Goal: Task Accomplishment & Management: Use online tool/utility

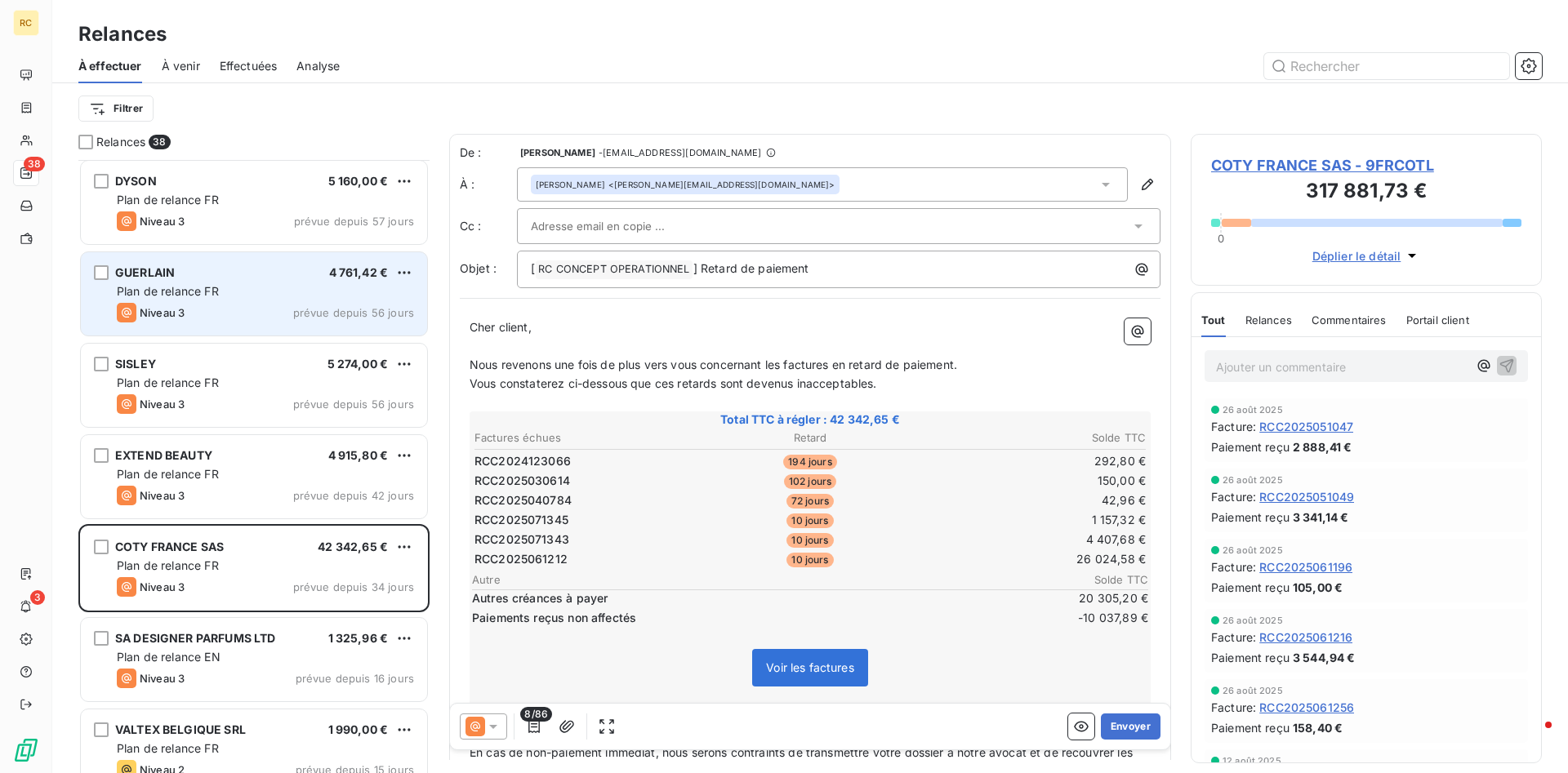
scroll to position [613, 351]
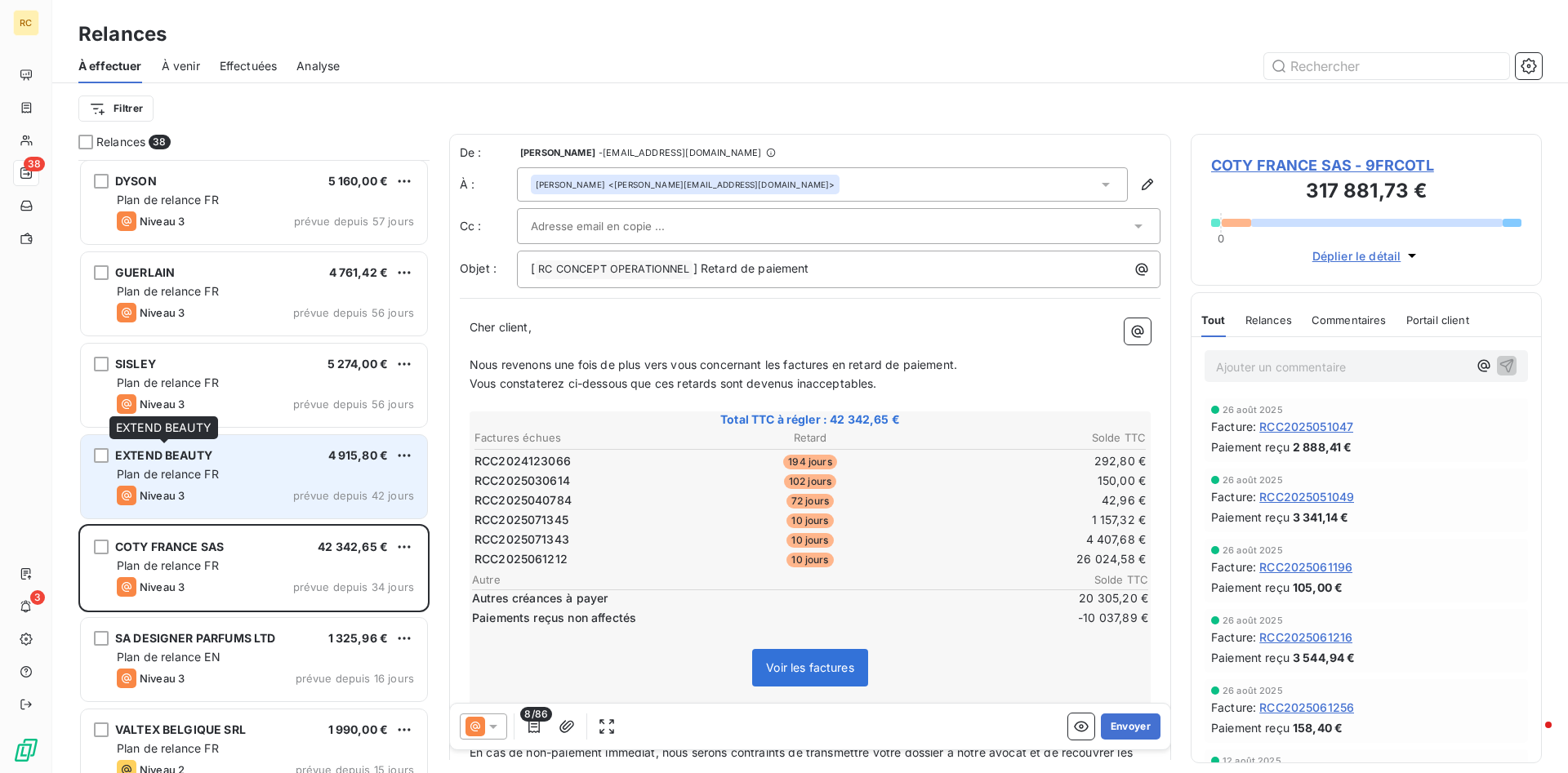
click at [156, 458] on span "EXTEND BEAUTY" at bounding box center [163, 455] width 97 height 14
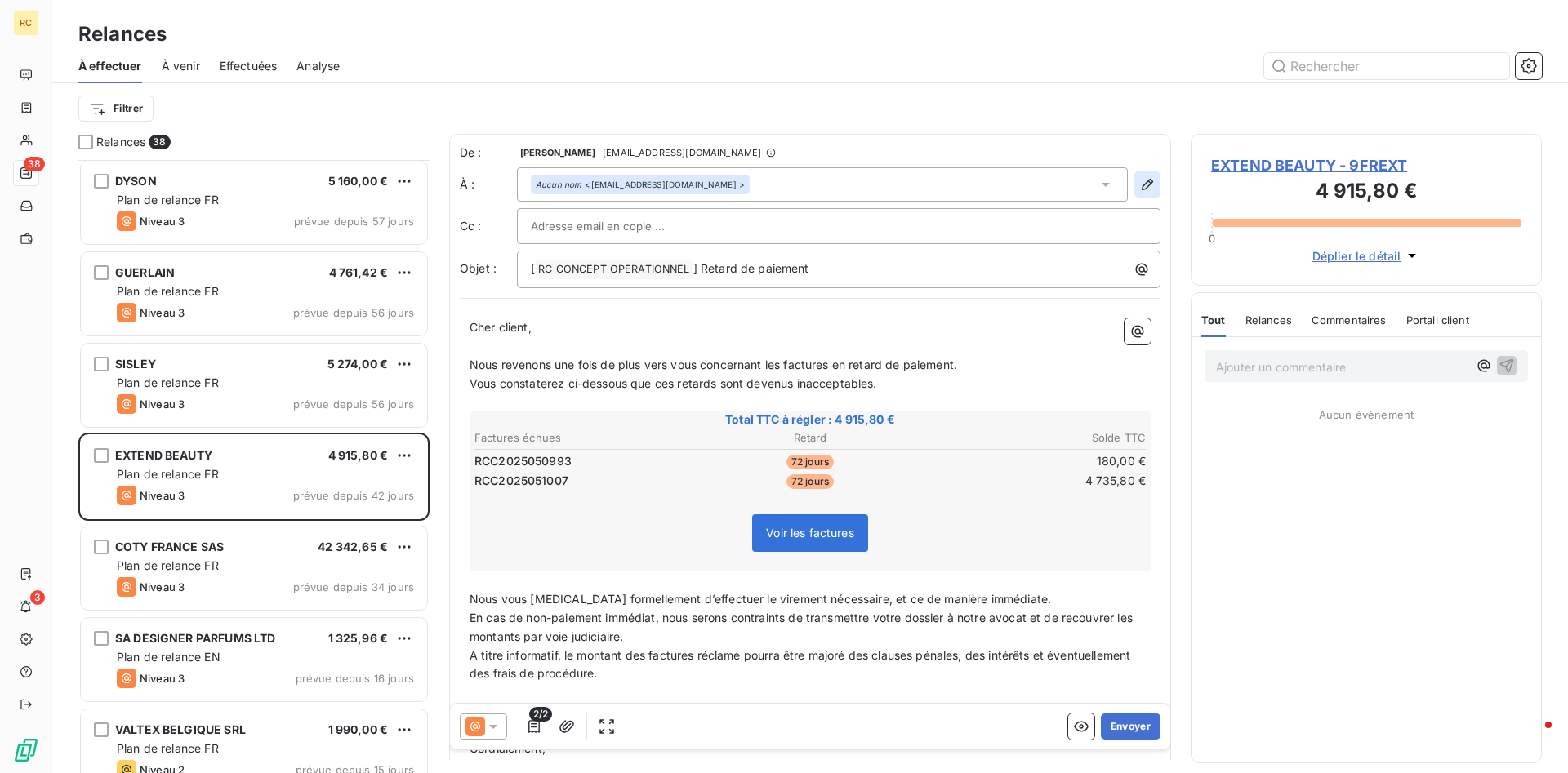
click at [1148, 180] on icon "button" at bounding box center [1148, 185] width 17 height 17
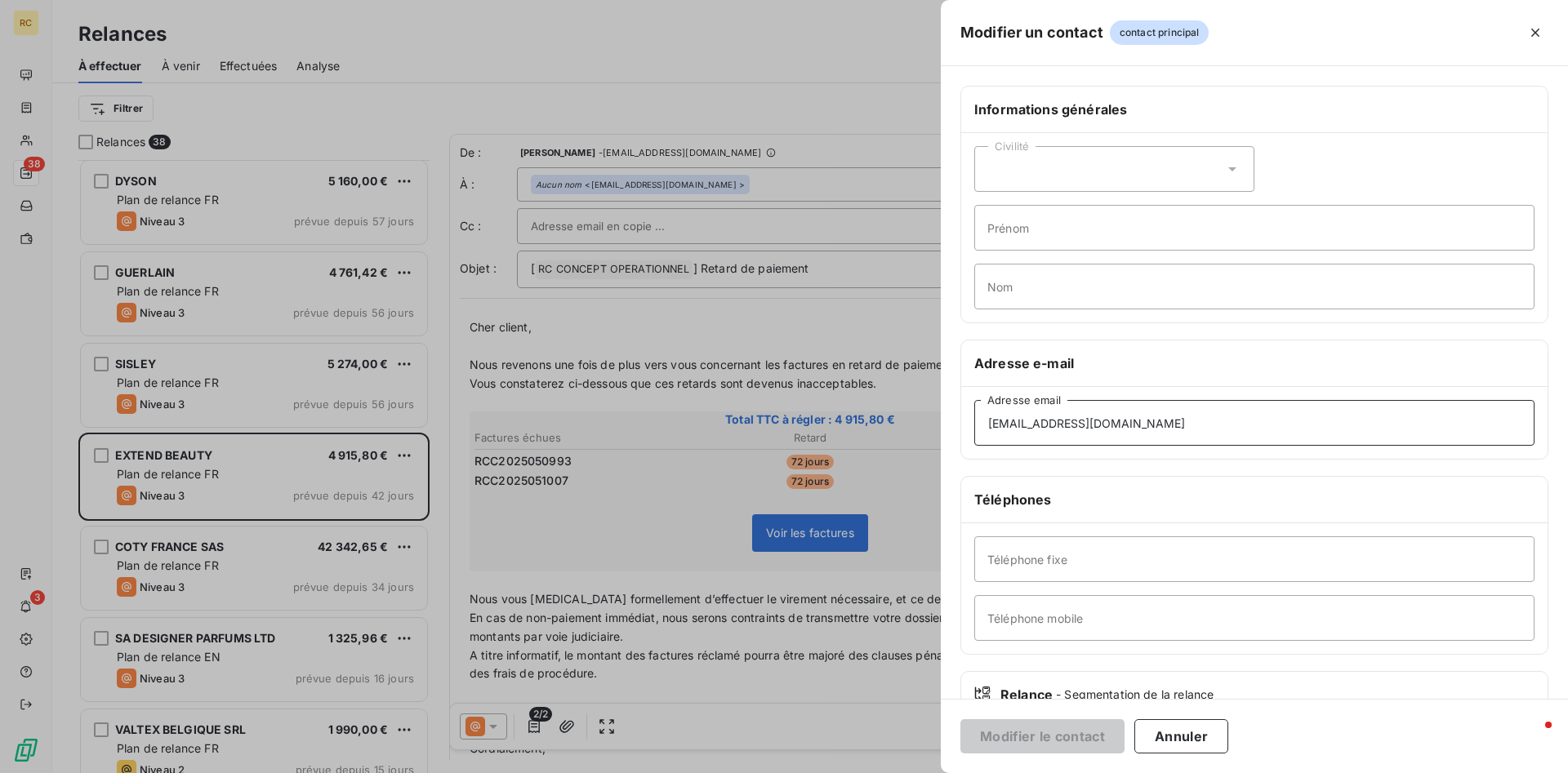
drag, startPoint x: 1117, startPoint y: 429, endPoint x: 926, endPoint y: 419, distance: 191.3
click at [926, 772] on div "Modifier un contact contact principal Informations générales Civilité Prénom No…" at bounding box center [784, 773] width 1568 height 0
click at [1047, 420] on input "[EMAIL_ADDRESS][DOMAIN_NAME]" at bounding box center [1254, 423] width 560 height 46
drag, startPoint x: 1119, startPoint y: 422, endPoint x: 961, endPoint y: 416, distance: 158.1
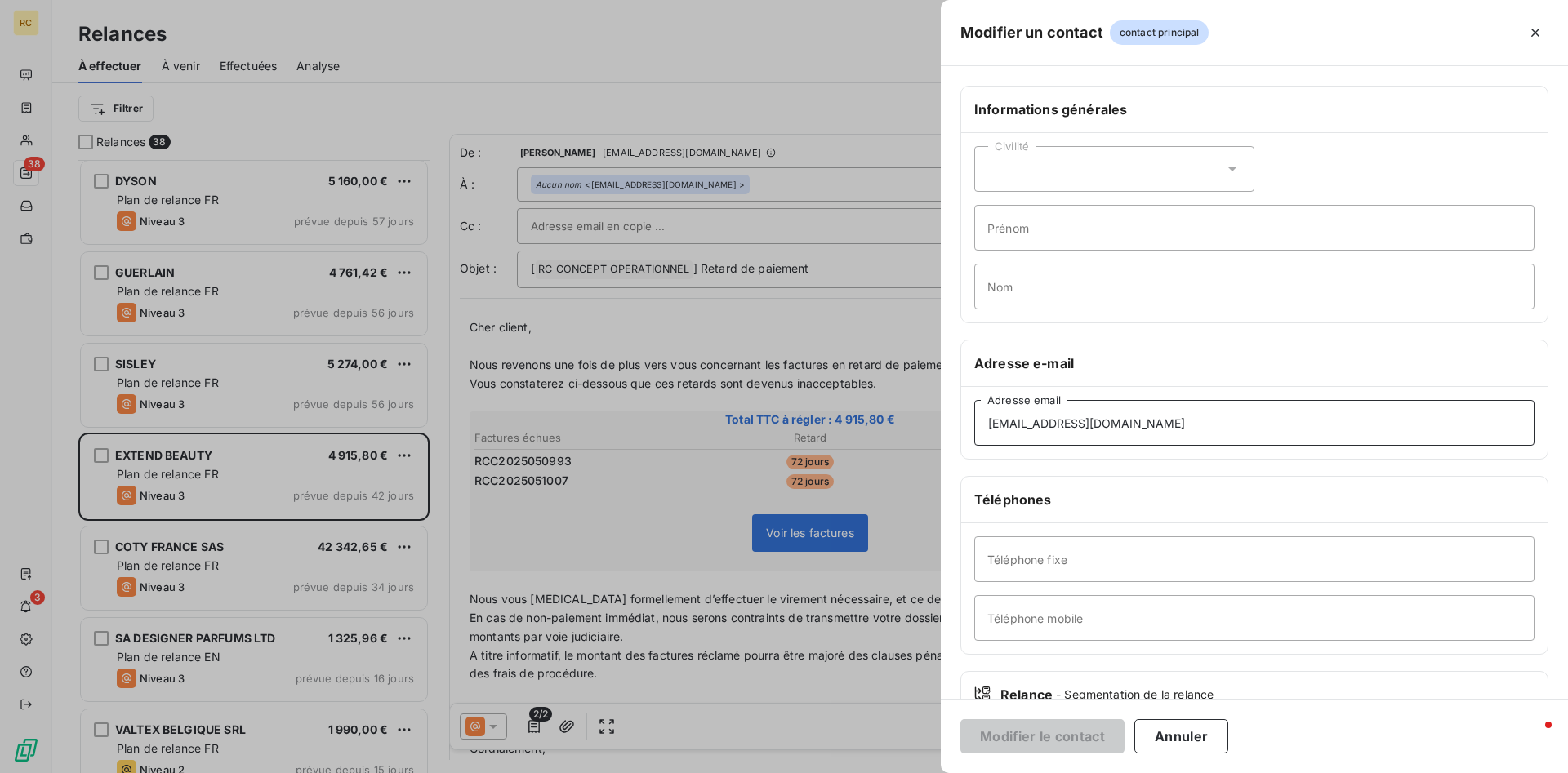
click at [975, 416] on input "[EMAIL_ADDRESS][DOMAIN_NAME]" at bounding box center [1254, 423] width 560 height 46
paste input "[EMAIL_ADDRESS][DOMAIN_NAME]"
type input "[EMAIL_ADDRESS][DOMAIN_NAME]"
click at [1050, 742] on button "Modifier le contact" at bounding box center [1042, 736] width 164 height 34
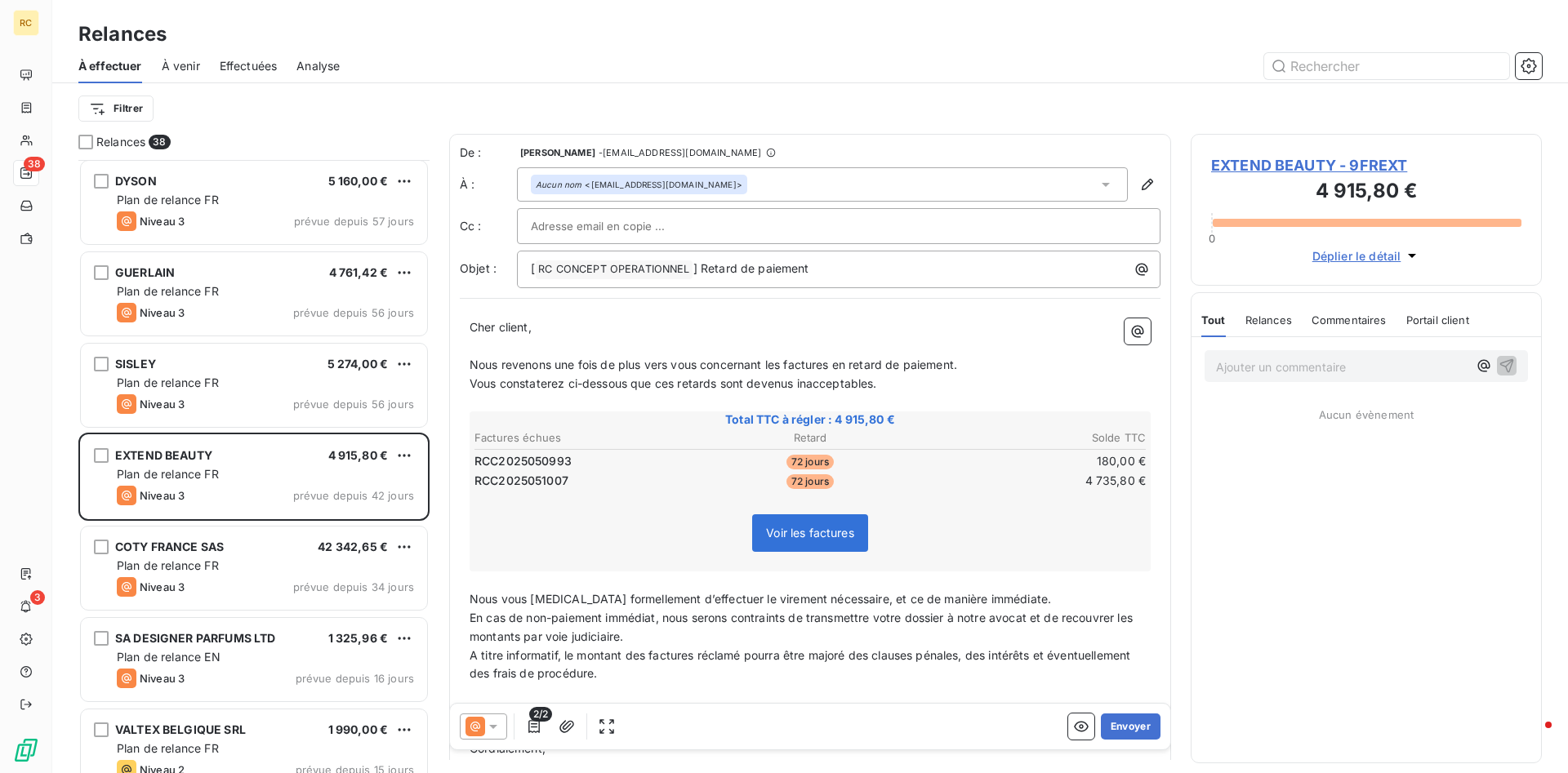
click at [494, 721] on icon at bounding box center [494, 726] width 17 height 17
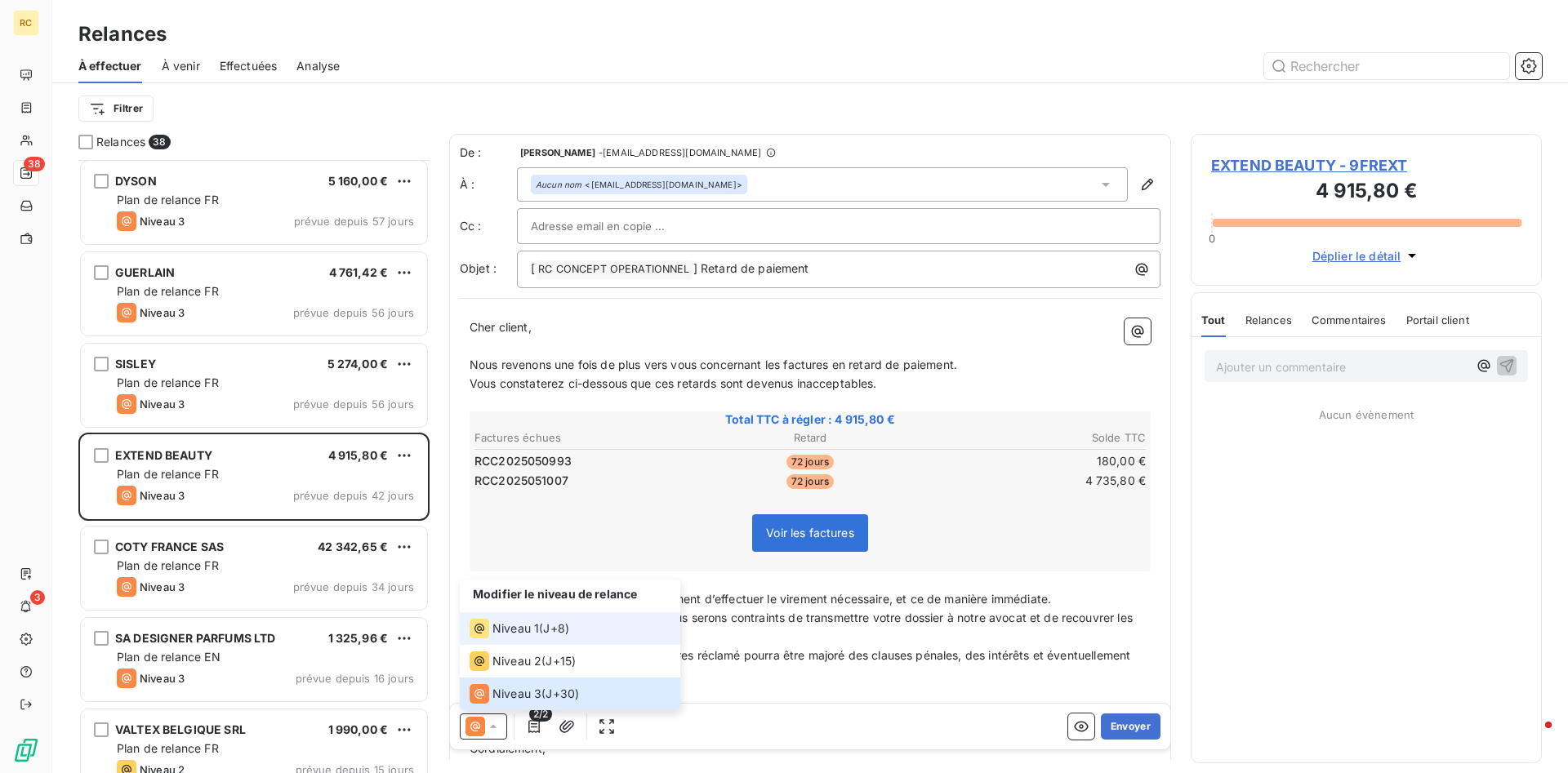
click at [510, 627] on span "Niveau 1" at bounding box center [516, 629] width 47 height 17
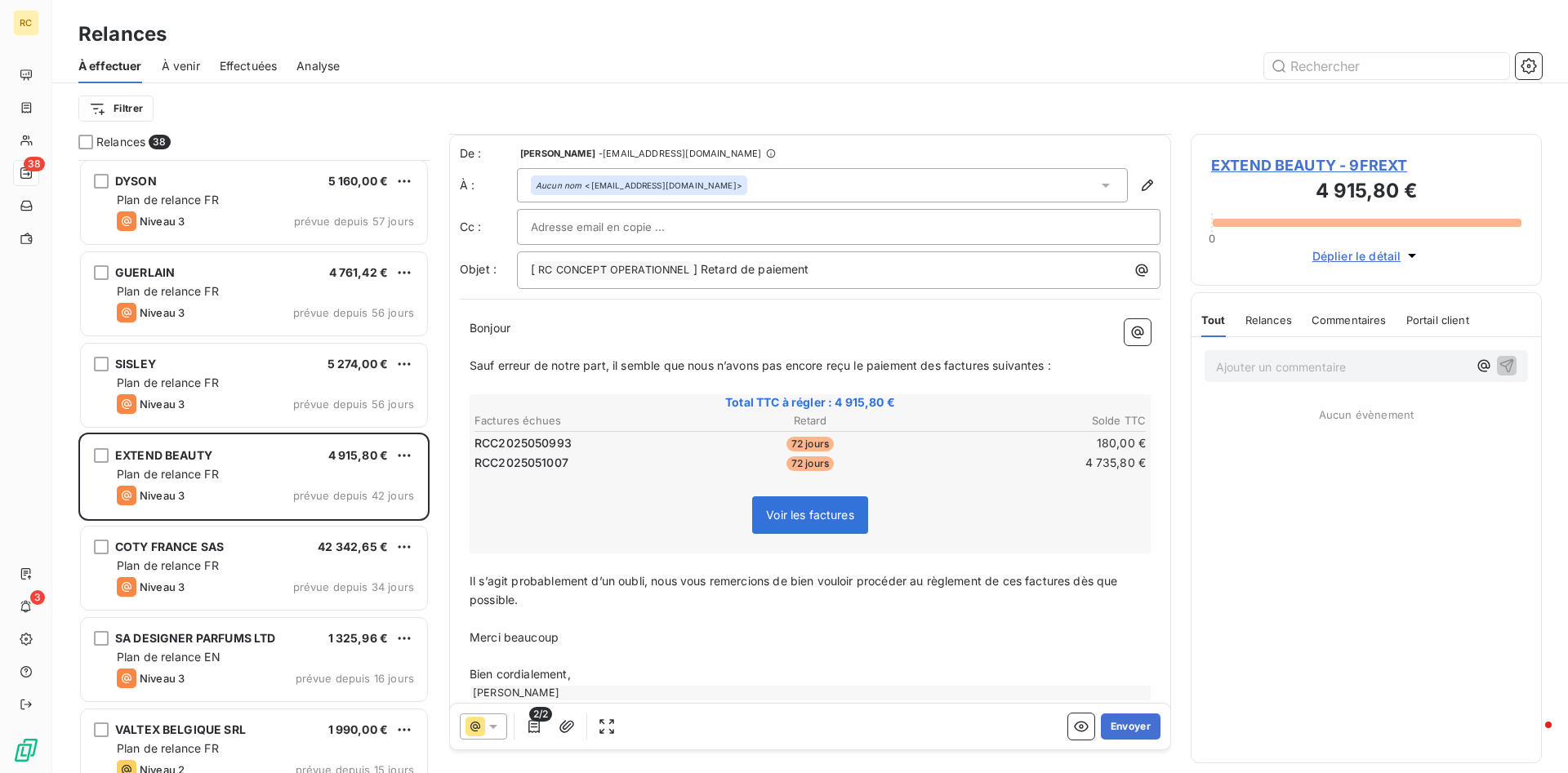
scroll to position [27, 0]
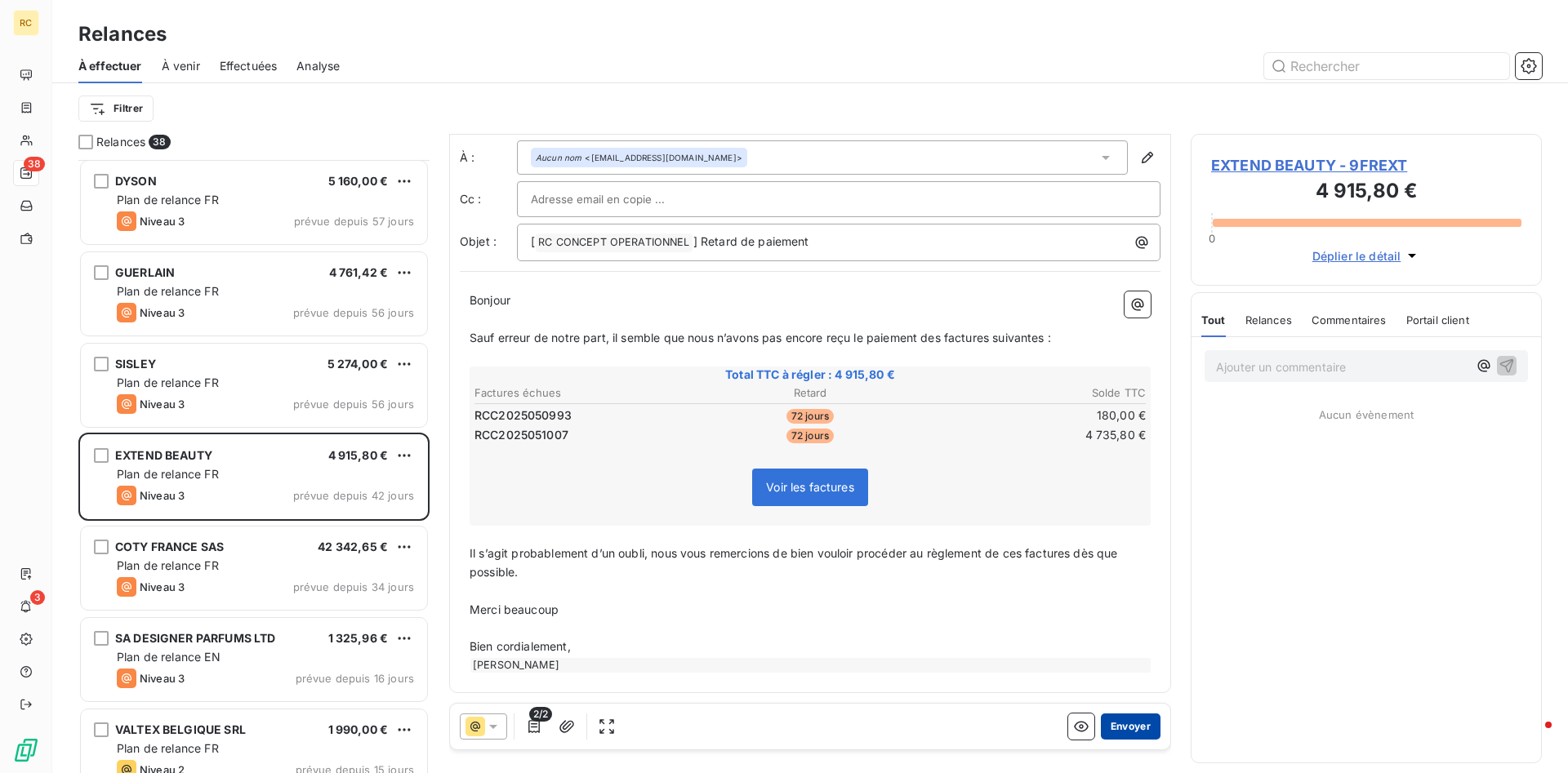
click at [1139, 729] on button "Envoyer" at bounding box center [1131, 726] width 60 height 26
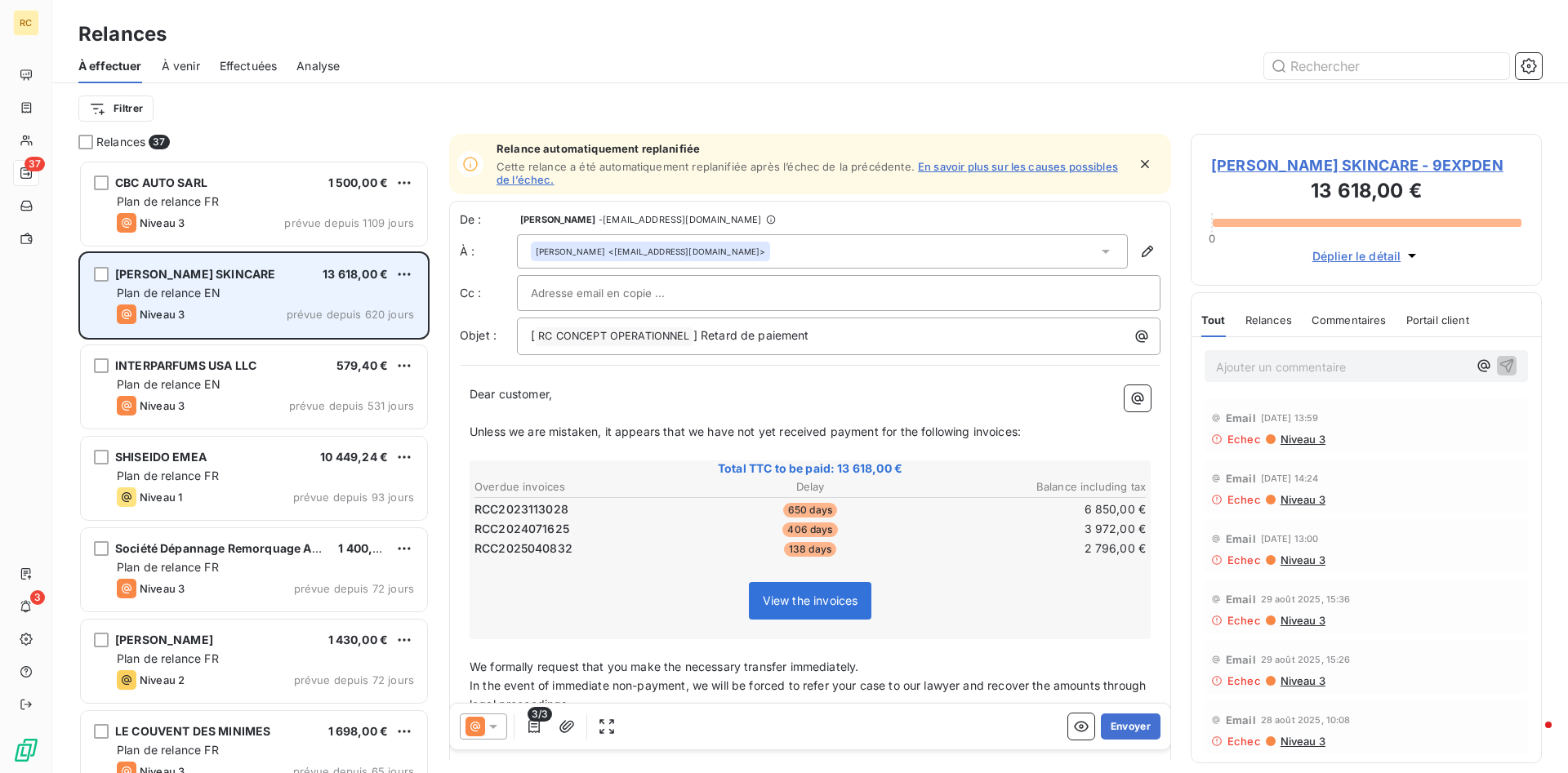
click at [187, 283] on div "[PERSON_NAME] SKINCARE 13 618,00 € Plan de relance EN Niveau 3 prévue depuis 62…" at bounding box center [254, 295] width 346 height 83
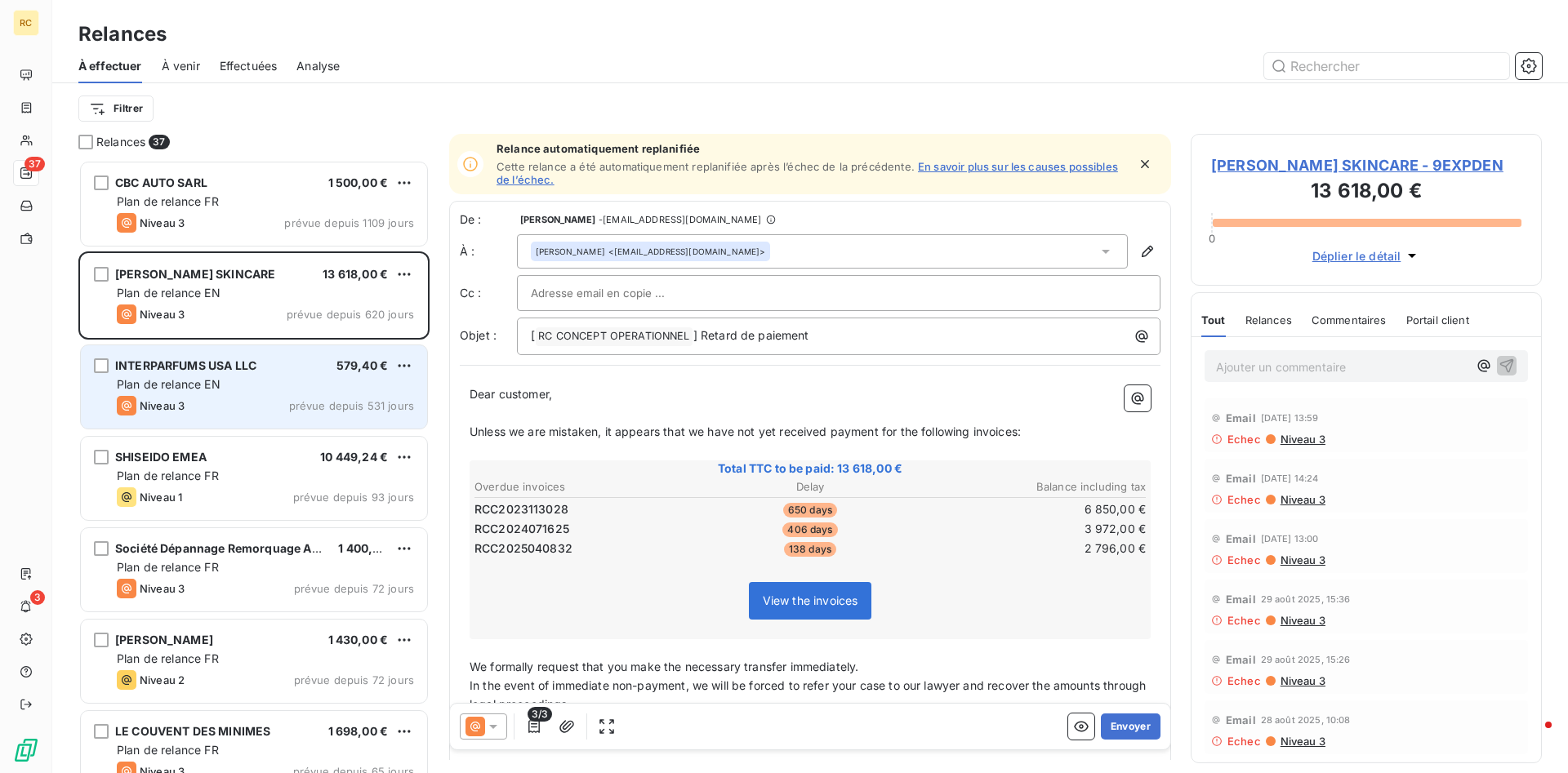
click at [160, 369] on span "INTERPARFUMS USA LLC" at bounding box center [186, 365] width 141 height 14
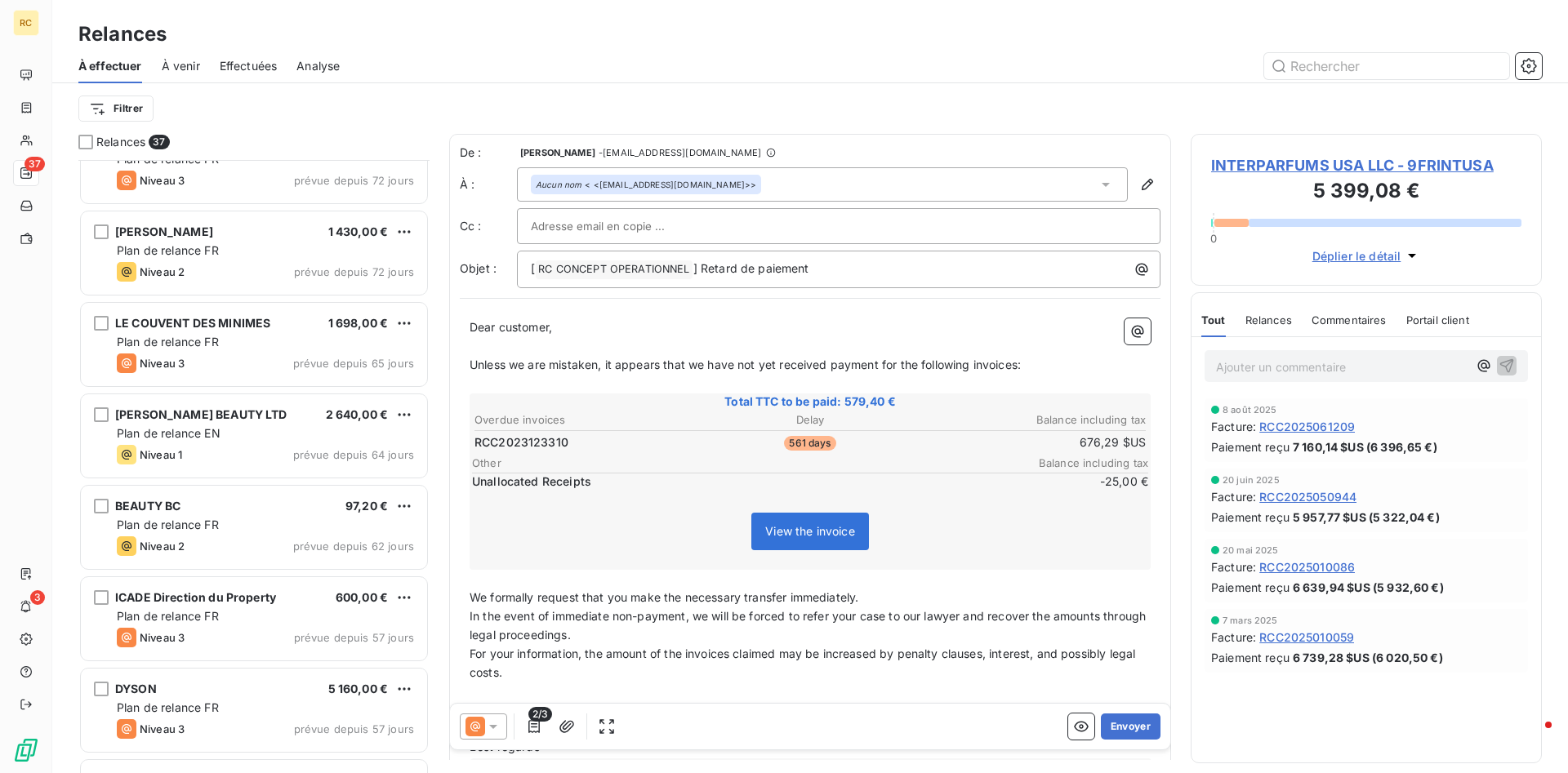
scroll to position [417, 0]
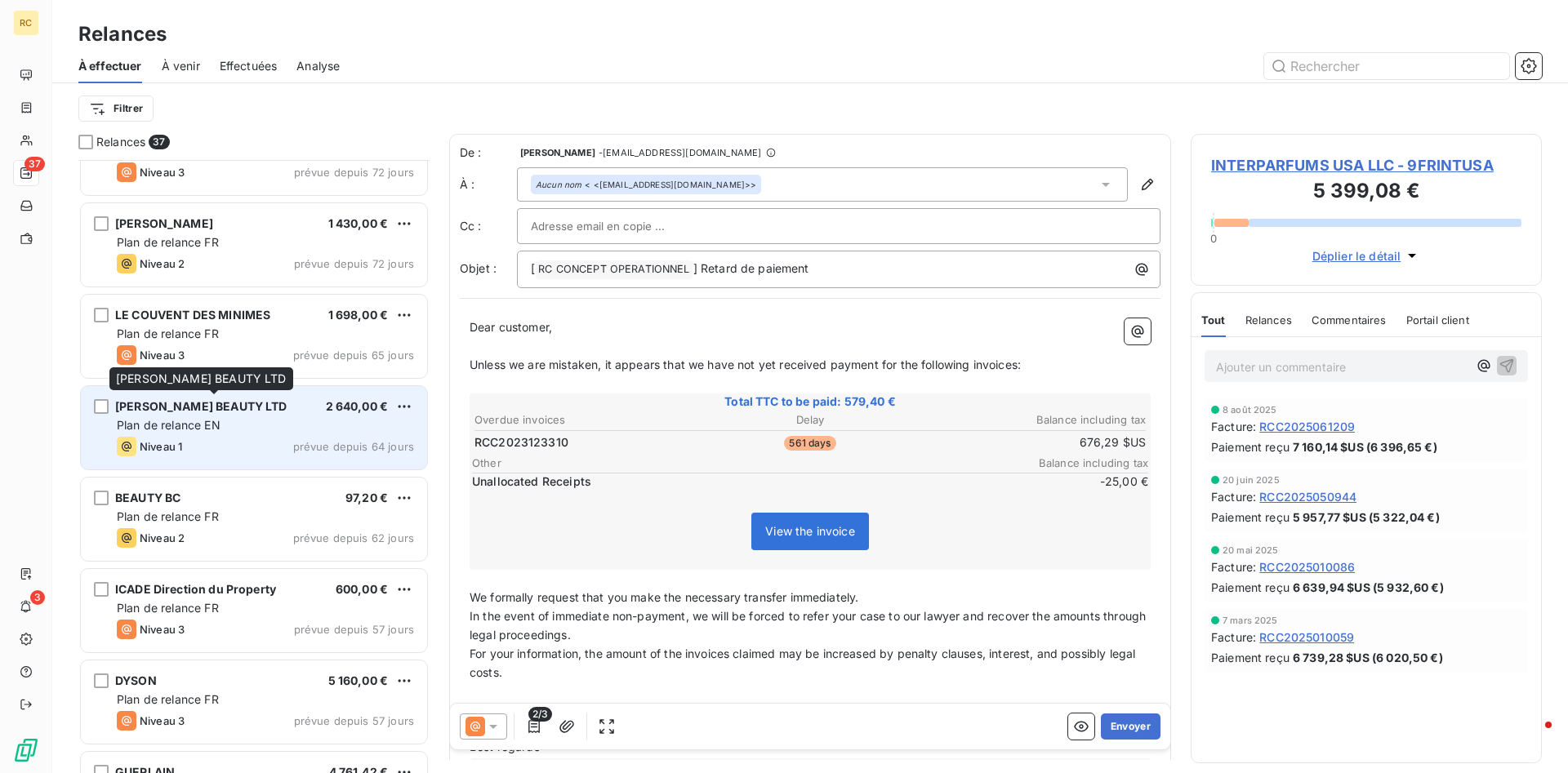
click at [174, 403] on span "[PERSON_NAME] BEAUTY LTD" at bounding box center [201, 406] width 172 height 14
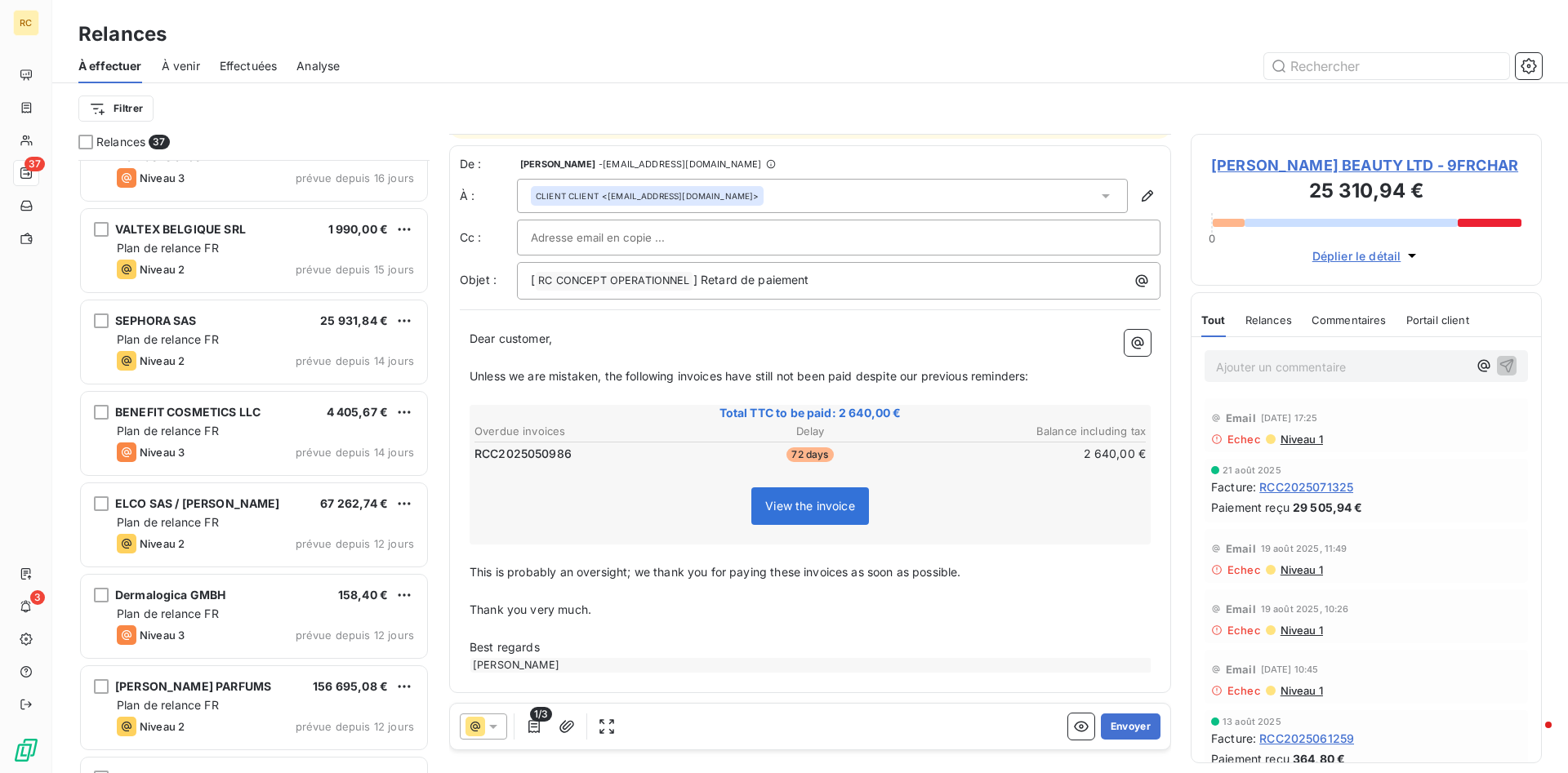
scroll to position [1333, 0]
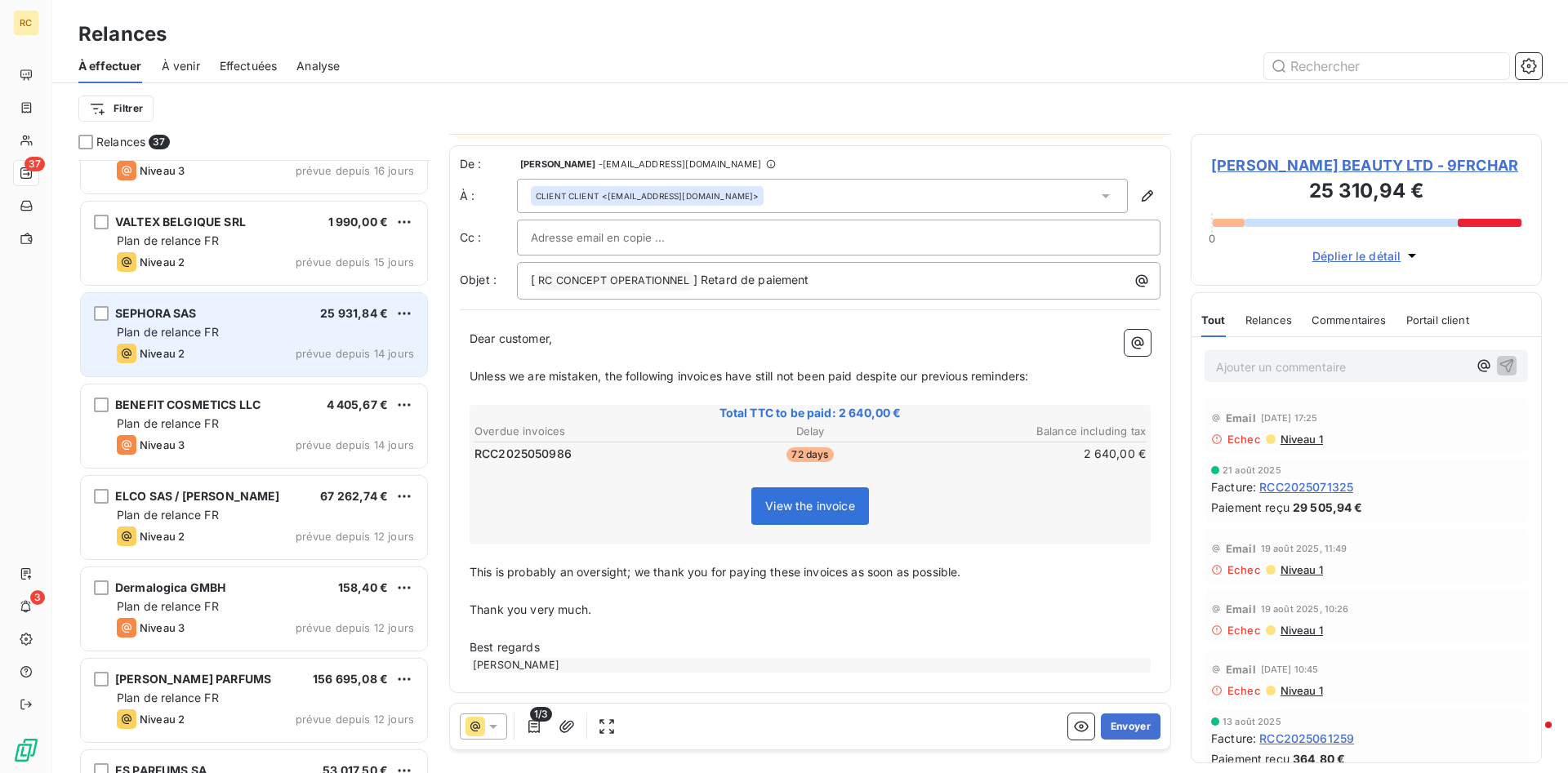
click at [174, 318] on span "SEPHORA SAS" at bounding box center [156, 313] width 82 height 14
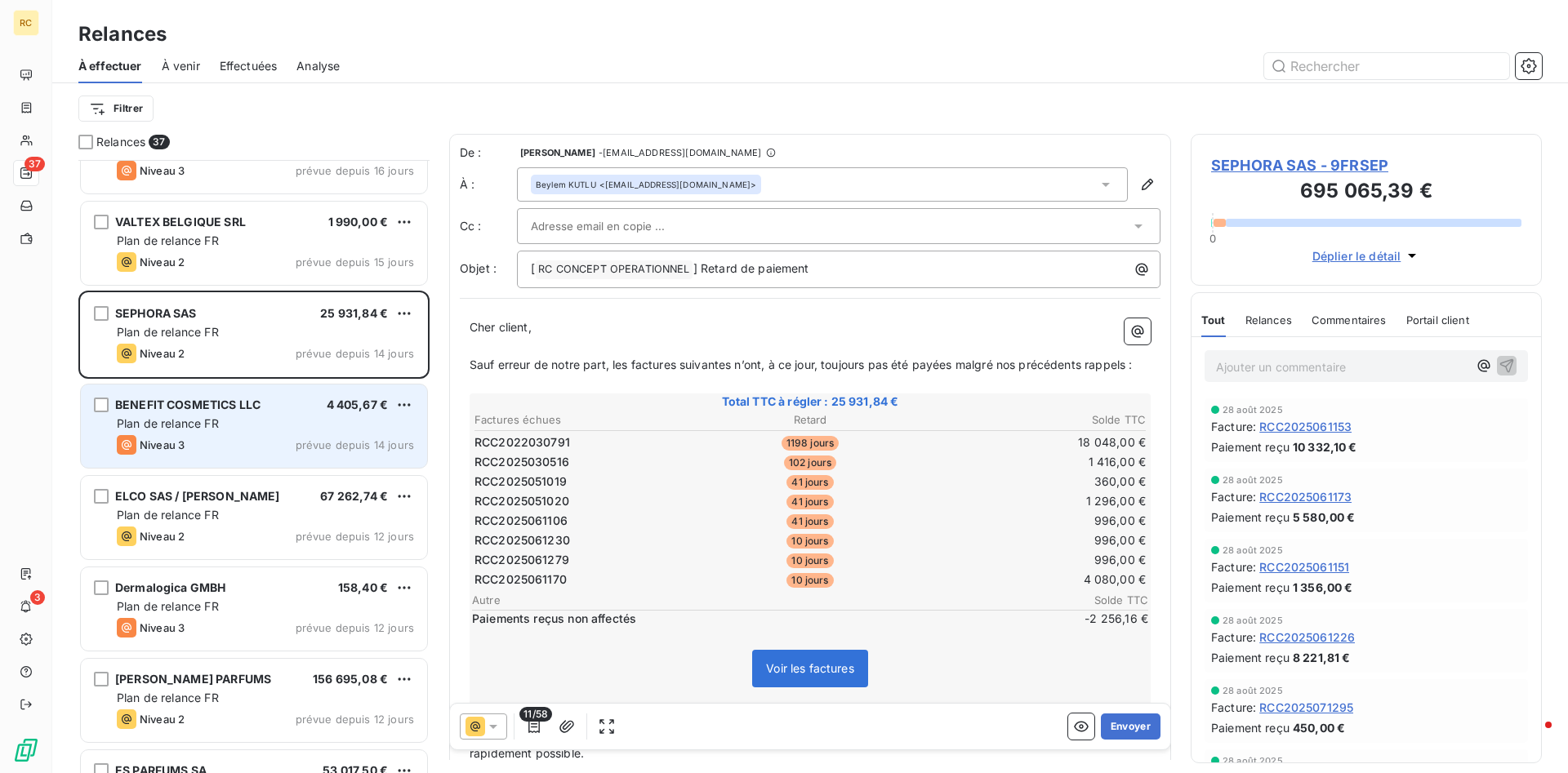
click at [171, 448] on span "Niveau 3" at bounding box center [162, 445] width 45 height 13
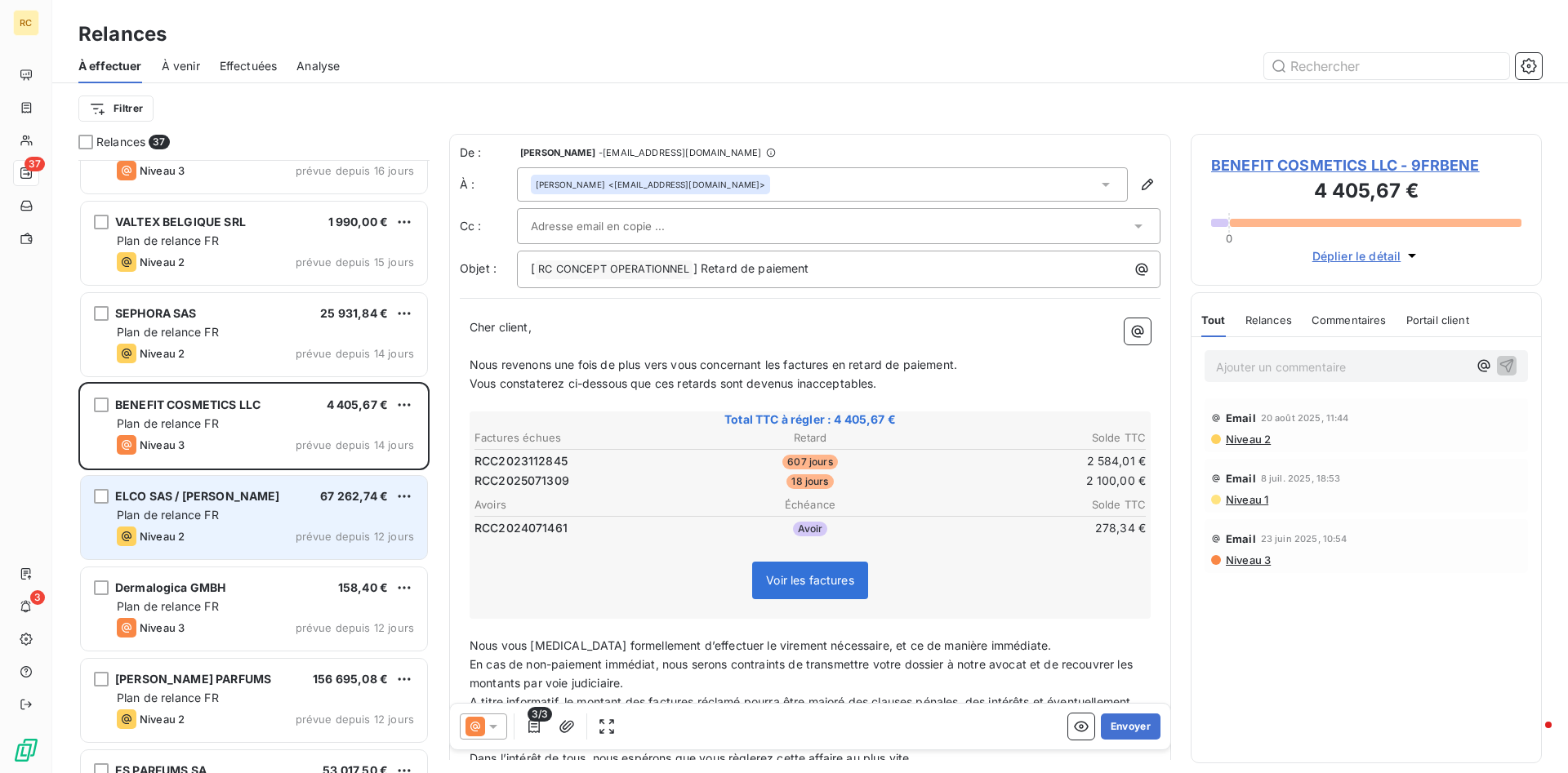
click at [161, 518] on span "Plan de relance FR" at bounding box center [167, 514] width 102 height 14
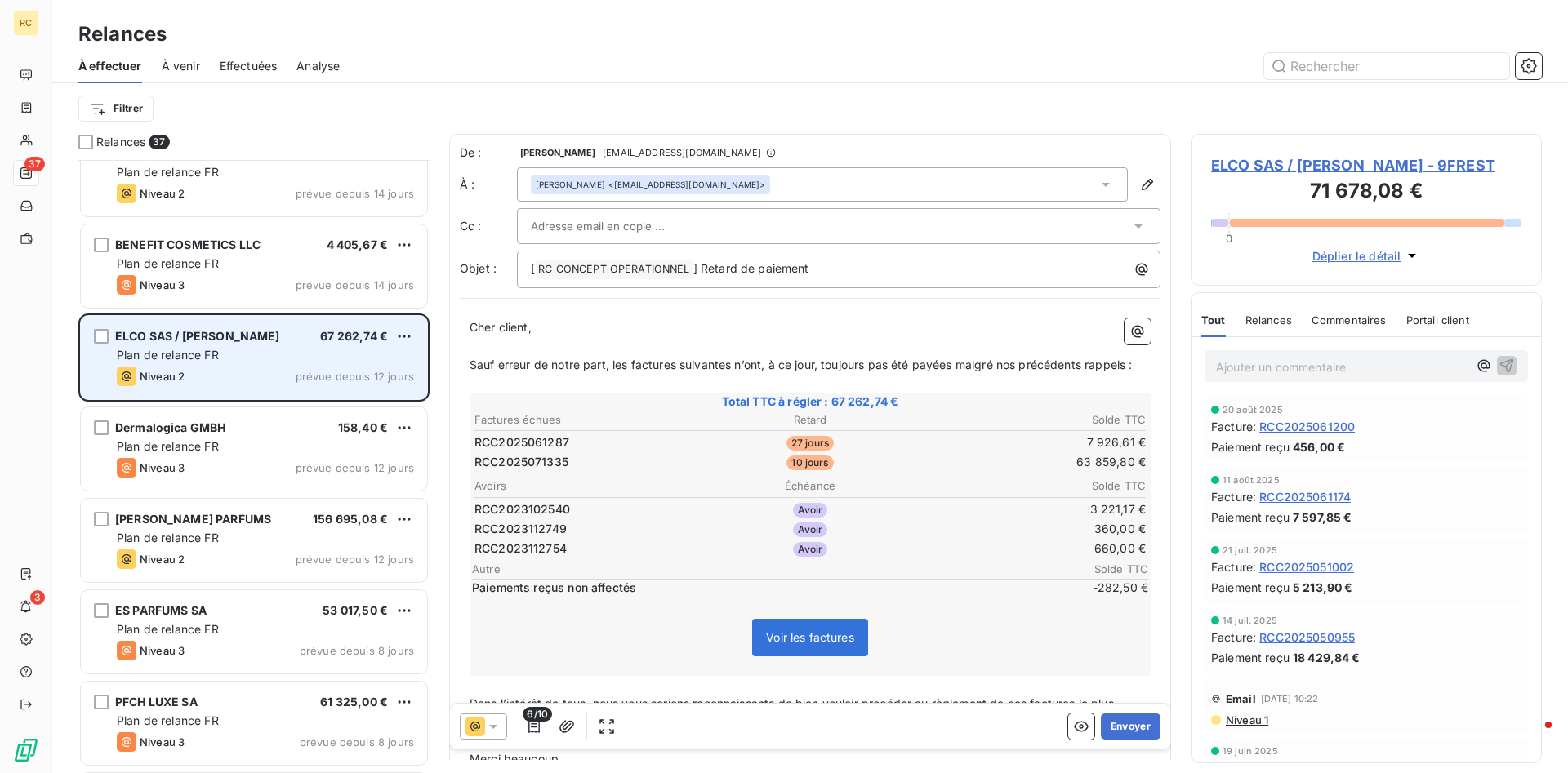
scroll to position [1500, 0]
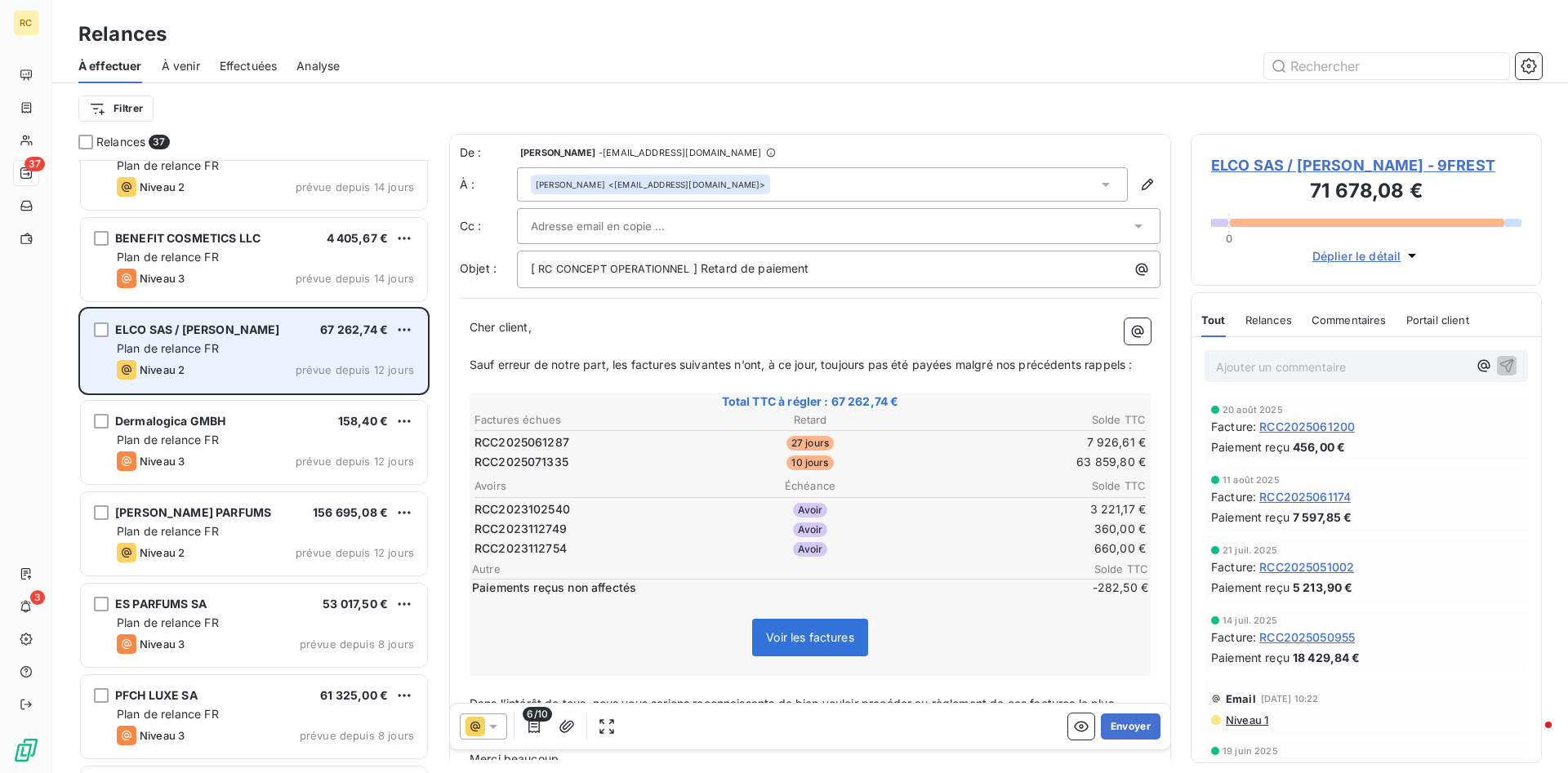
click at [160, 512] on span "[PERSON_NAME] PARFUMS" at bounding box center [192, 512] width 156 height 14
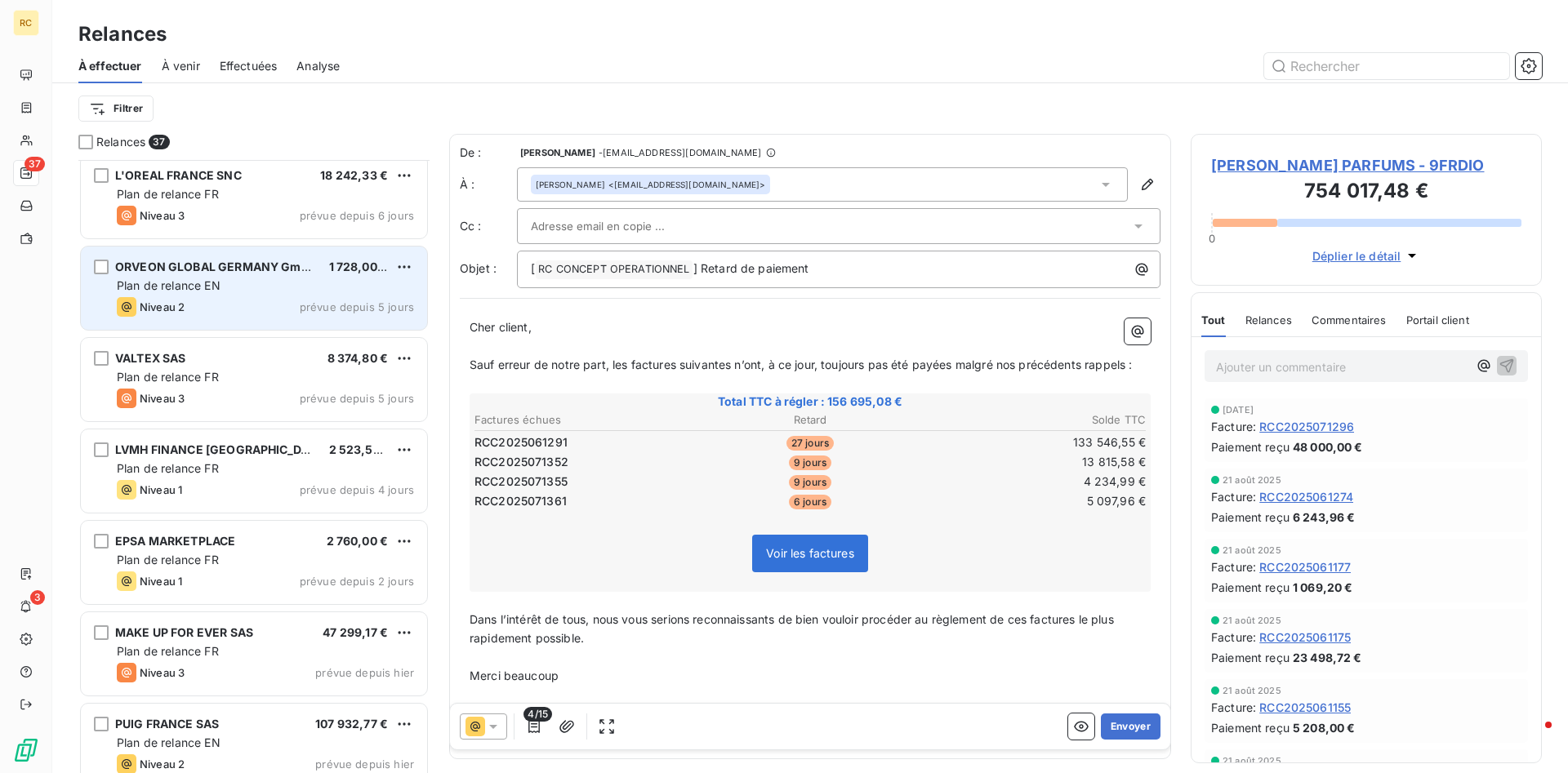
scroll to position [2416, 0]
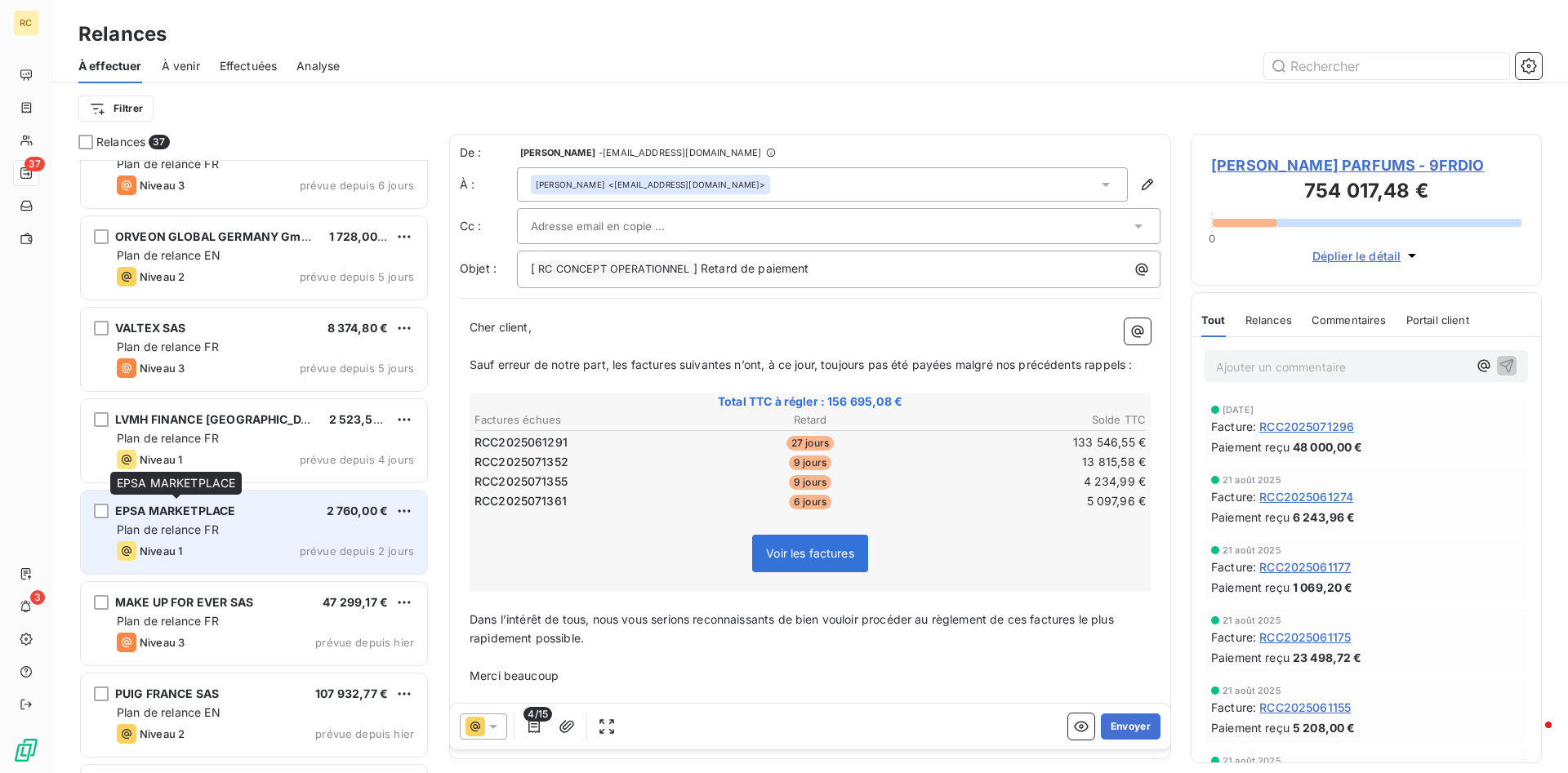
click at [195, 518] on span "EPSA MARKETPLACE" at bounding box center [175, 510] width 120 height 14
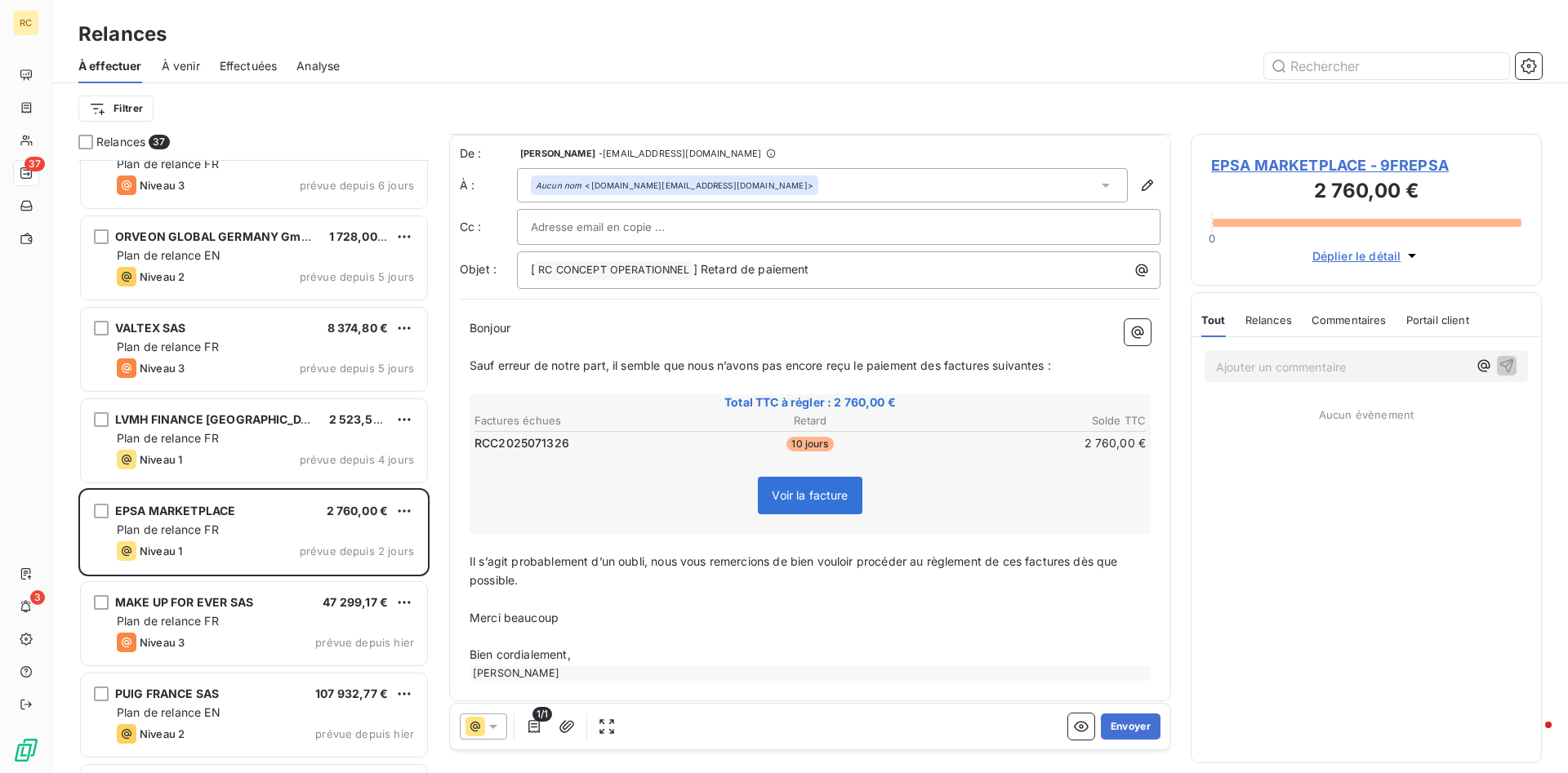
scroll to position [8, 0]
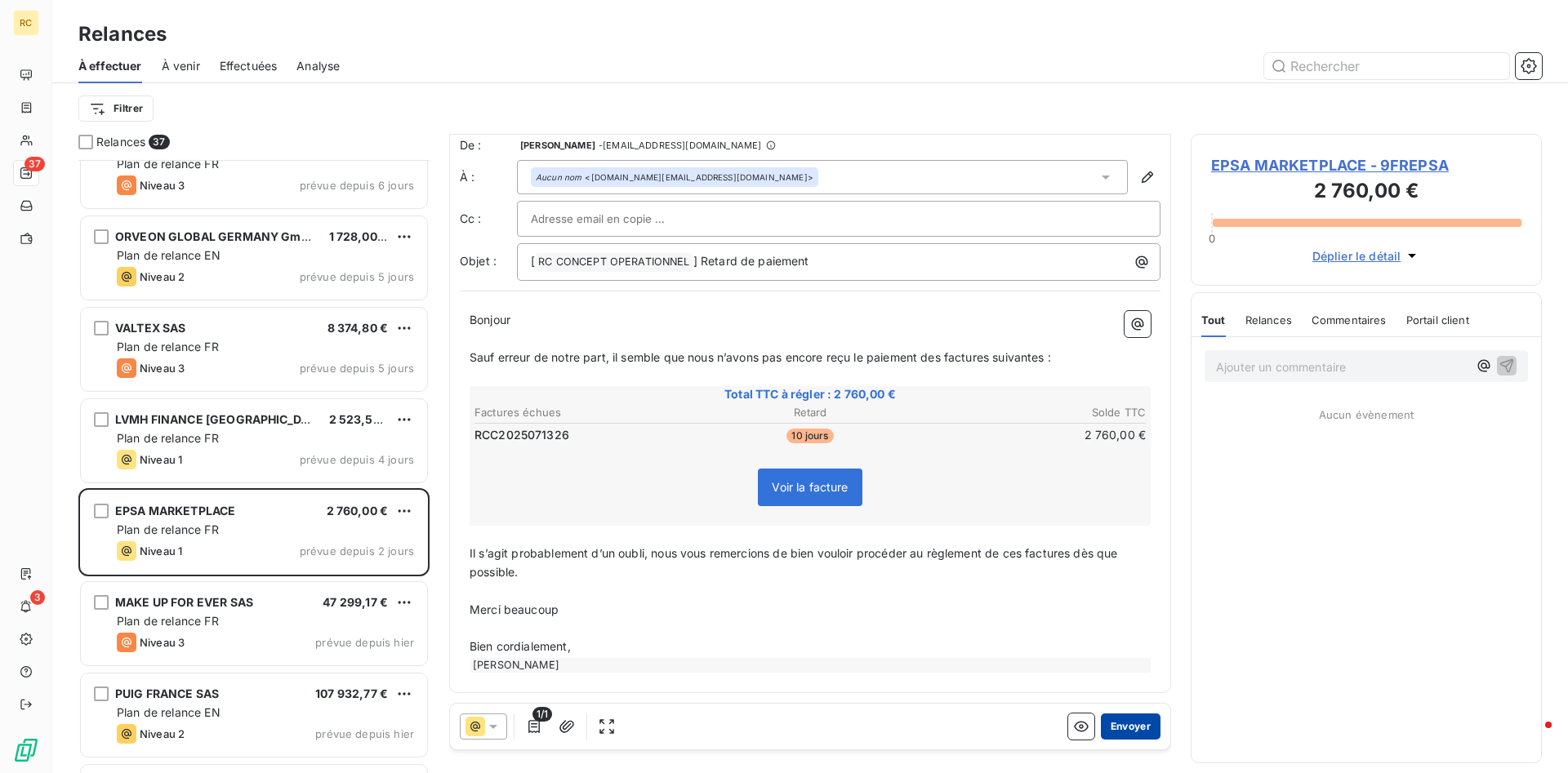
click at [1144, 725] on button "Envoyer" at bounding box center [1131, 726] width 60 height 26
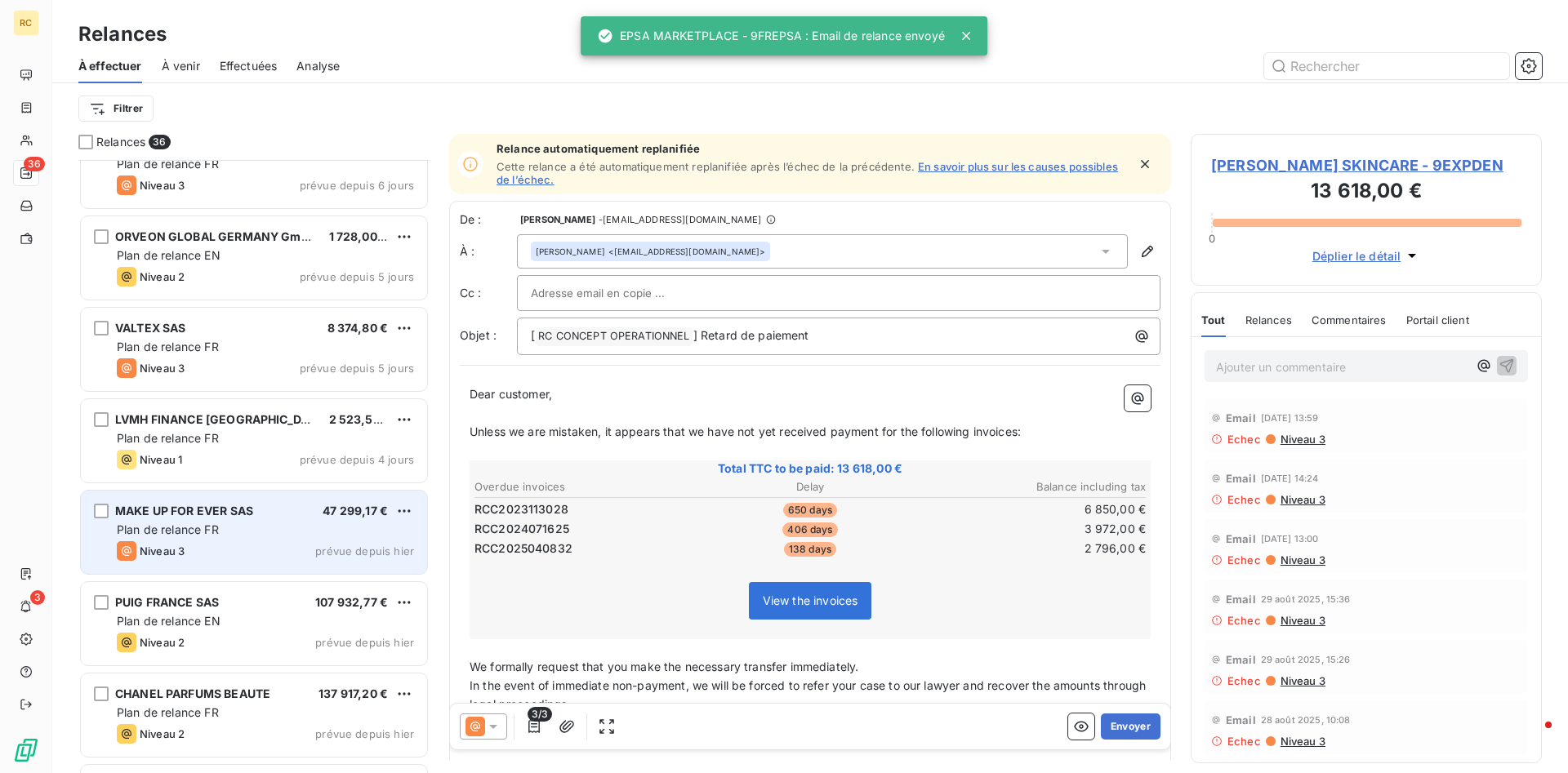
click at [159, 519] on div "MAKE UP FOR EVER SAS" at bounding box center [184, 511] width 138 height 17
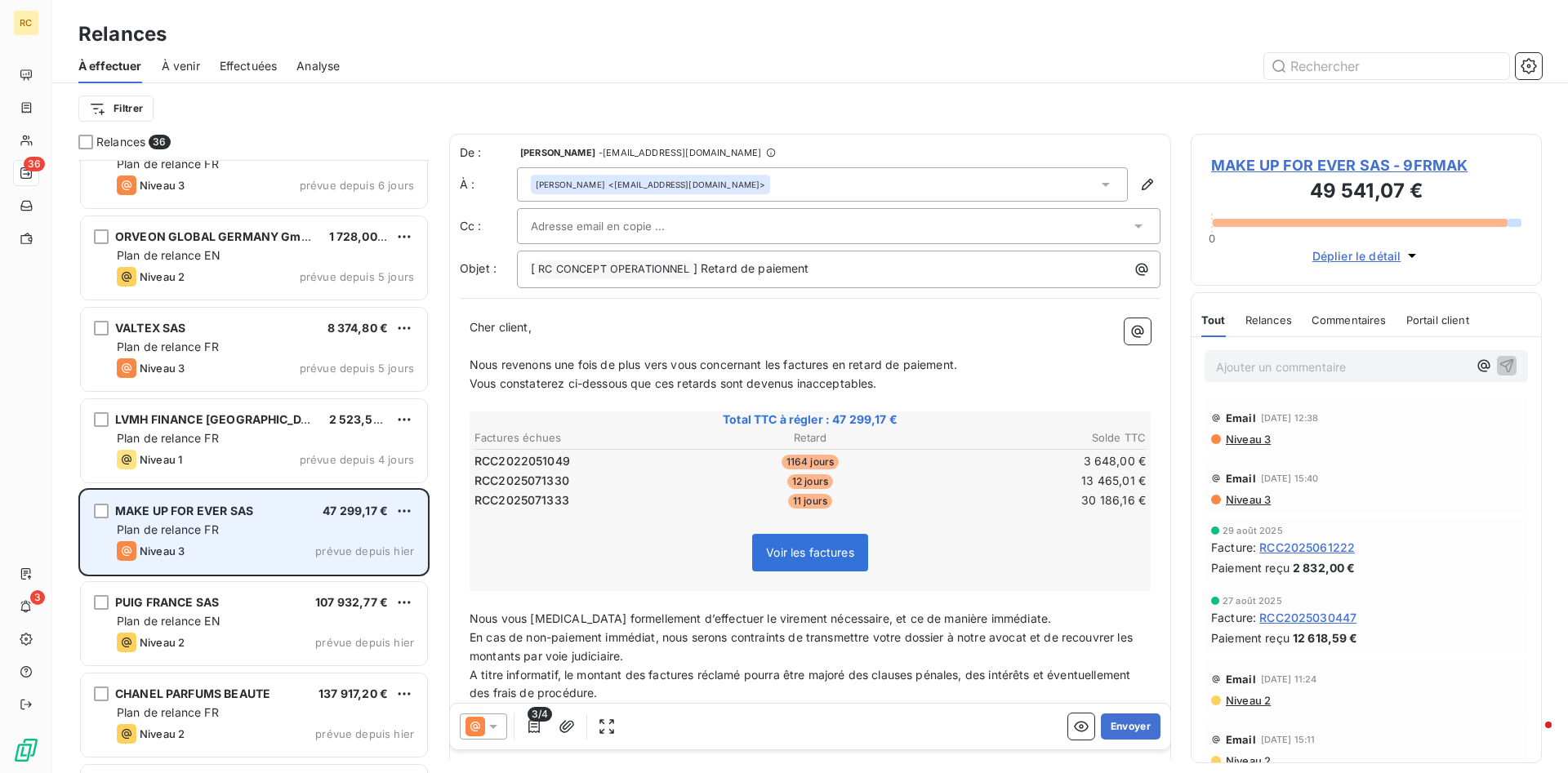
scroll to position [2679, 0]
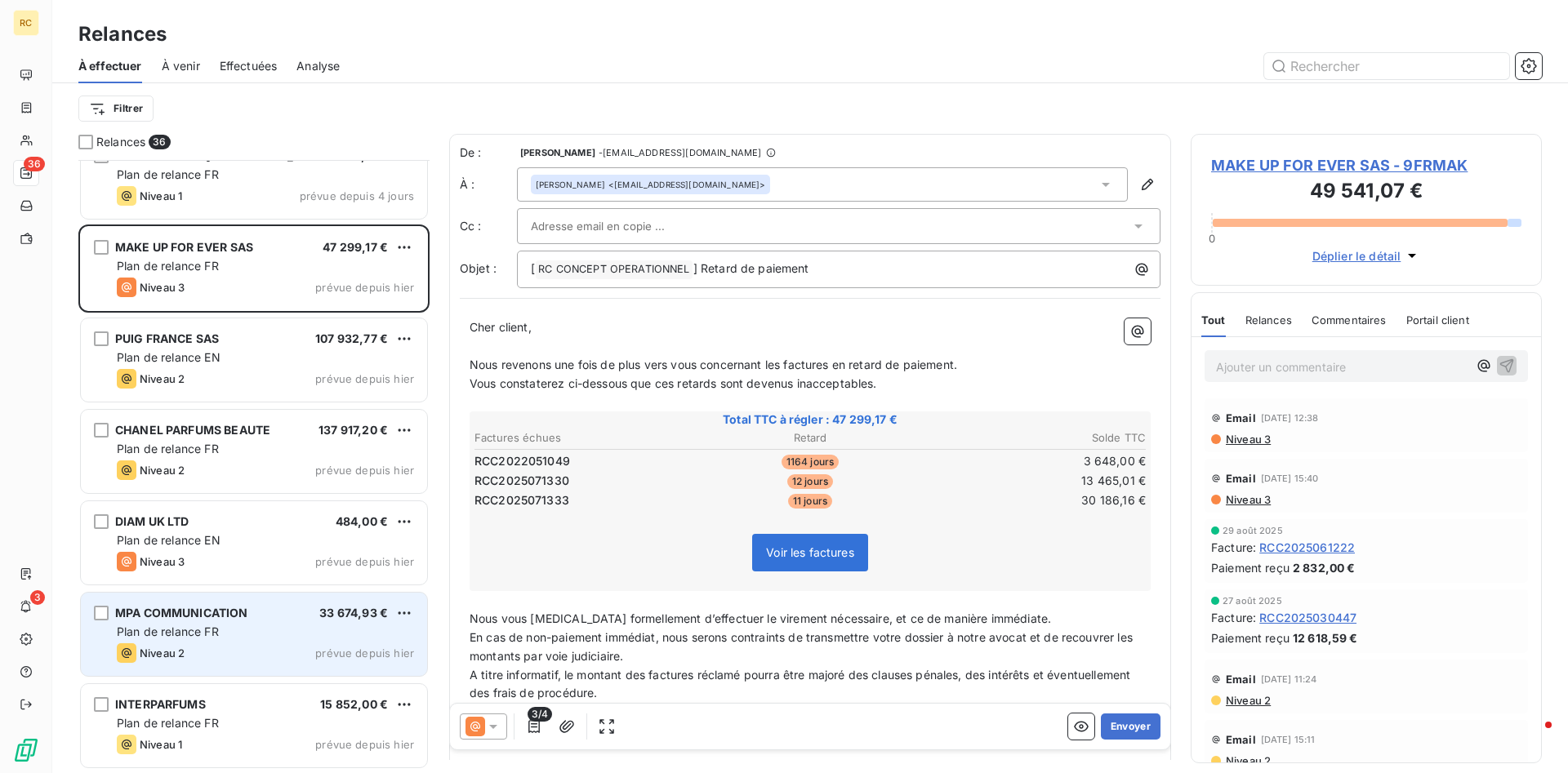
click at [181, 622] on div "MPA COMMUNICATION 33 674,93 € Plan de relance FR Niveau 2 prévue depuis [DATE]" at bounding box center [254, 634] width 346 height 83
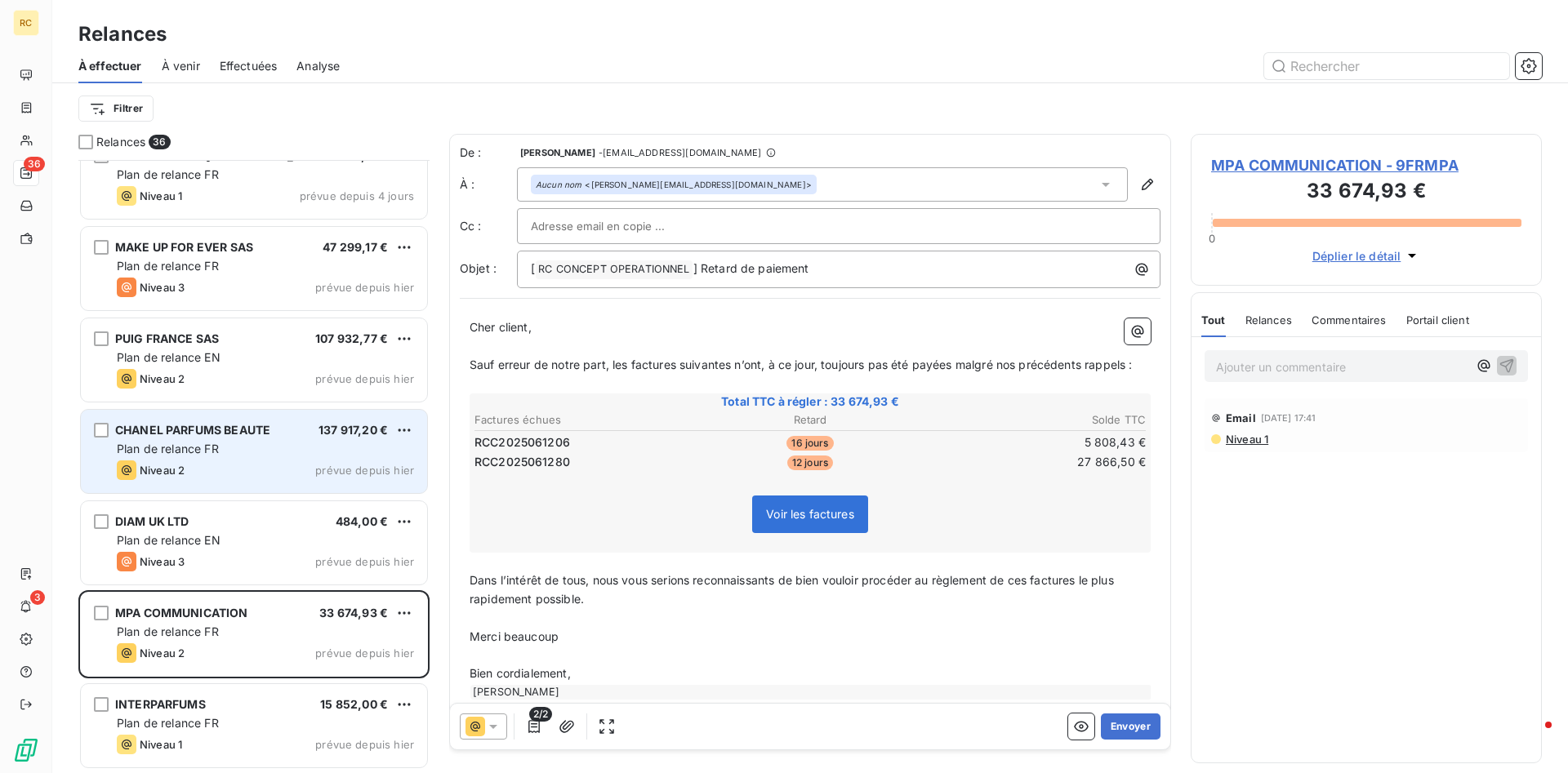
click at [157, 443] on span "Plan de relance FR" at bounding box center [167, 448] width 102 height 14
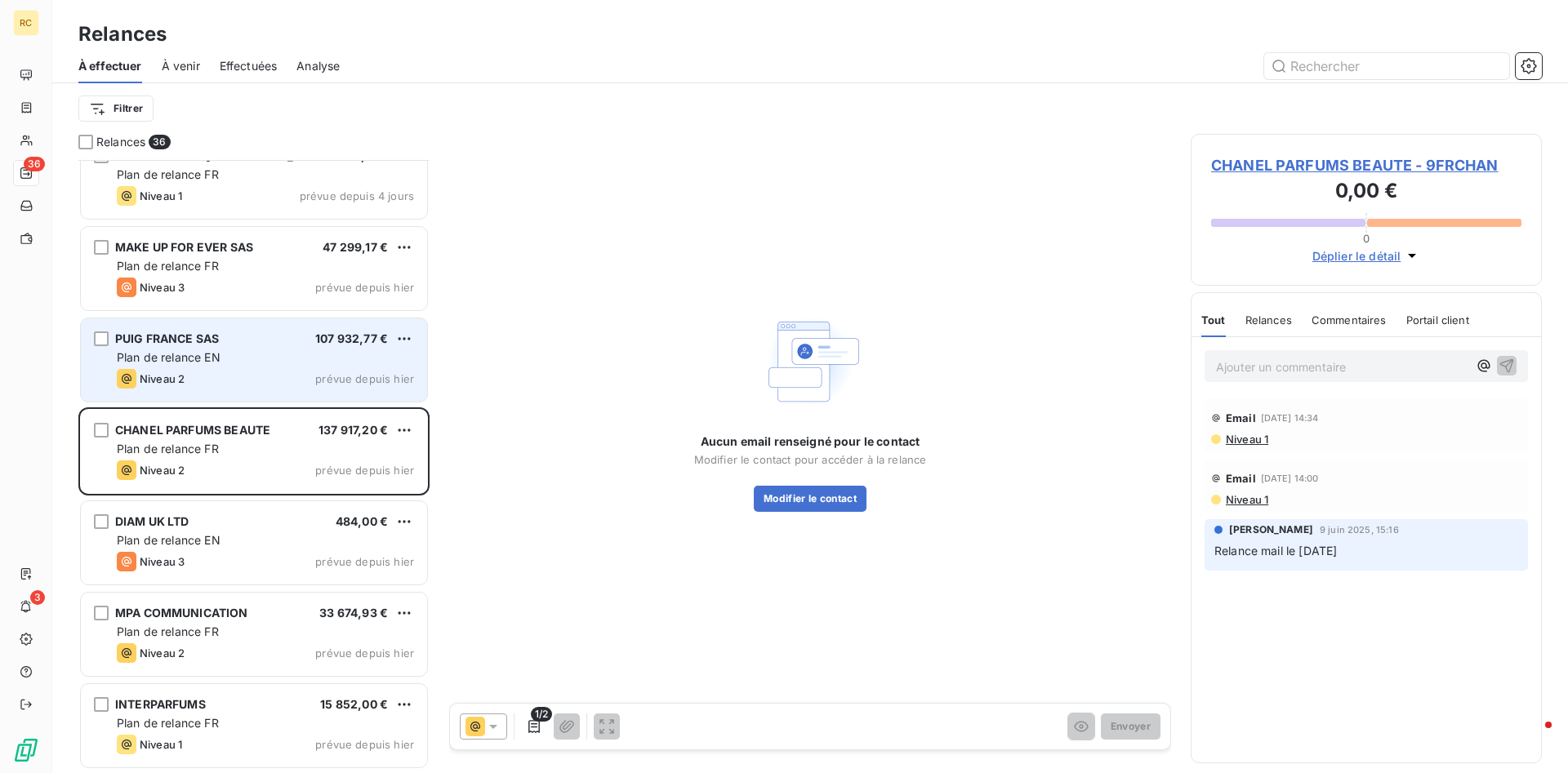
click at [175, 341] on span "PUIG FRANCE SAS" at bounding box center [166, 338] width 104 height 14
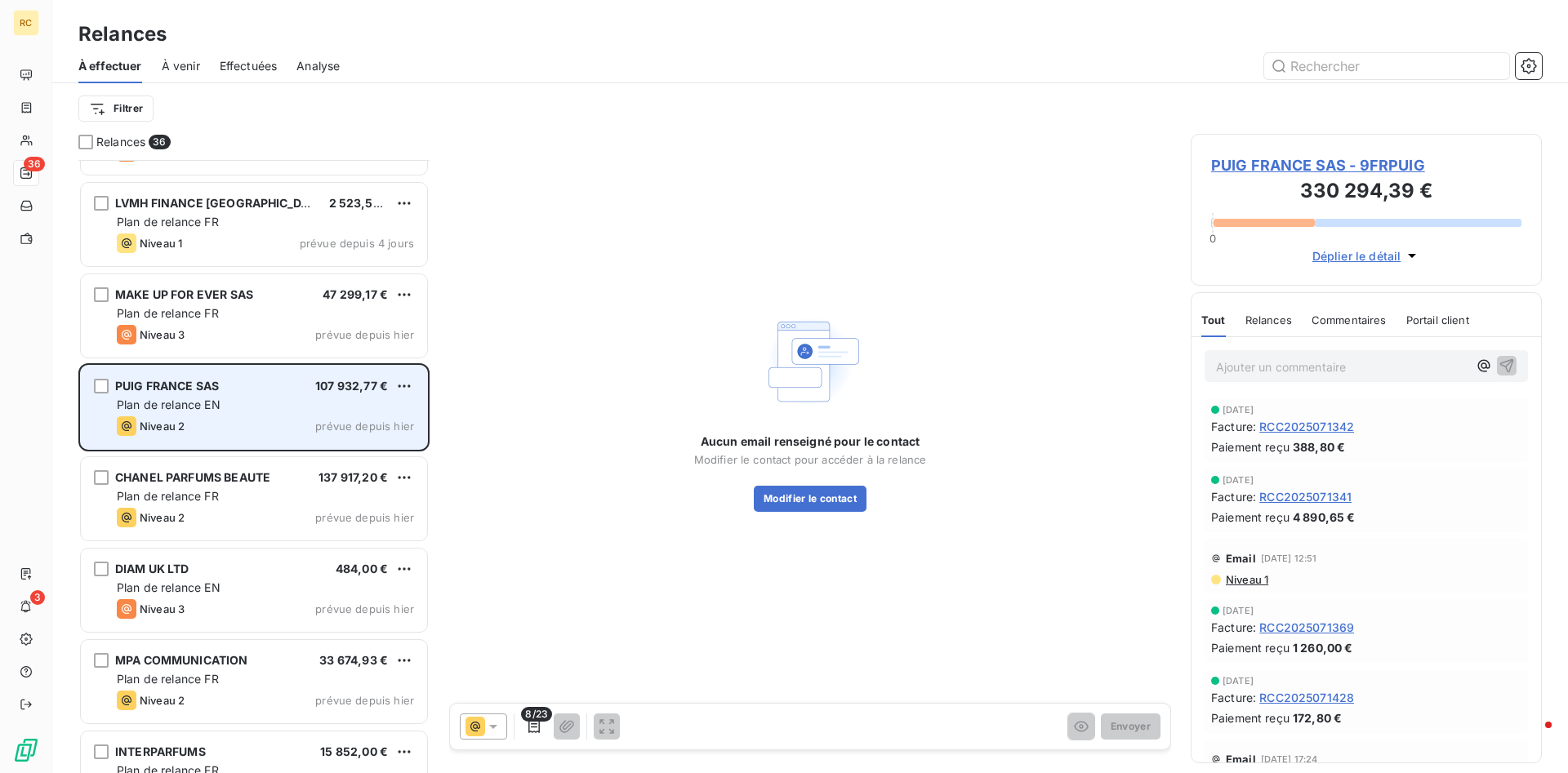
scroll to position [2596, 0]
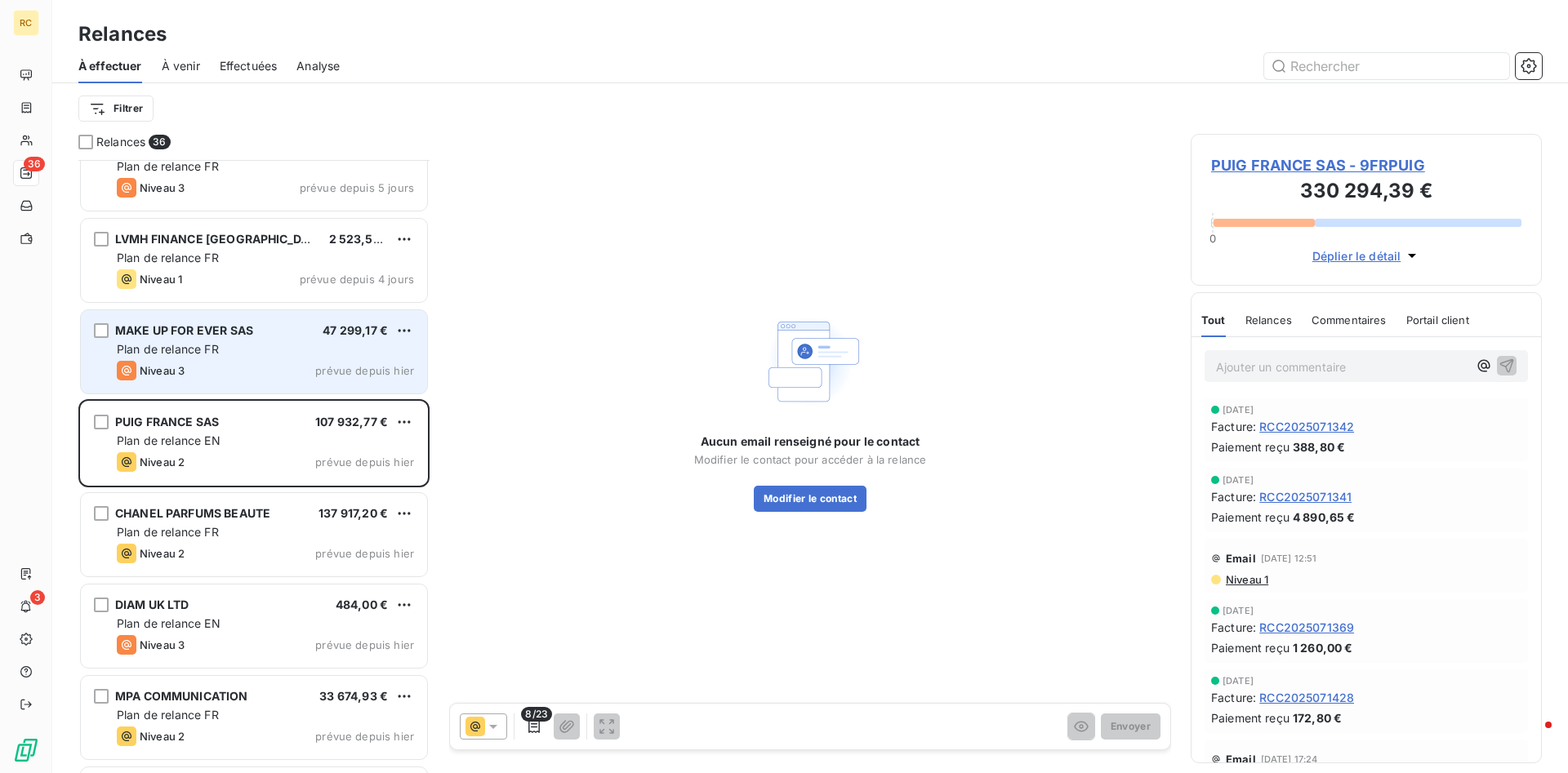
click at [175, 329] on span "MAKE UP FOR EVER SAS" at bounding box center [184, 330] width 138 height 14
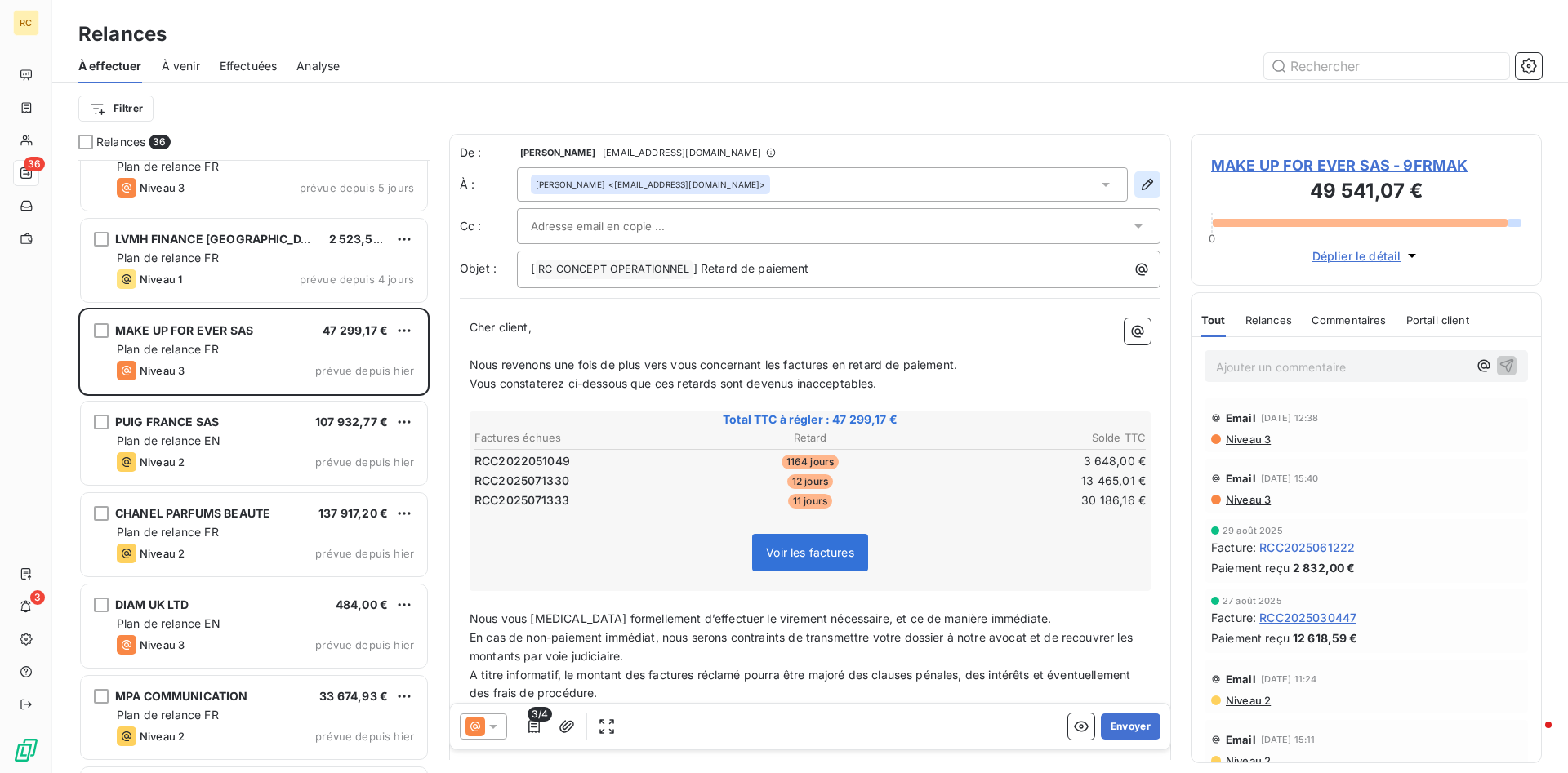
click at [1144, 186] on icon "button" at bounding box center [1148, 185] width 17 height 17
type input "Charlotte"
type input "BRENIN"
type input "[EMAIL_ADDRESS][DOMAIN_NAME]"
type input "01 58 18 33 03"
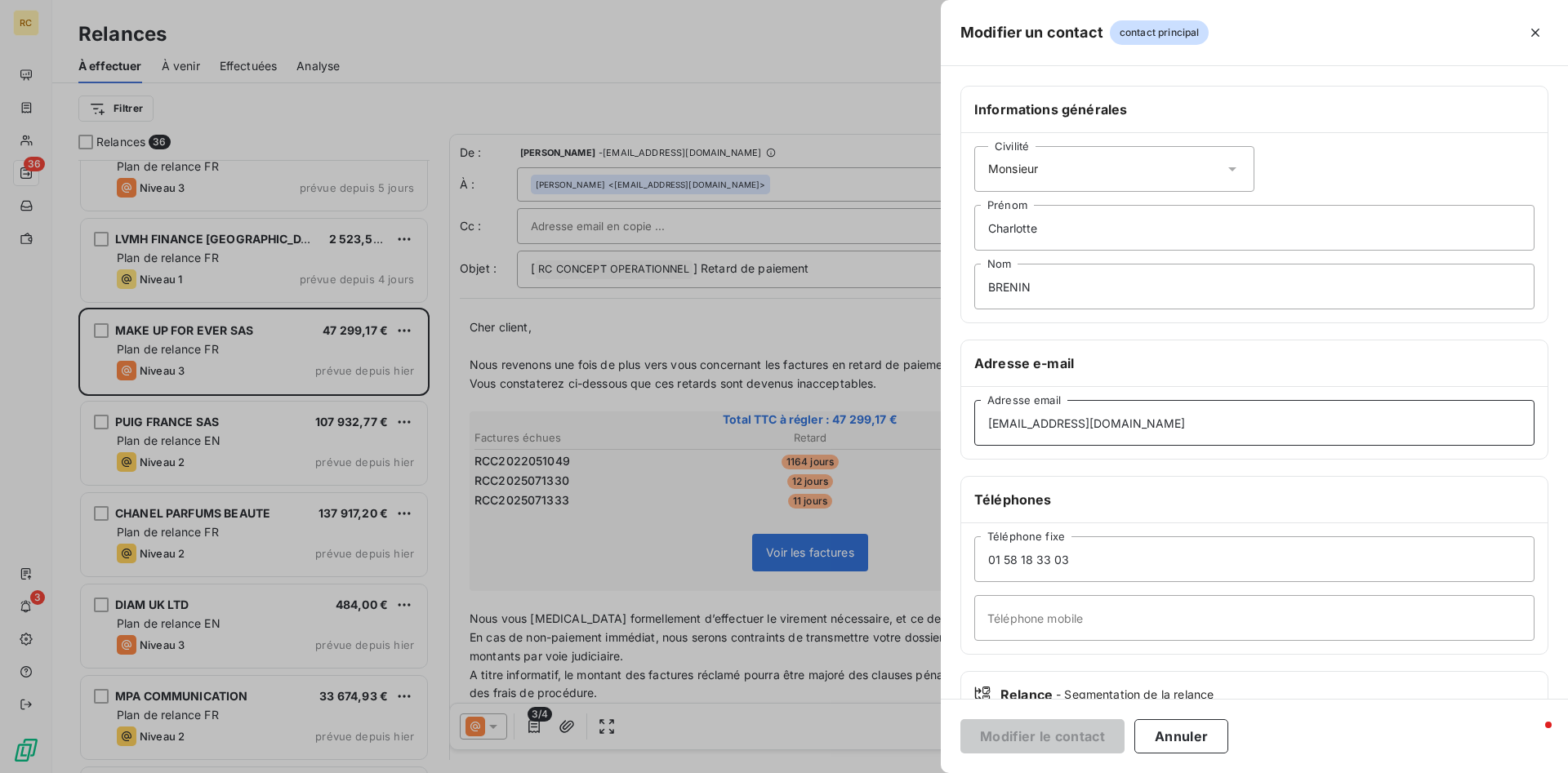
drag, startPoint x: 1140, startPoint y: 424, endPoint x: 846, endPoint y: 429, distance: 294.0
click at [846, 772] on div "Modifier un contact contact principal Informations générales Civilité Monsieur …" at bounding box center [784, 773] width 1568 height 0
drag, startPoint x: 1132, startPoint y: 427, endPoint x: 879, endPoint y: 424, distance: 253.0
click at [975, 424] on input "[EMAIL_ADDRESS][DOMAIN_NAME]" at bounding box center [1254, 423] width 560 height 46
paste input "invoicepayable"
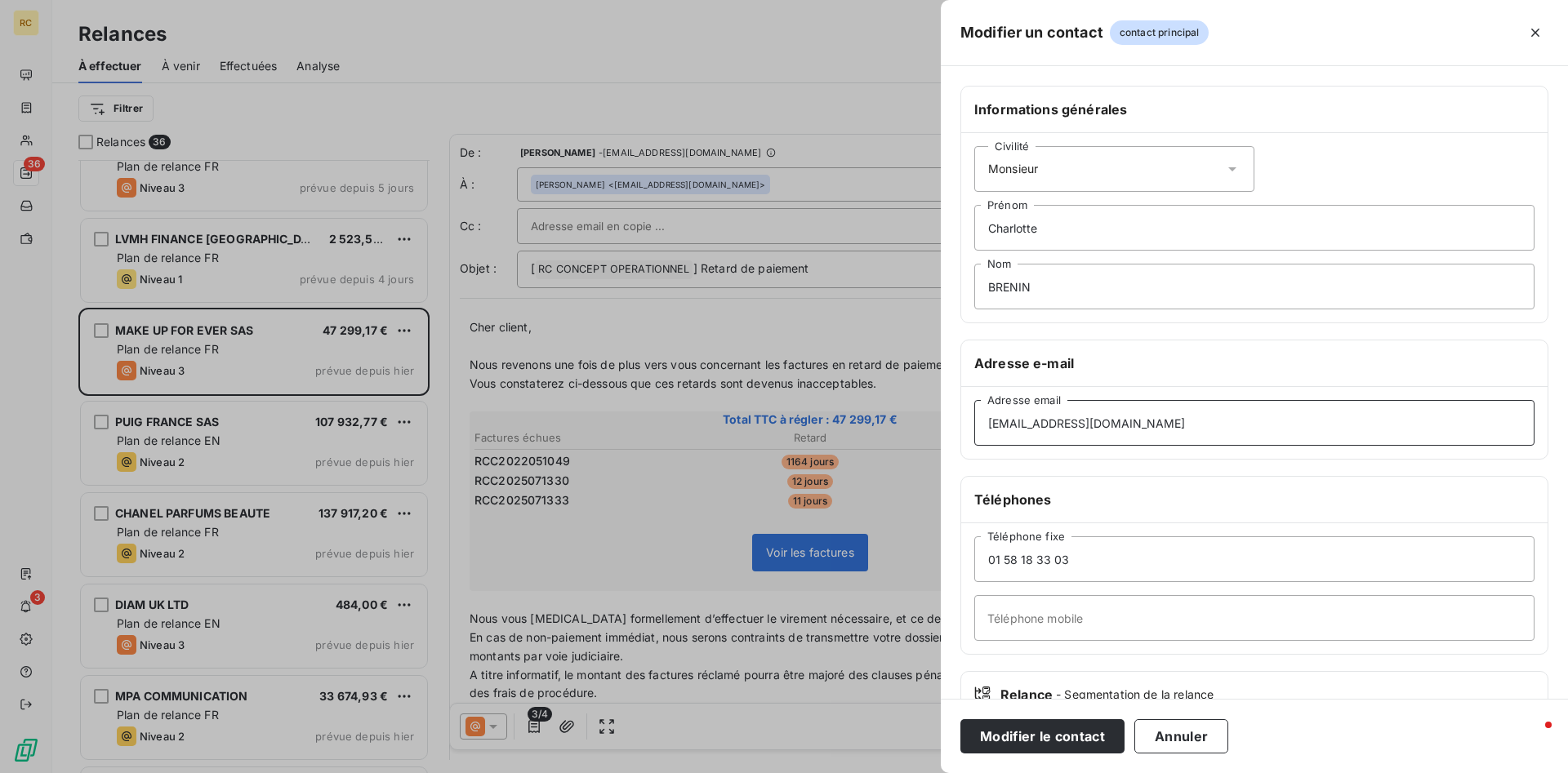
type input "[EMAIL_ADDRESS][DOMAIN_NAME]"
drag, startPoint x: 1045, startPoint y: 232, endPoint x: 921, endPoint y: 221, distance: 124.5
click at [975, 221] on input "Charlotte" at bounding box center [1254, 227] width 560 height 46
drag, startPoint x: 1052, startPoint y: 290, endPoint x: 844, endPoint y: 274, distance: 208.6
click at [975, 274] on input "BRENIN" at bounding box center [1254, 286] width 560 height 46
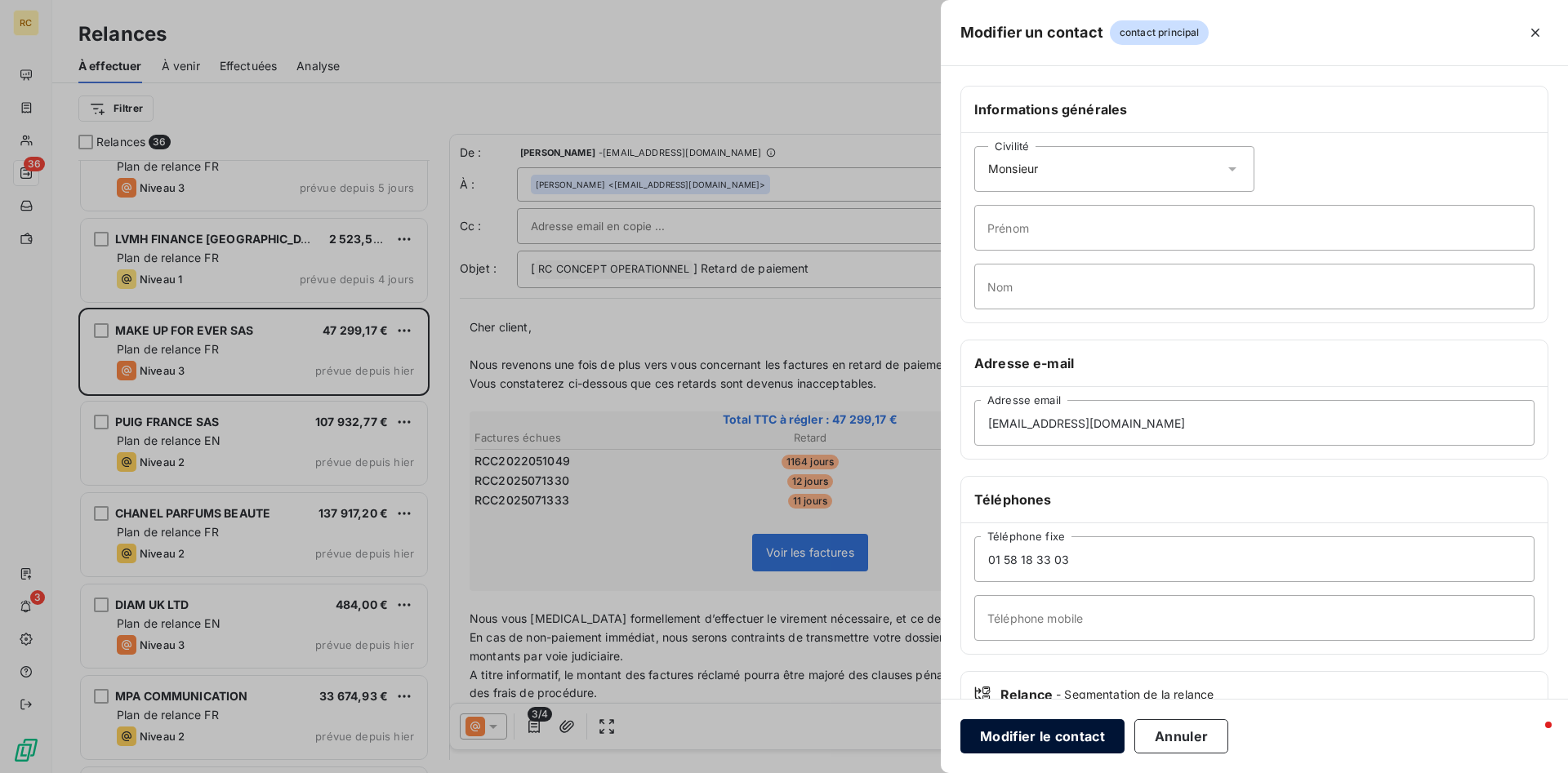
click at [1027, 731] on button "Modifier le contact" at bounding box center [1042, 736] width 164 height 34
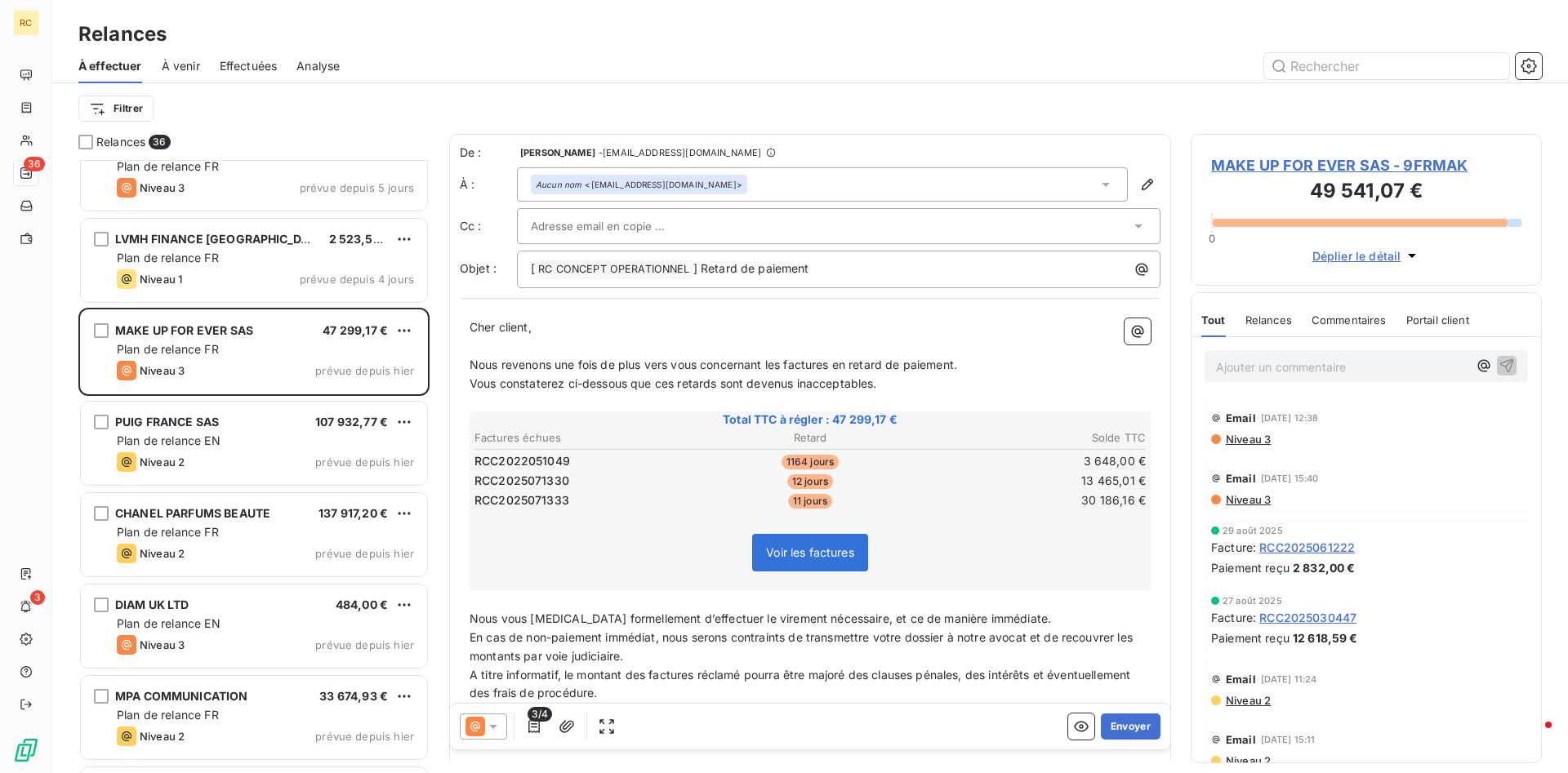
click at [493, 725] on icon at bounding box center [494, 726] width 8 height 4
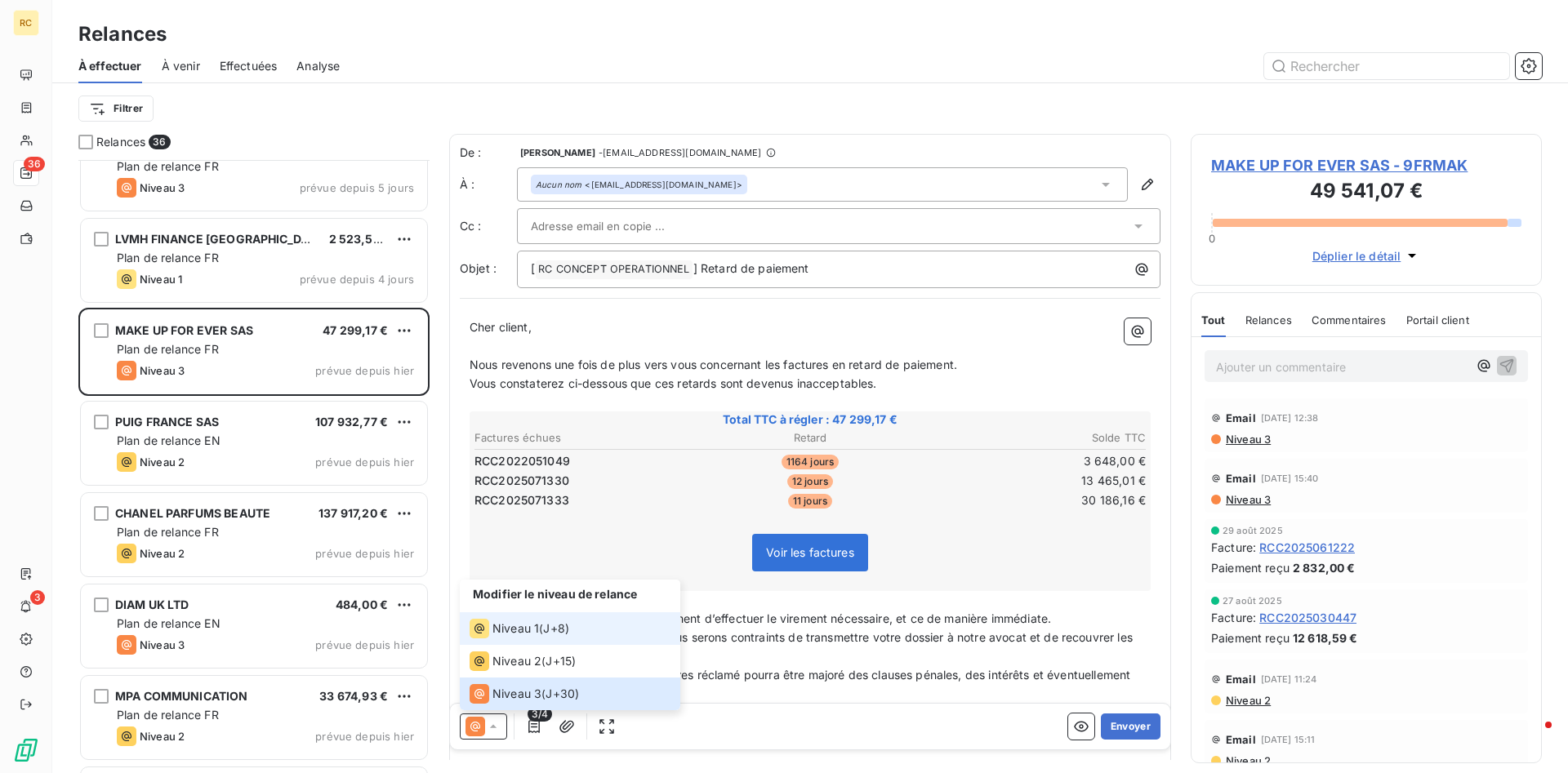
click at [505, 632] on span "Niveau 1" at bounding box center [516, 629] width 47 height 17
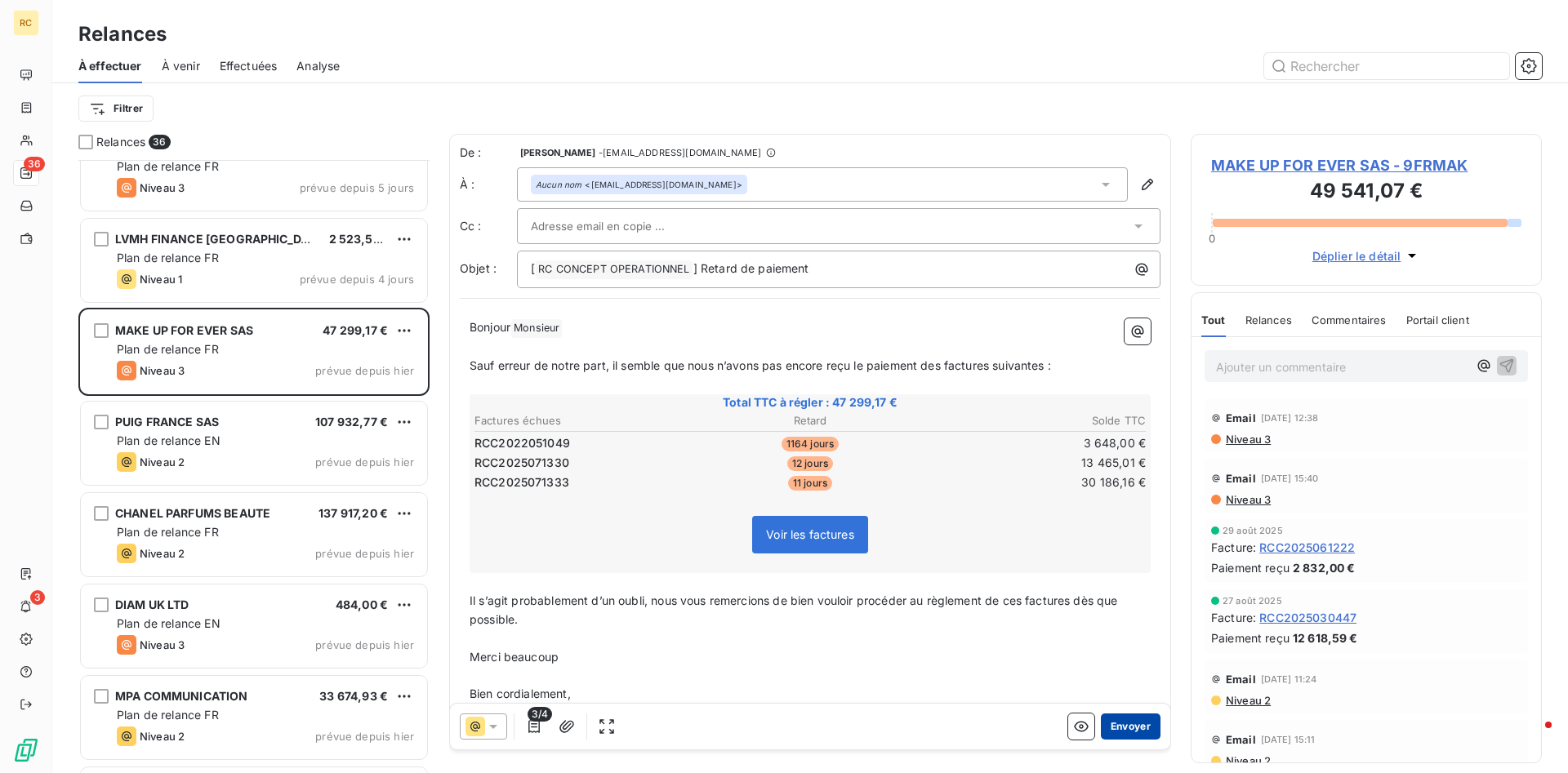
click at [1131, 722] on button "Envoyer" at bounding box center [1131, 726] width 60 height 26
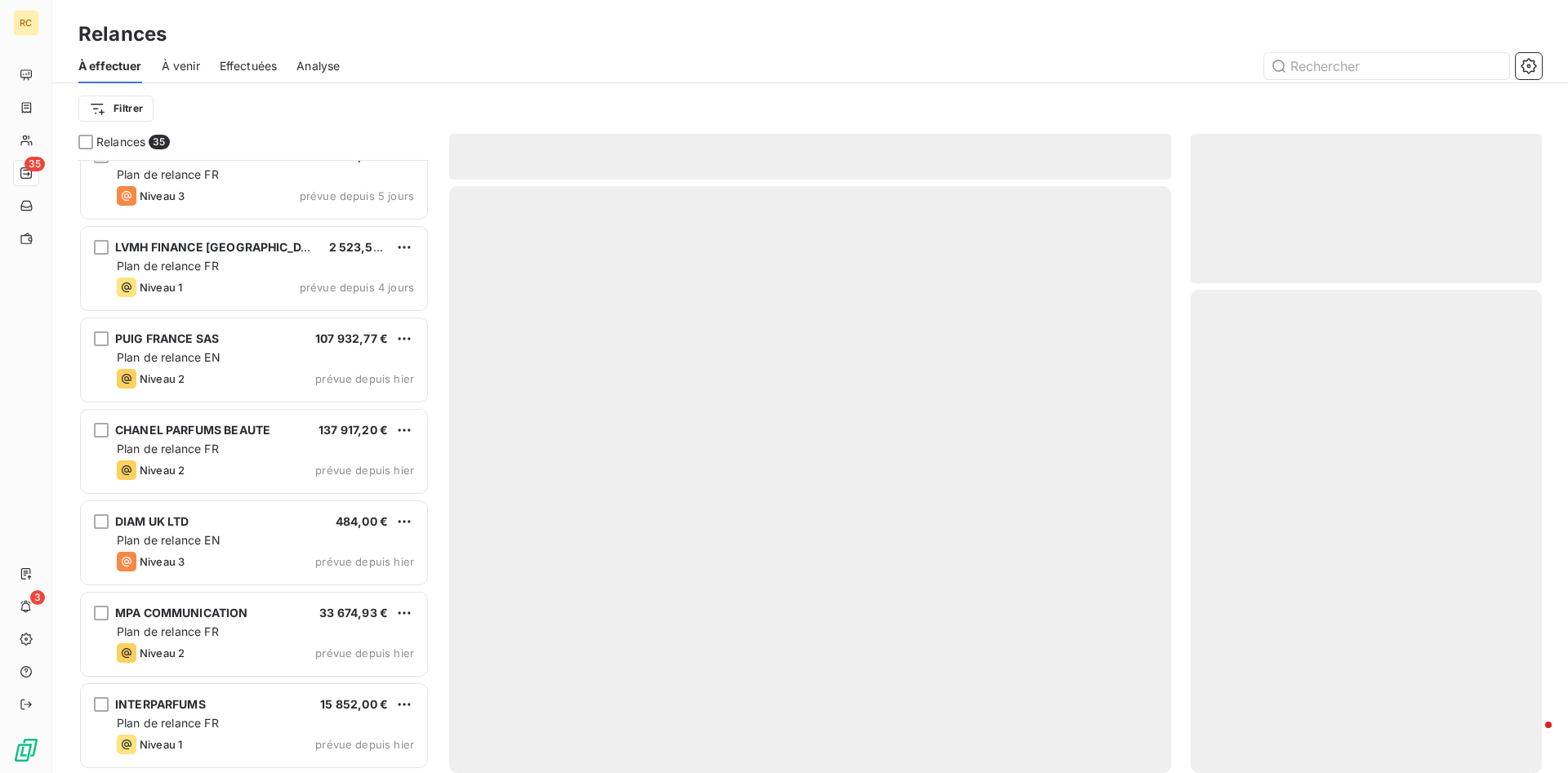
scroll to position [2587, 0]
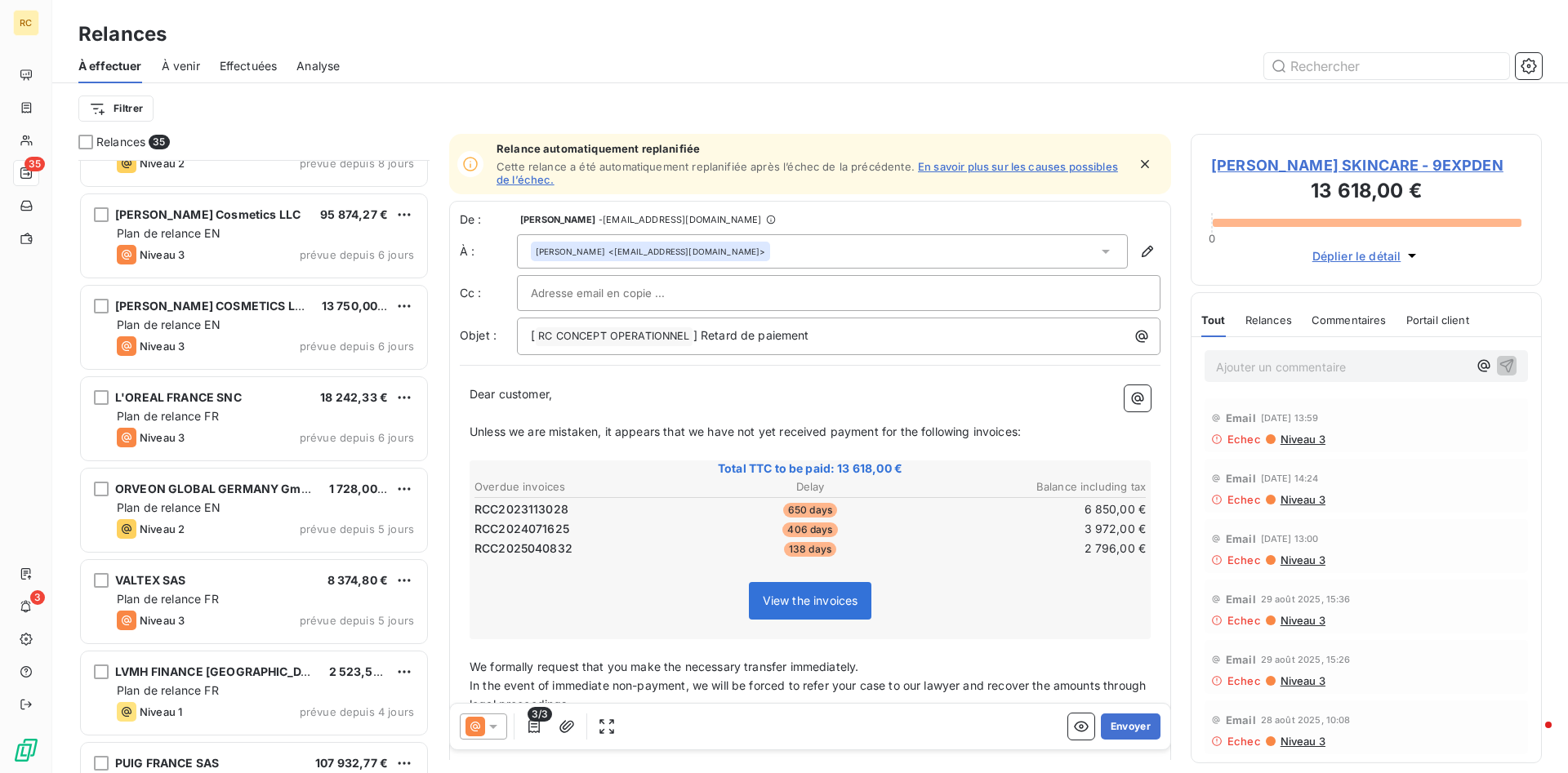
scroll to position [2089, 0]
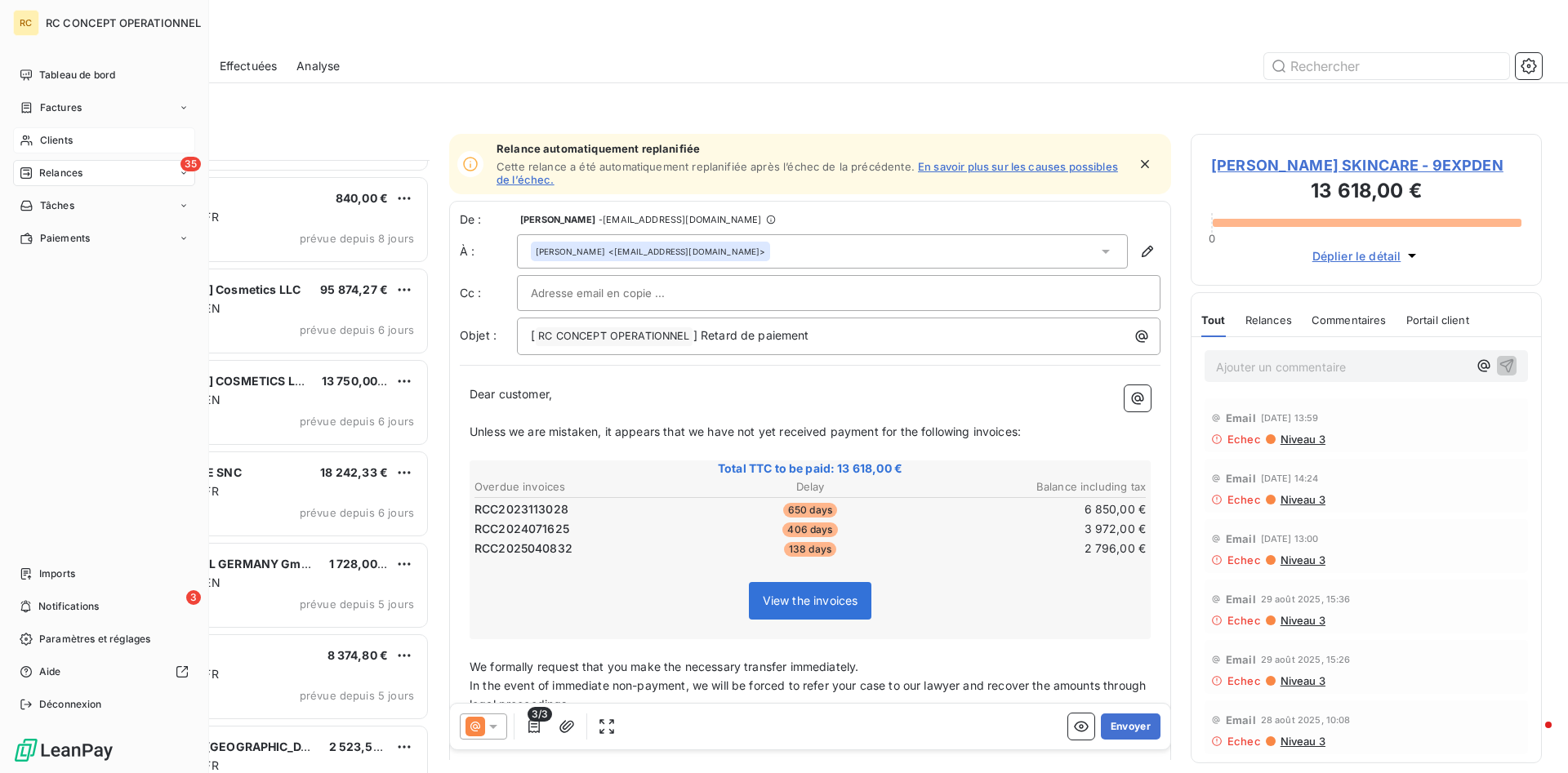
click at [60, 140] on span "Clients" at bounding box center [56, 141] width 32 height 15
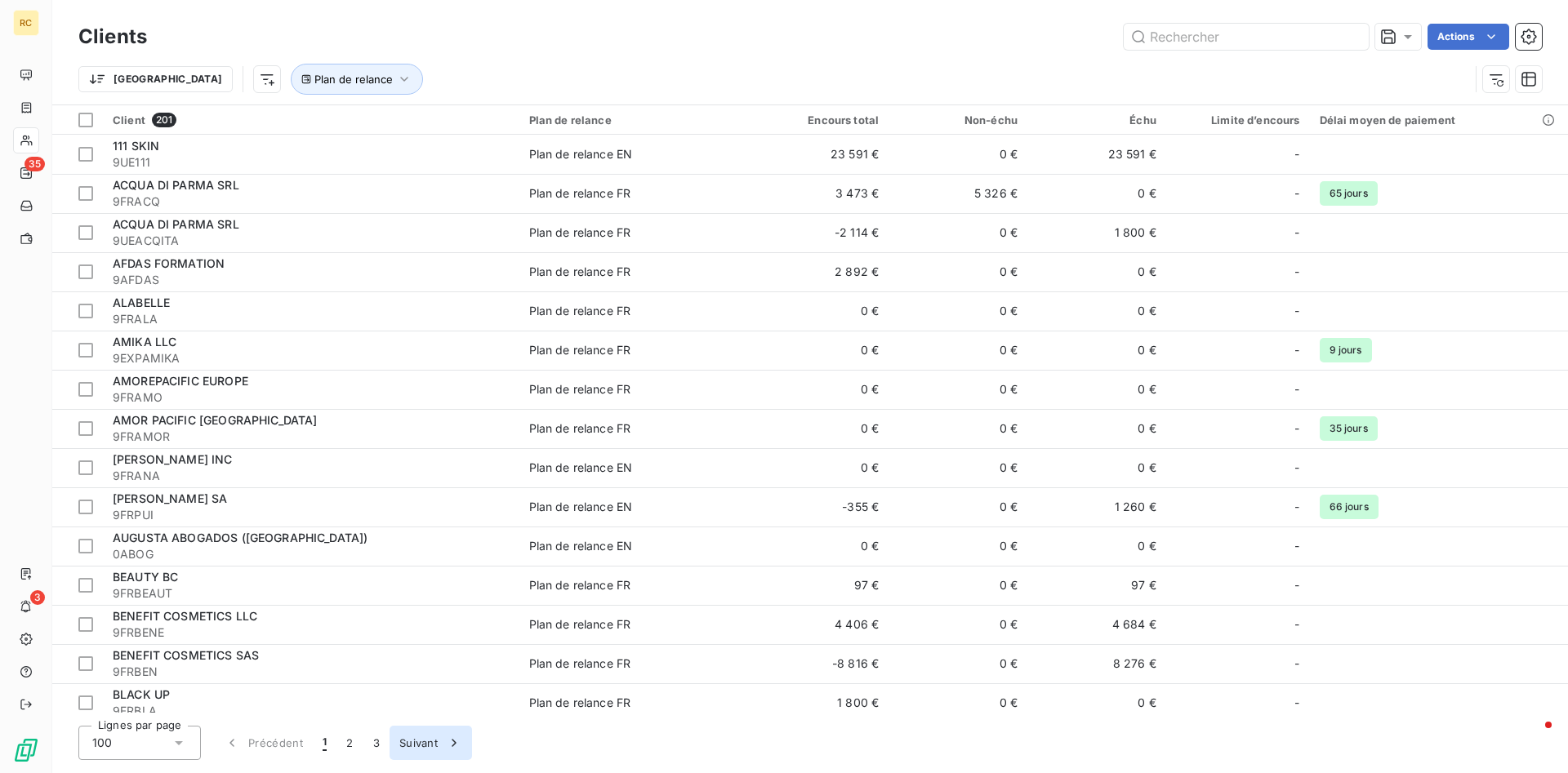
click at [418, 742] on button "Suivant" at bounding box center [430, 742] width 82 height 34
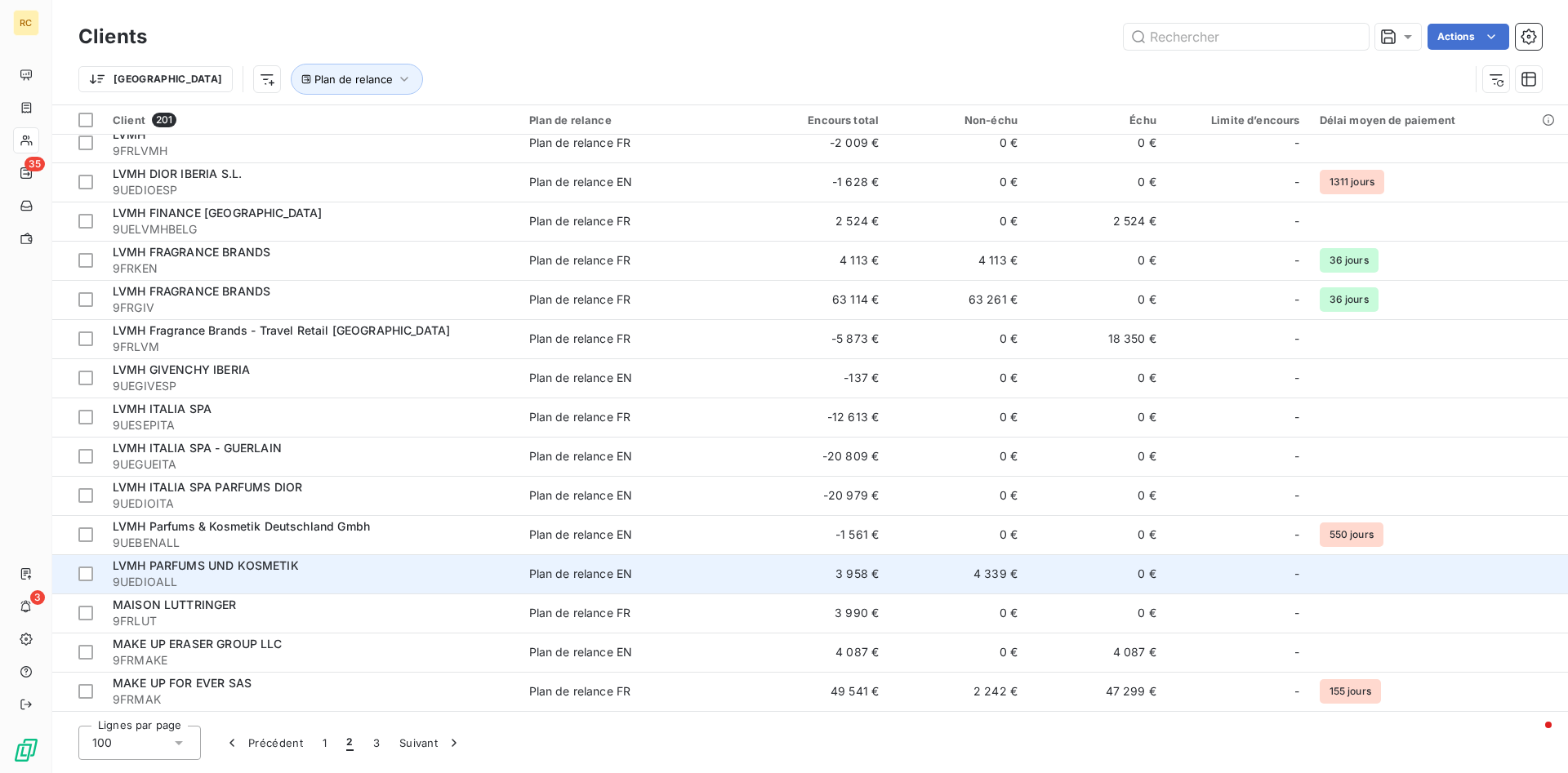
scroll to position [500, 0]
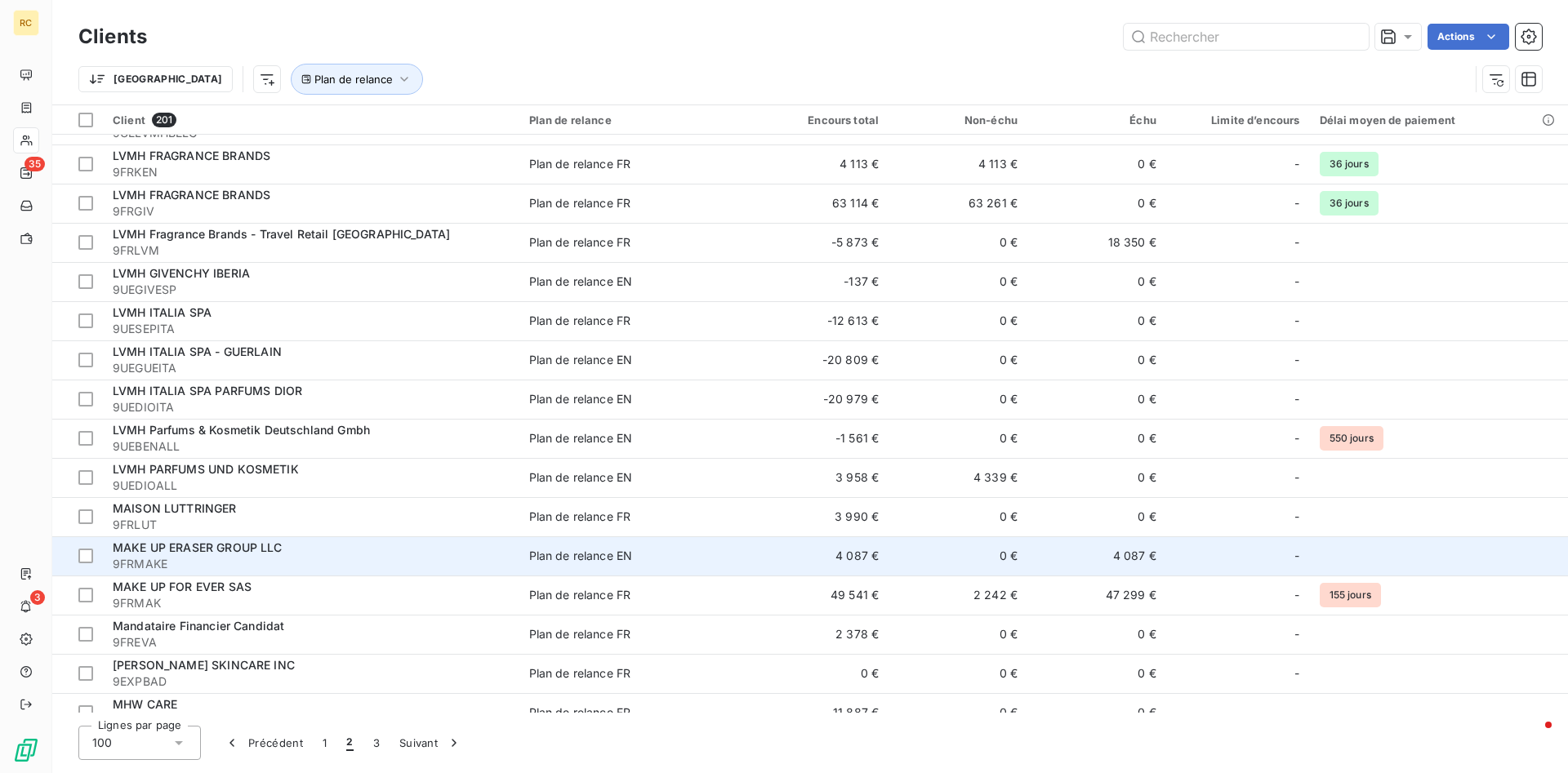
click at [148, 544] on span "MAKE UP ERASER GROUP LLC" at bounding box center [197, 548] width 170 height 14
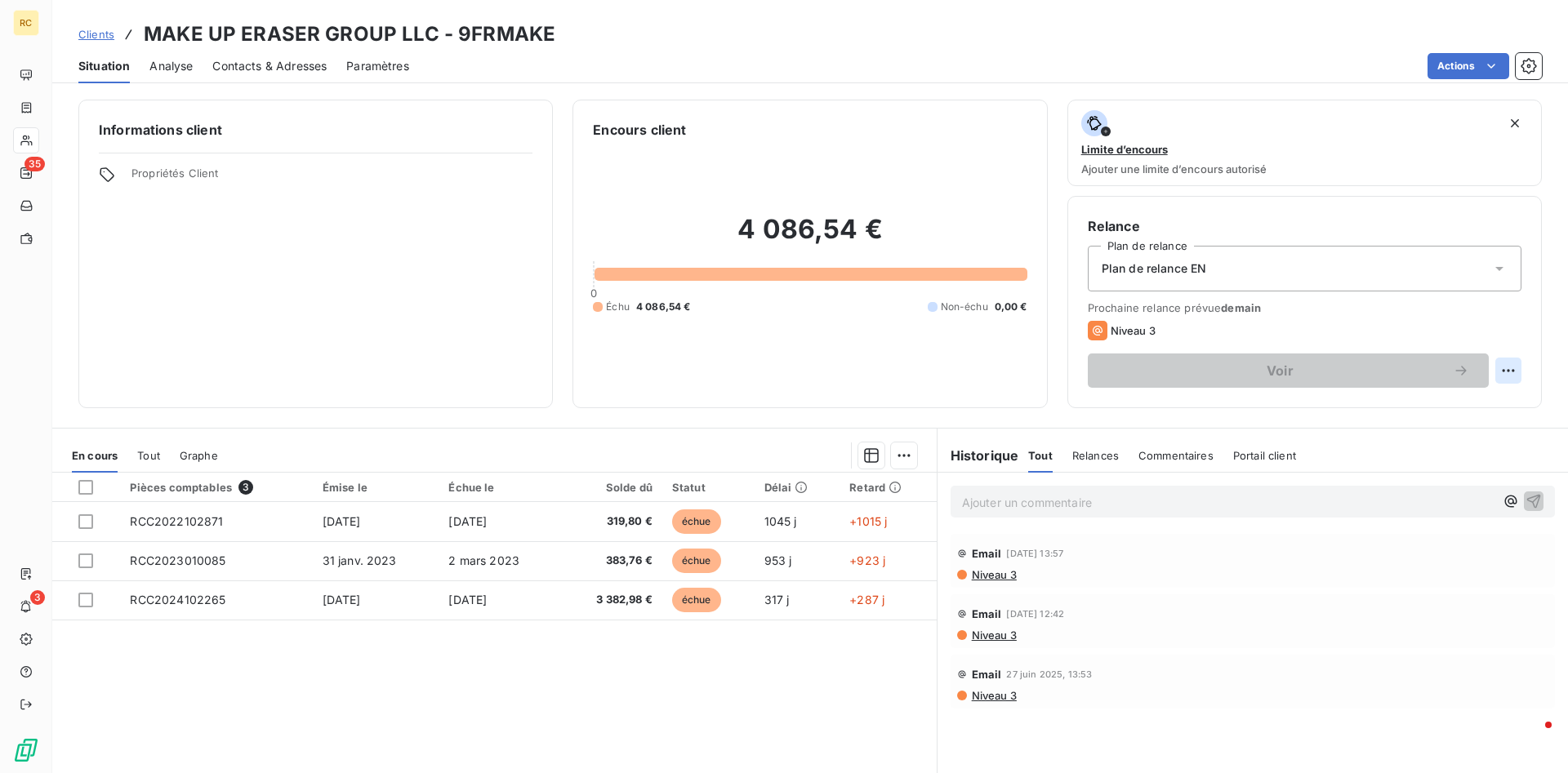
click at [1510, 367] on html "RC 35 3 Clients MAKE UP ERASER GROUP LLC - 9FRMAKE Situation Analyse Contacts &…" at bounding box center [784, 386] width 1568 height 773
click at [1437, 411] on div "Replanifier cette action" at bounding box center [1441, 406] width 146 height 26
select select "8"
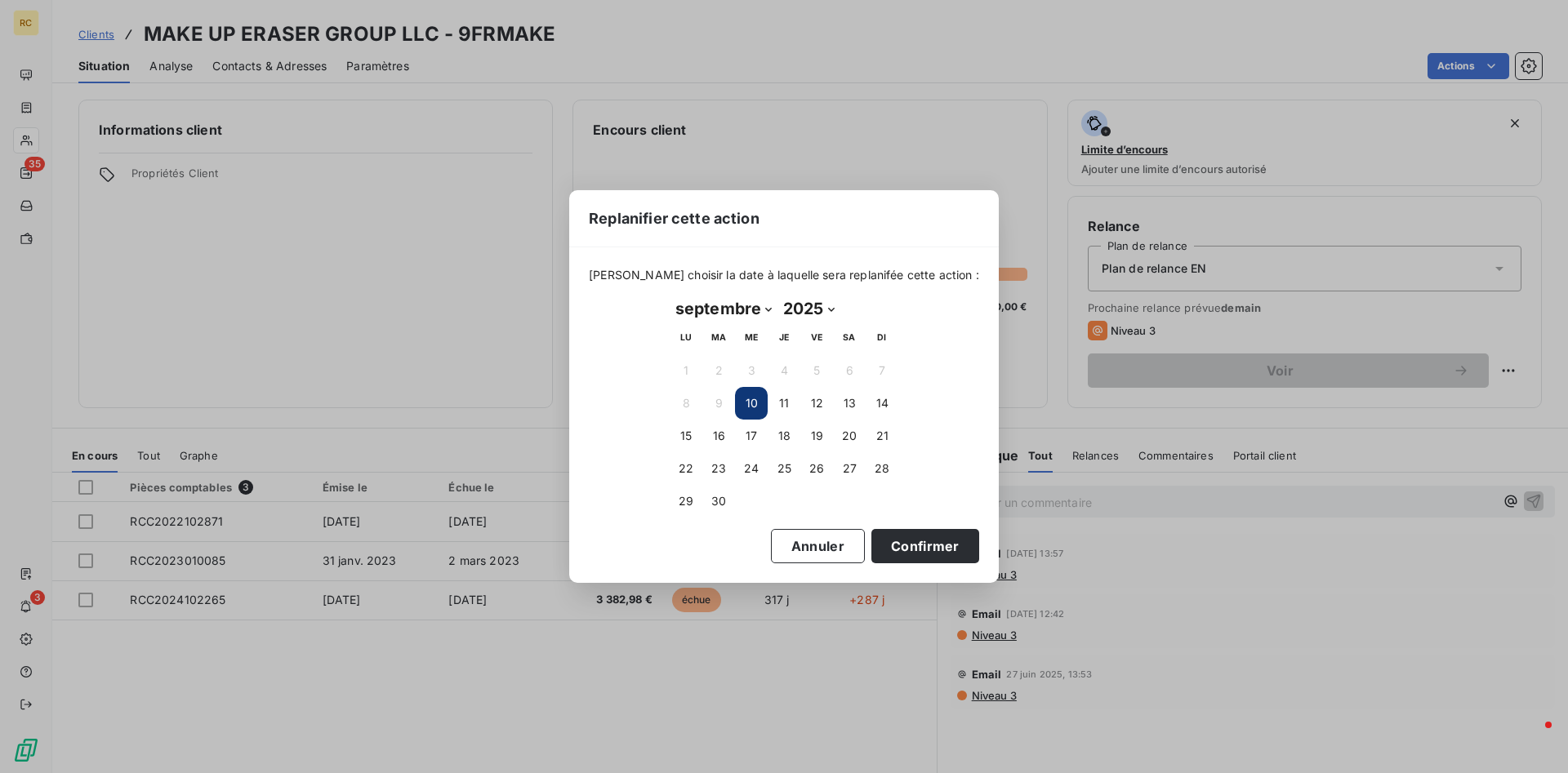
click at [747, 399] on button "10" at bounding box center [751, 403] width 32 height 32
click at [897, 540] on button "Confirmer" at bounding box center [925, 546] width 108 height 34
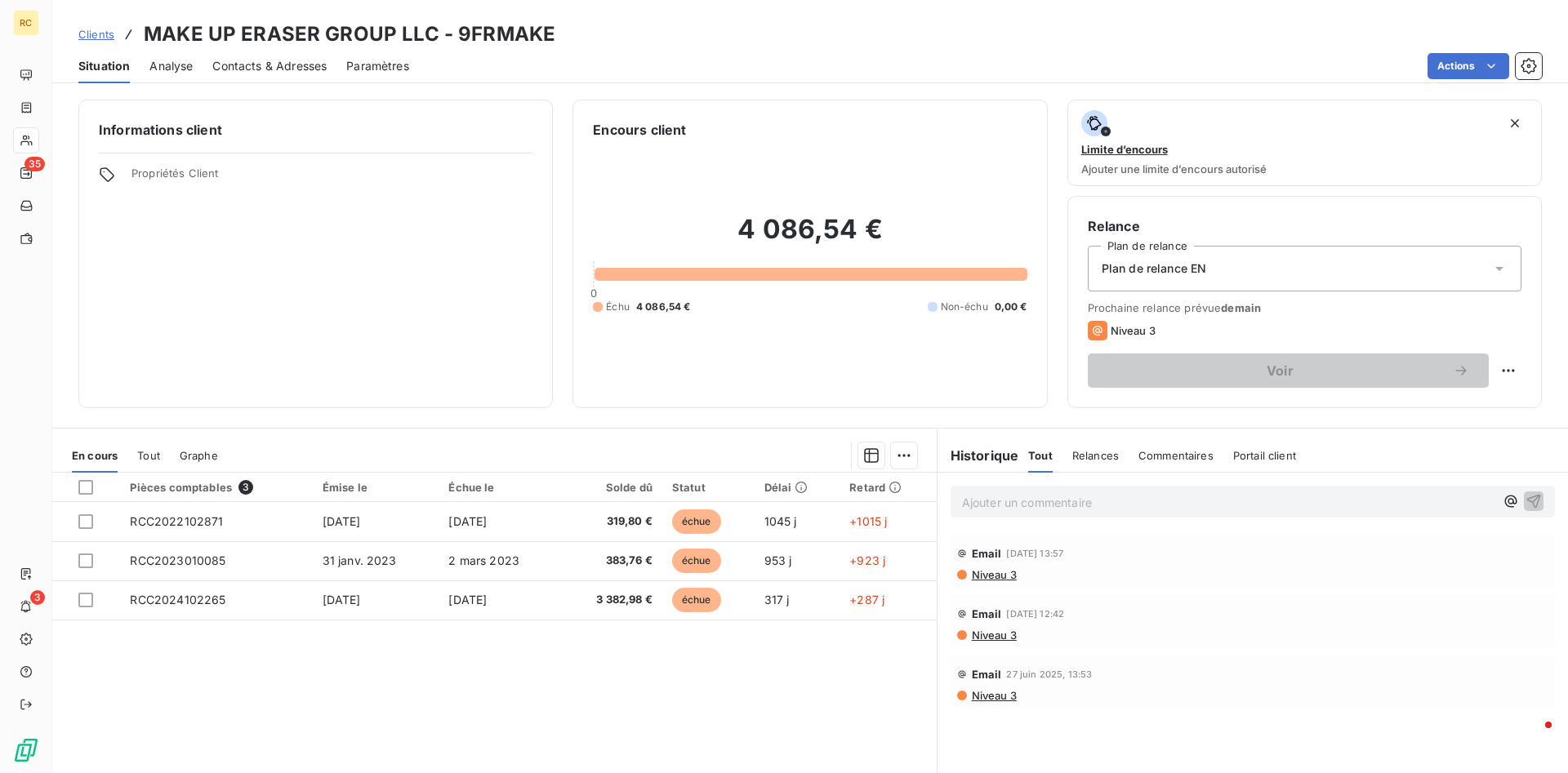
click at [1121, 329] on span "Niveau 3" at bounding box center [1133, 331] width 45 height 13
click at [1512, 369] on html "RC 35 3 Clients MAKE UP ERASER GROUP LLC - 9FRMAKE Situation Analyse Contacts &…" at bounding box center [784, 386] width 1568 height 773
click at [1441, 409] on div "Replanifier cette action" at bounding box center [1441, 406] width 146 height 26
select select "8"
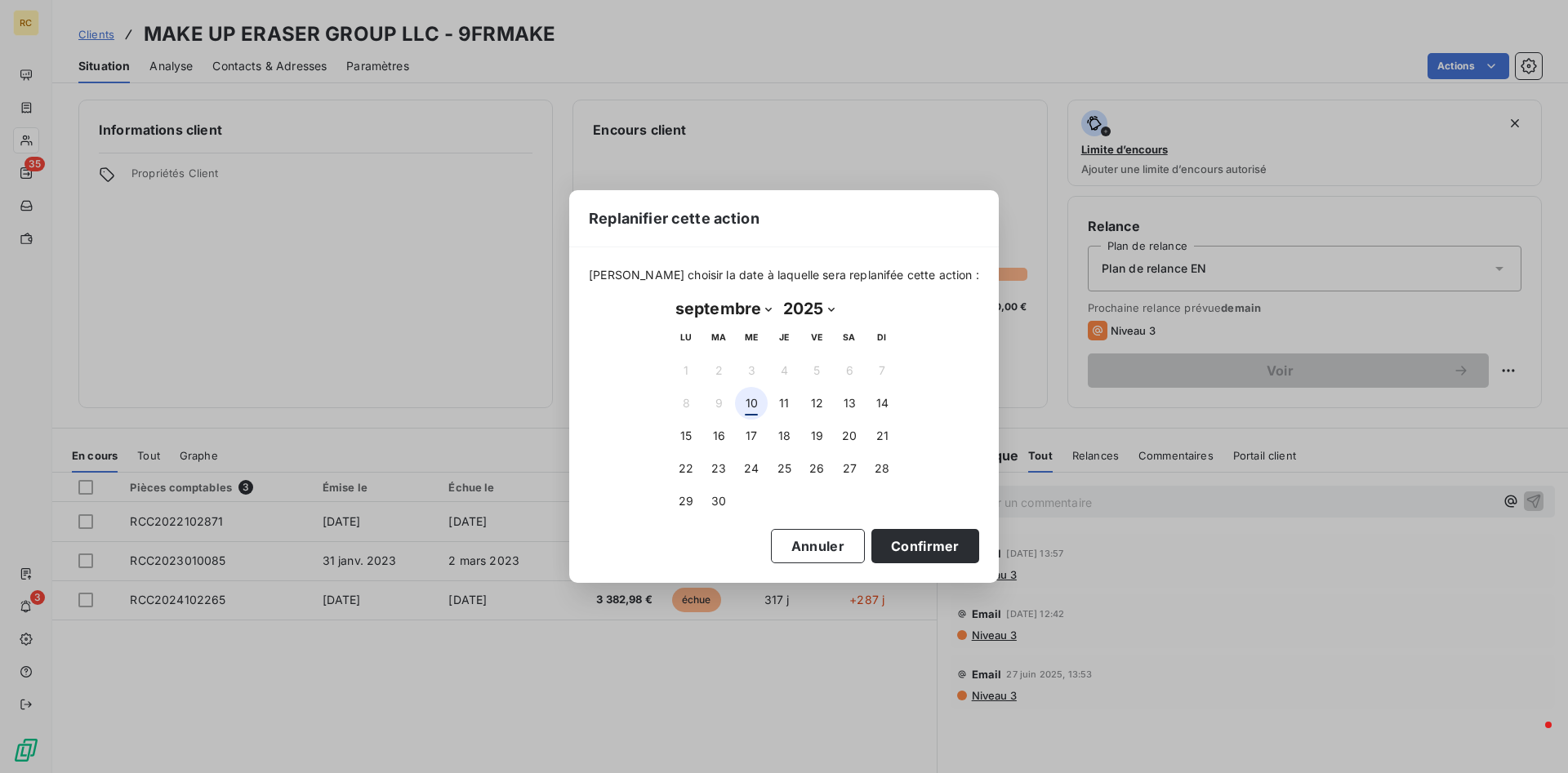
click at [750, 406] on button "10" at bounding box center [751, 403] width 32 height 32
click at [896, 542] on button "Confirmer" at bounding box center [925, 546] width 108 height 34
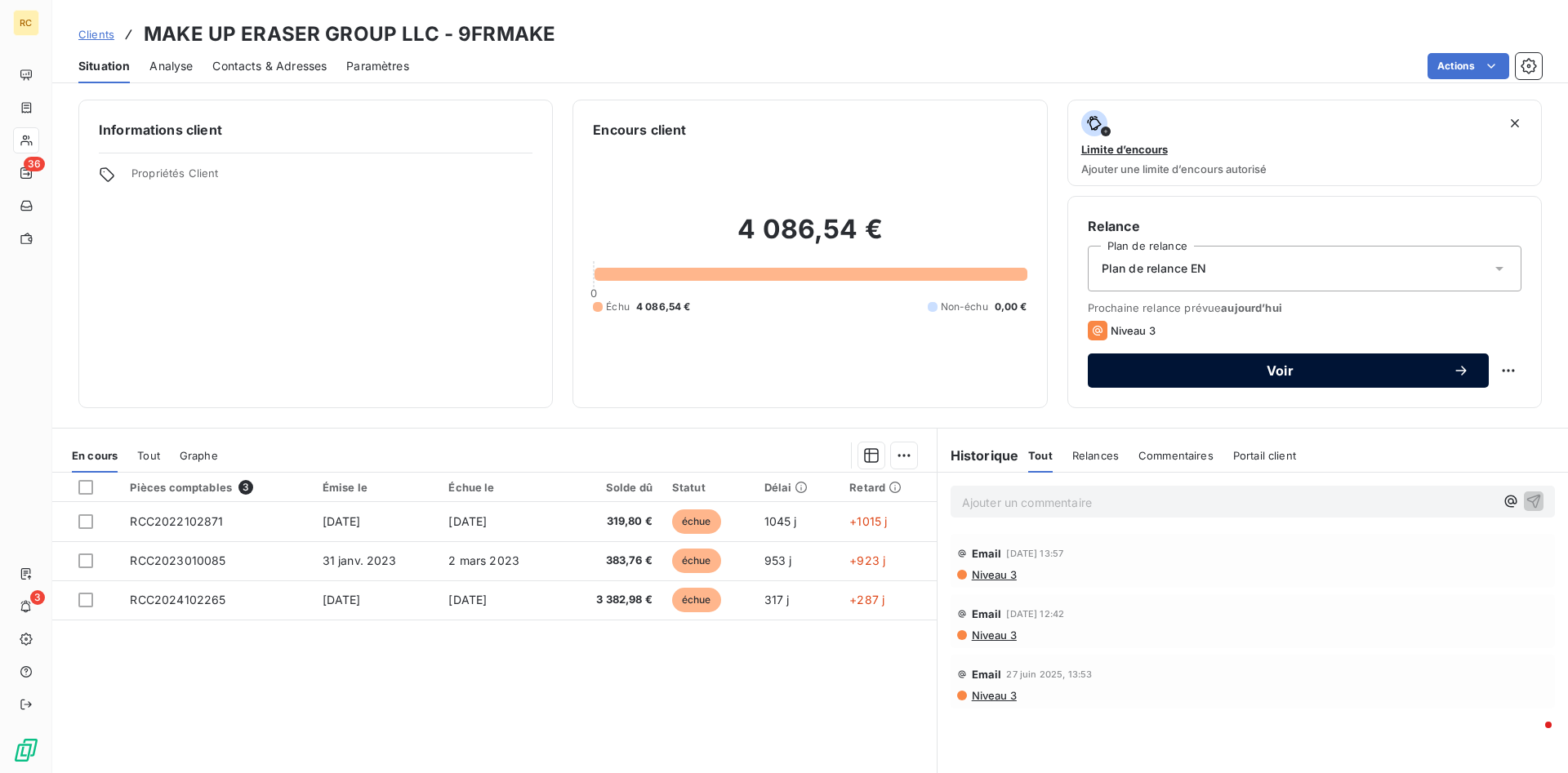
click at [1215, 368] on span "Voir" at bounding box center [1280, 371] width 345 height 13
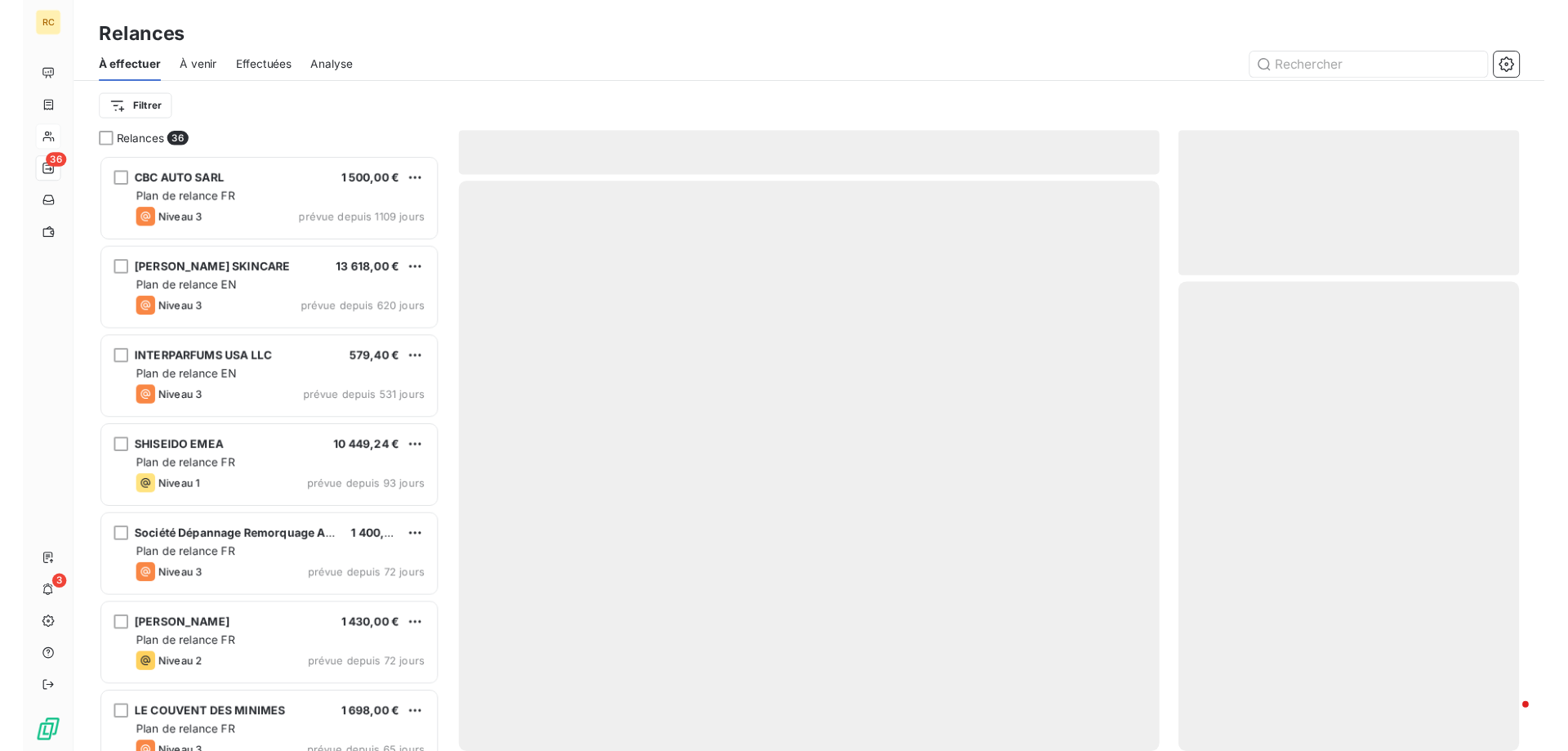
scroll to position [614, 351]
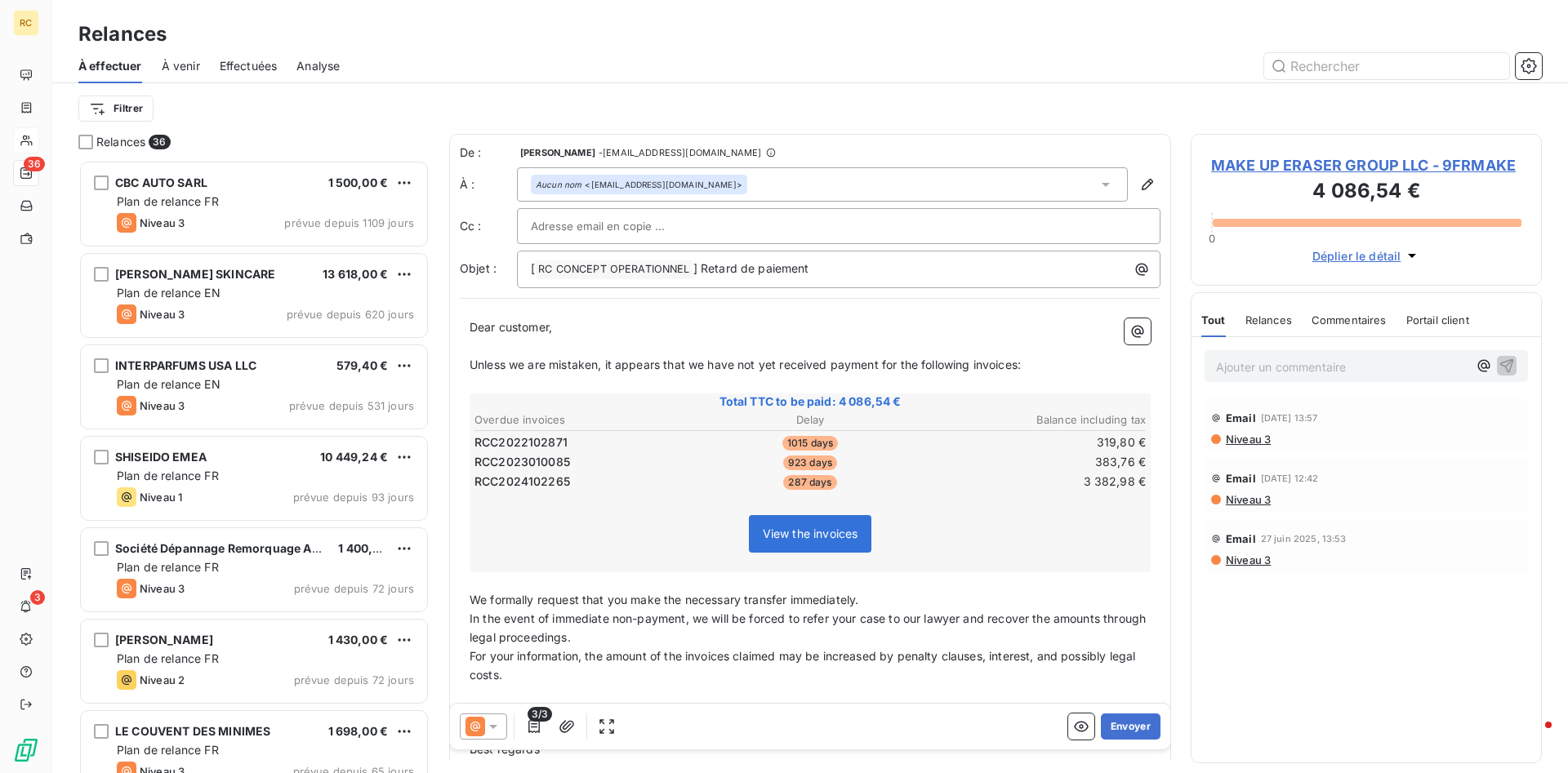
click at [701, 184] on div "Aucun nom <[EMAIL_ADDRESS][DOMAIN_NAME]>" at bounding box center [822, 184] width 611 height 34
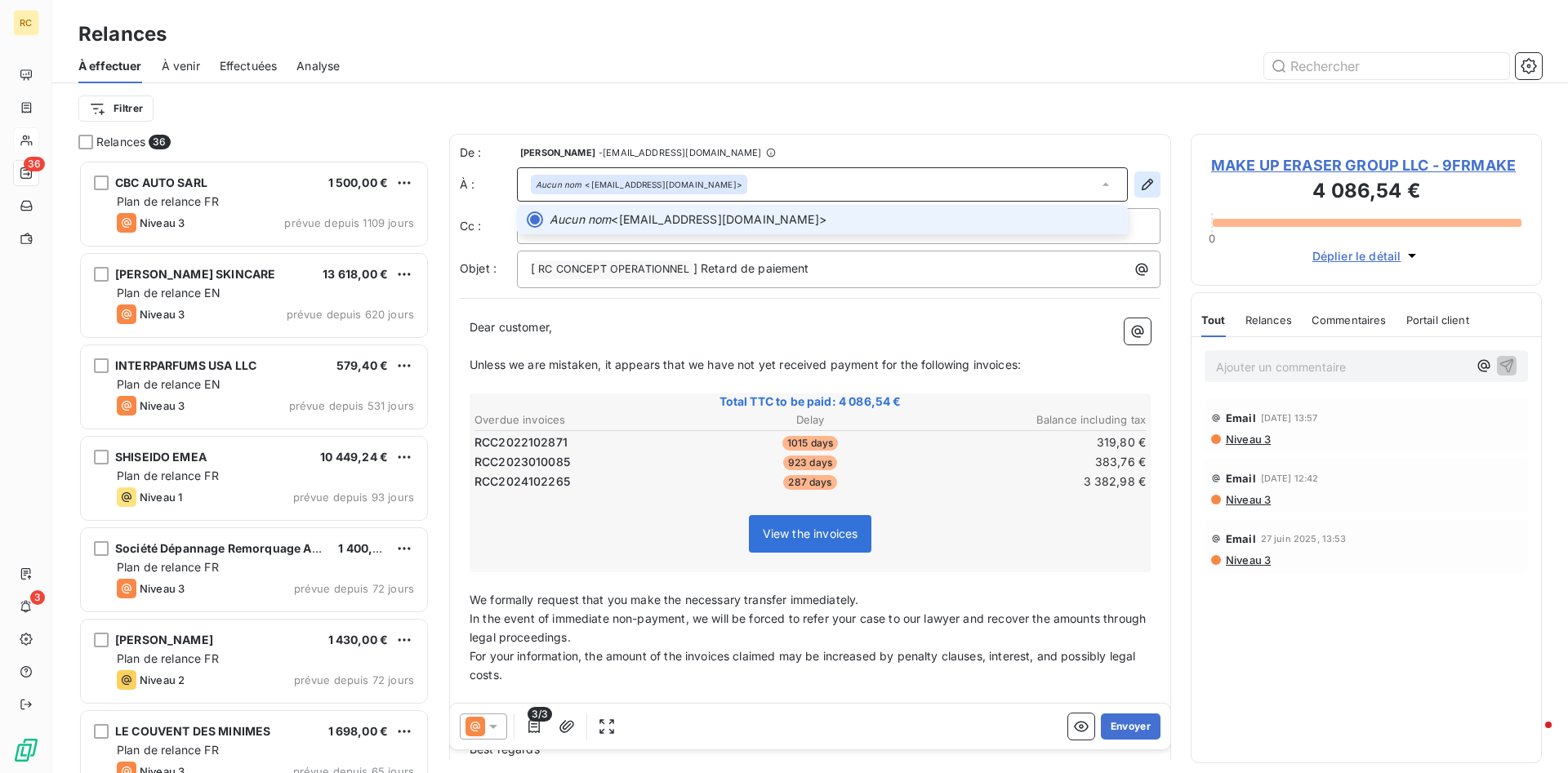
click at [1144, 182] on icon "button" at bounding box center [1148, 185] width 17 height 17
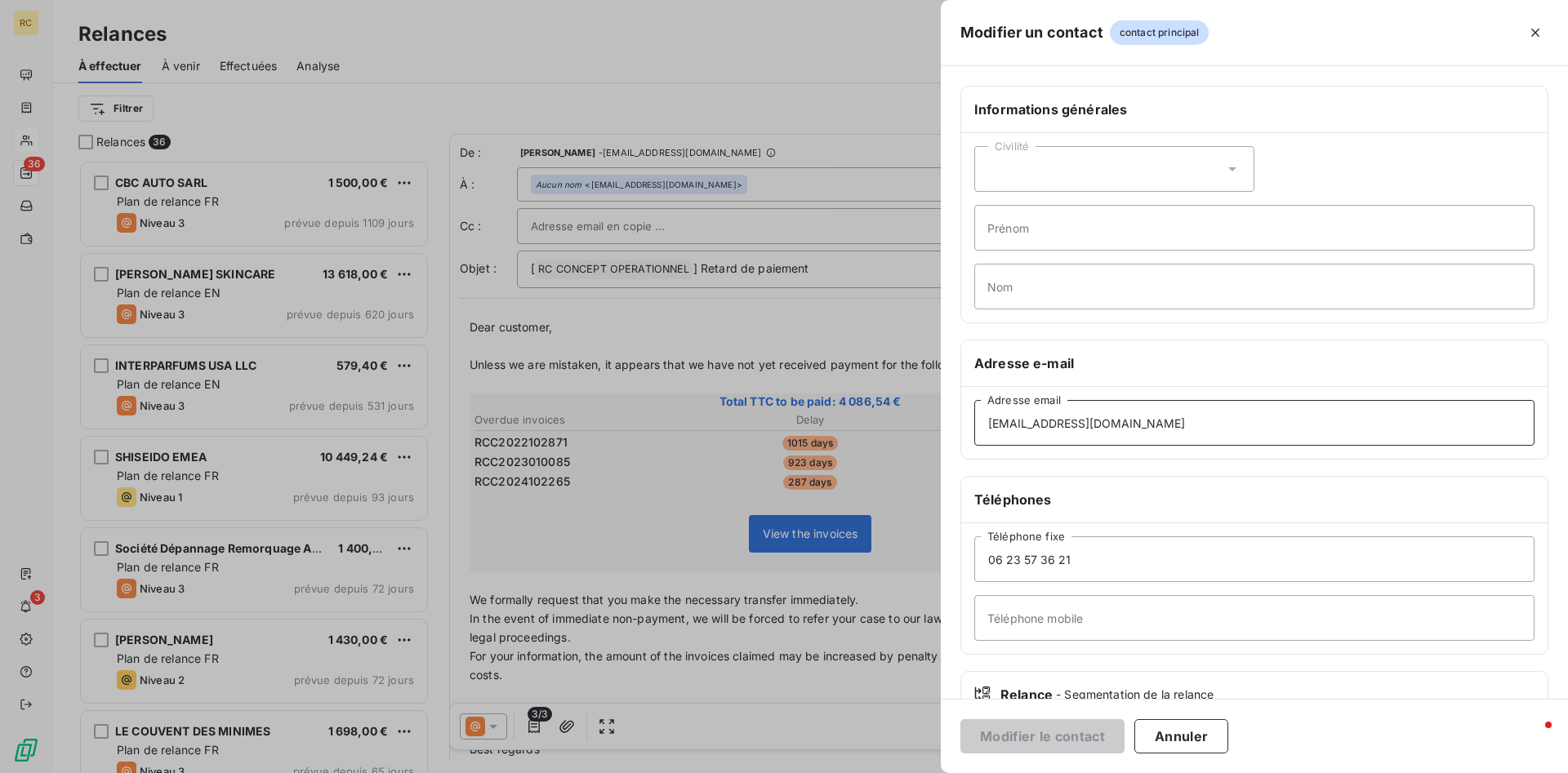
drag, startPoint x: 1104, startPoint y: 423, endPoint x: 921, endPoint y: 424, distance: 183.0
click at [866, 772] on div "Modifier un contact contact principal Informations générales Civilité Prénom No…" at bounding box center [784, 773] width 1568 height 0
drag, startPoint x: 1101, startPoint y: 423, endPoint x: 955, endPoint y: 419, distance: 146.1
click at [975, 419] on input "[EMAIL_ADDRESS][DOMAIN_NAME]" at bounding box center [1254, 423] width 560 height 46
paste input "slorenzo"
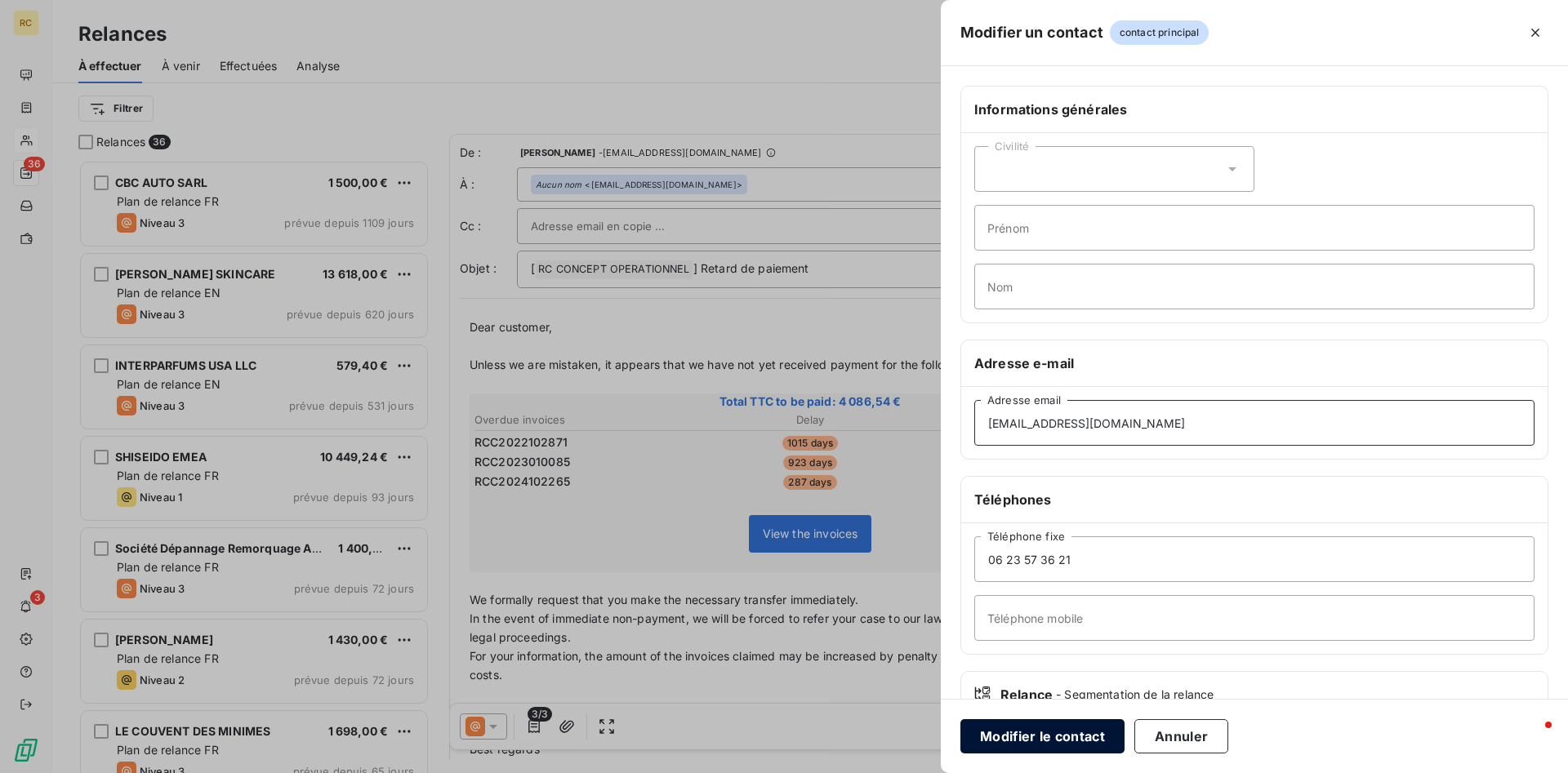
type input "[EMAIL_ADDRESS][DOMAIN_NAME]"
click at [1053, 739] on button "Modifier le contact" at bounding box center [1042, 736] width 164 height 34
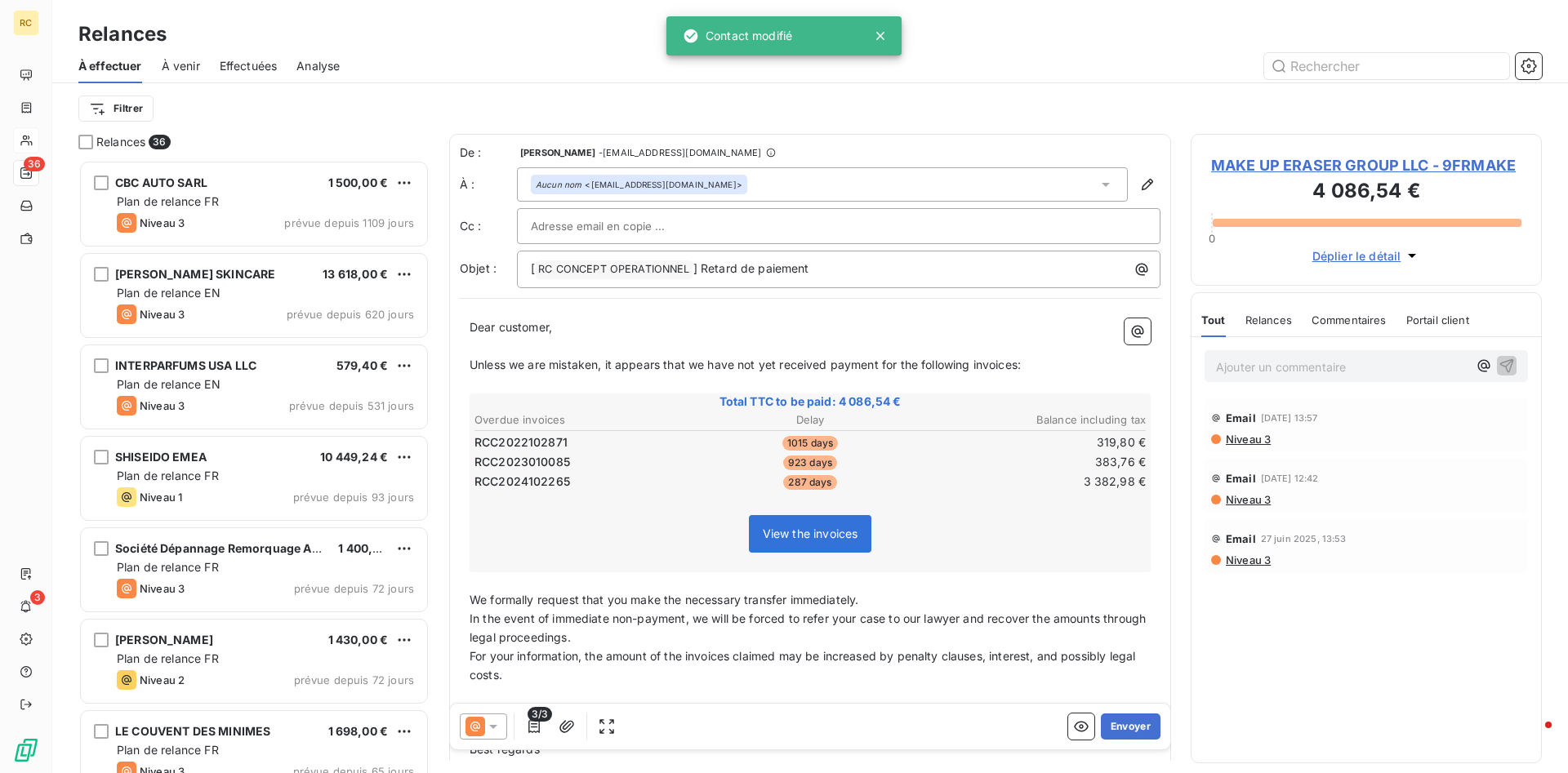
click at [539, 228] on input "text" at bounding box center [618, 225] width 176 height 24
paste input "[EMAIL_ADDRESS][DOMAIN_NAME]"
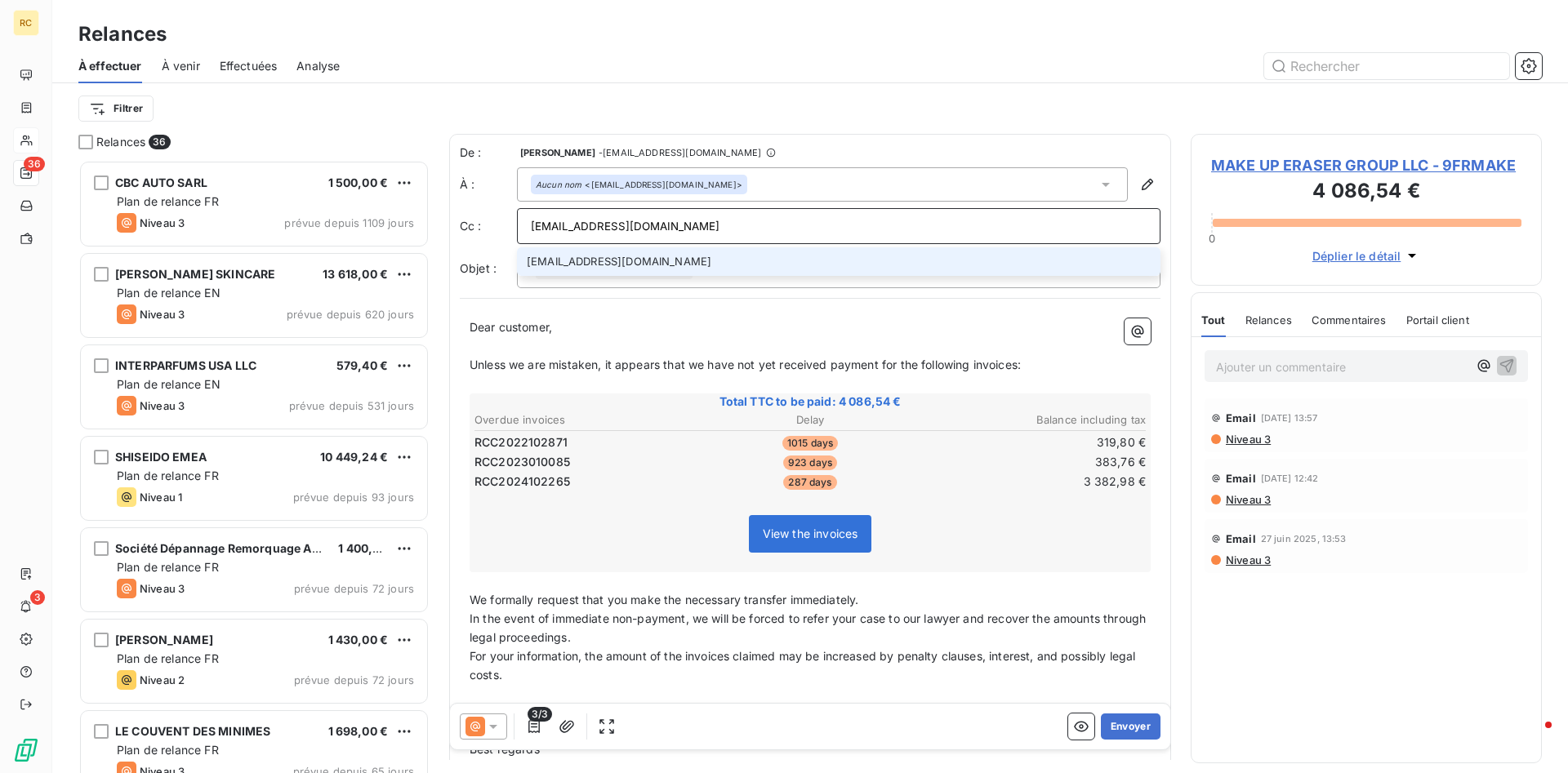
type input "[EMAIL_ADDRESS][DOMAIN_NAME]"
click at [566, 260] on li "[EMAIL_ADDRESS][DOMAIN_NAME]" at bounding box center [838, 261] width 643 height 28
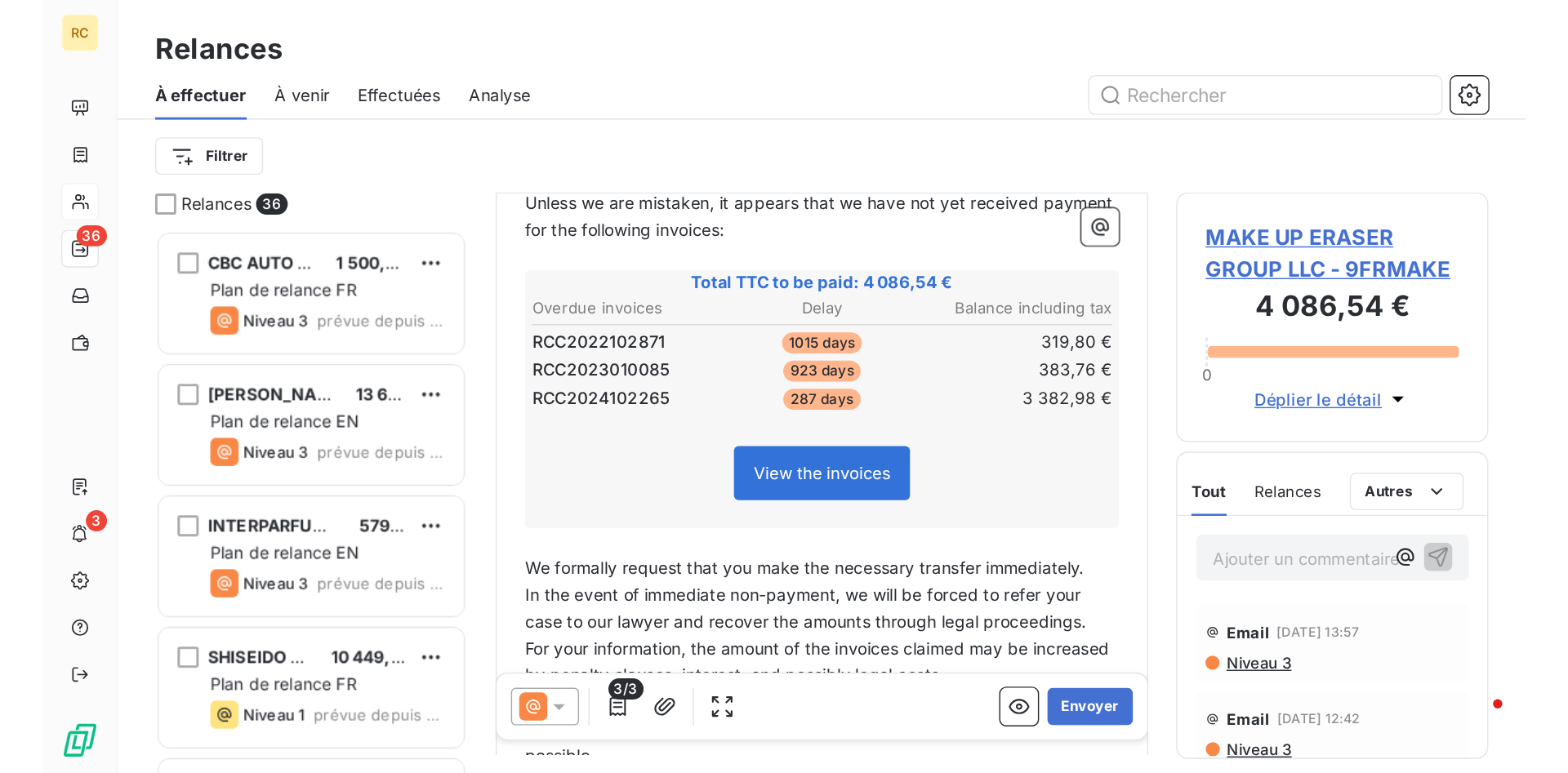
scroll to position [0, 0]
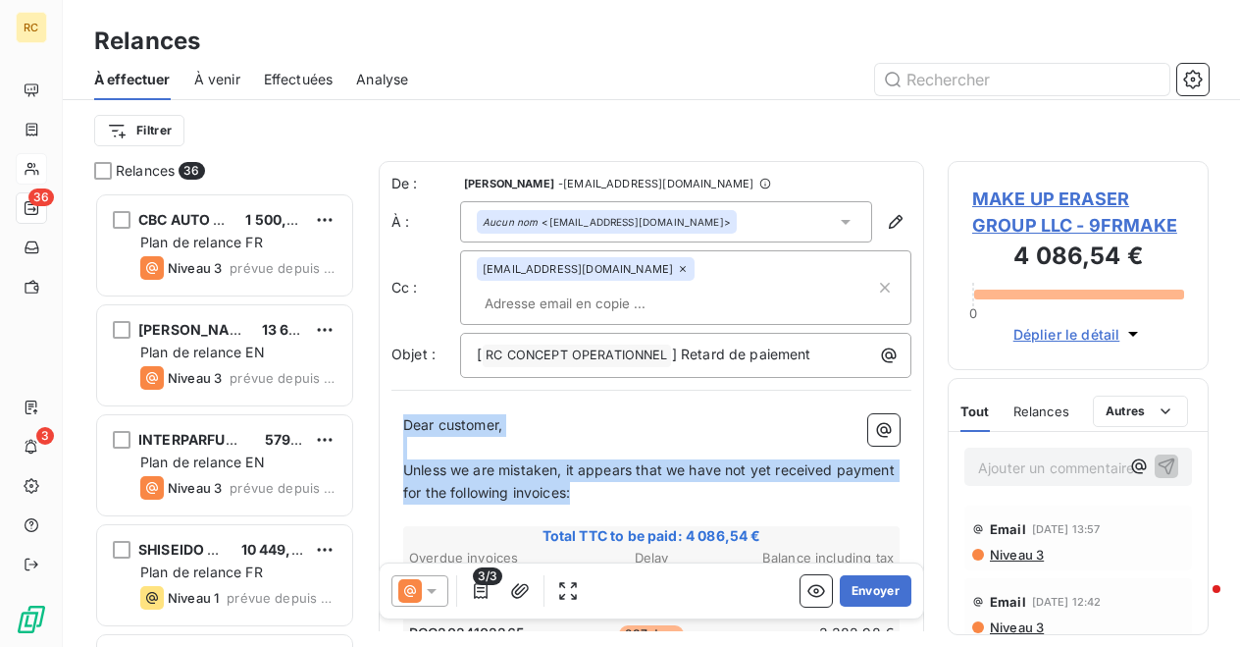
drag, startPoint x: 404, startPoint y: 390, endPoint x: 611, endPoint y: 467, distance: 221.1
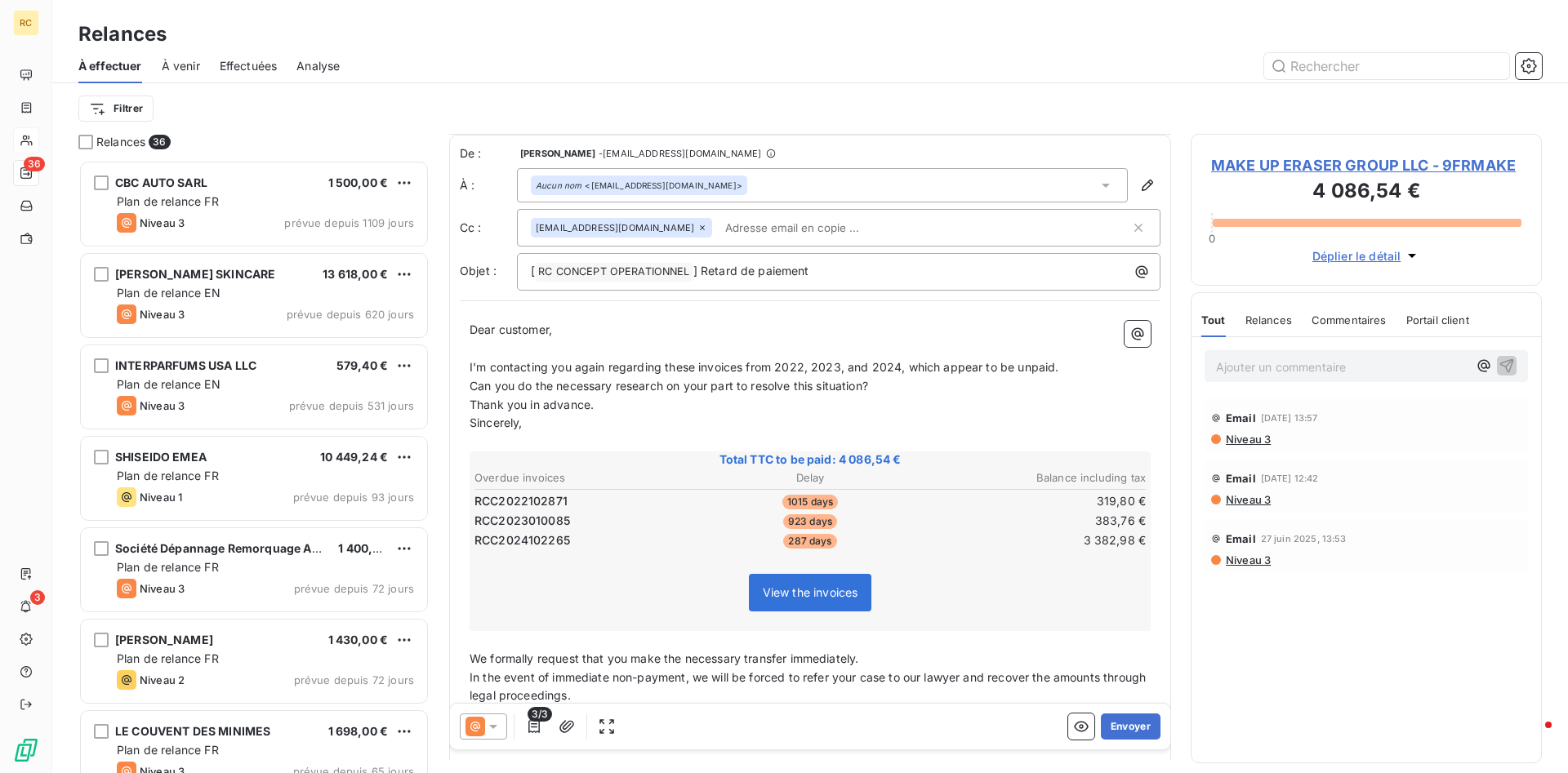
scroll to position [84, 0]
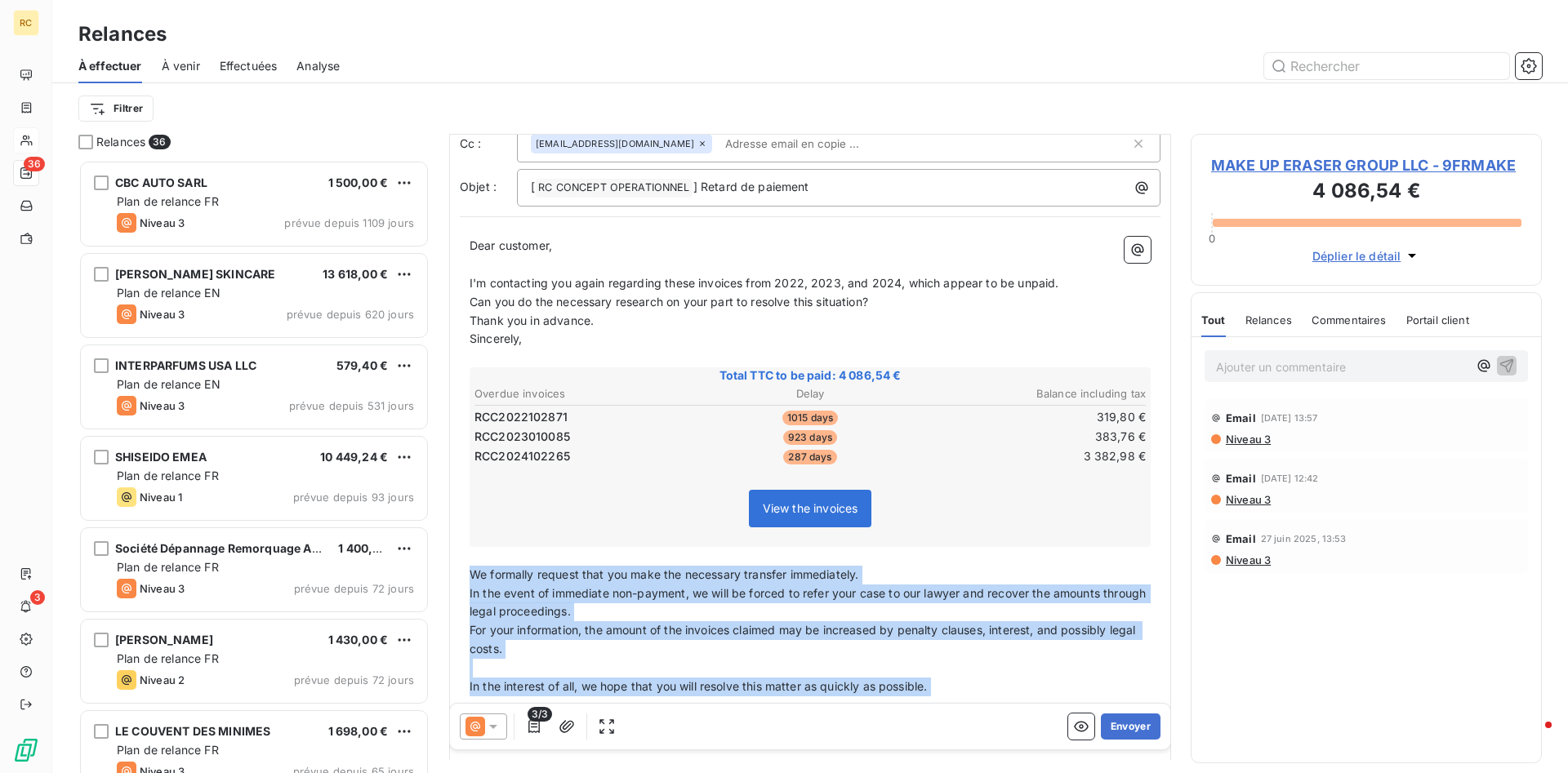
drag, startPoint x: 470, startPoint y: 574, endPoint x: 920, endPoint y: 696, distance: 466.2
click at [920, 696] on div "Dear customer, ﻿ I'm contacting you again regarding these invoices from 2022, 2…" at bounding box center [810, 493] width 681 height 513
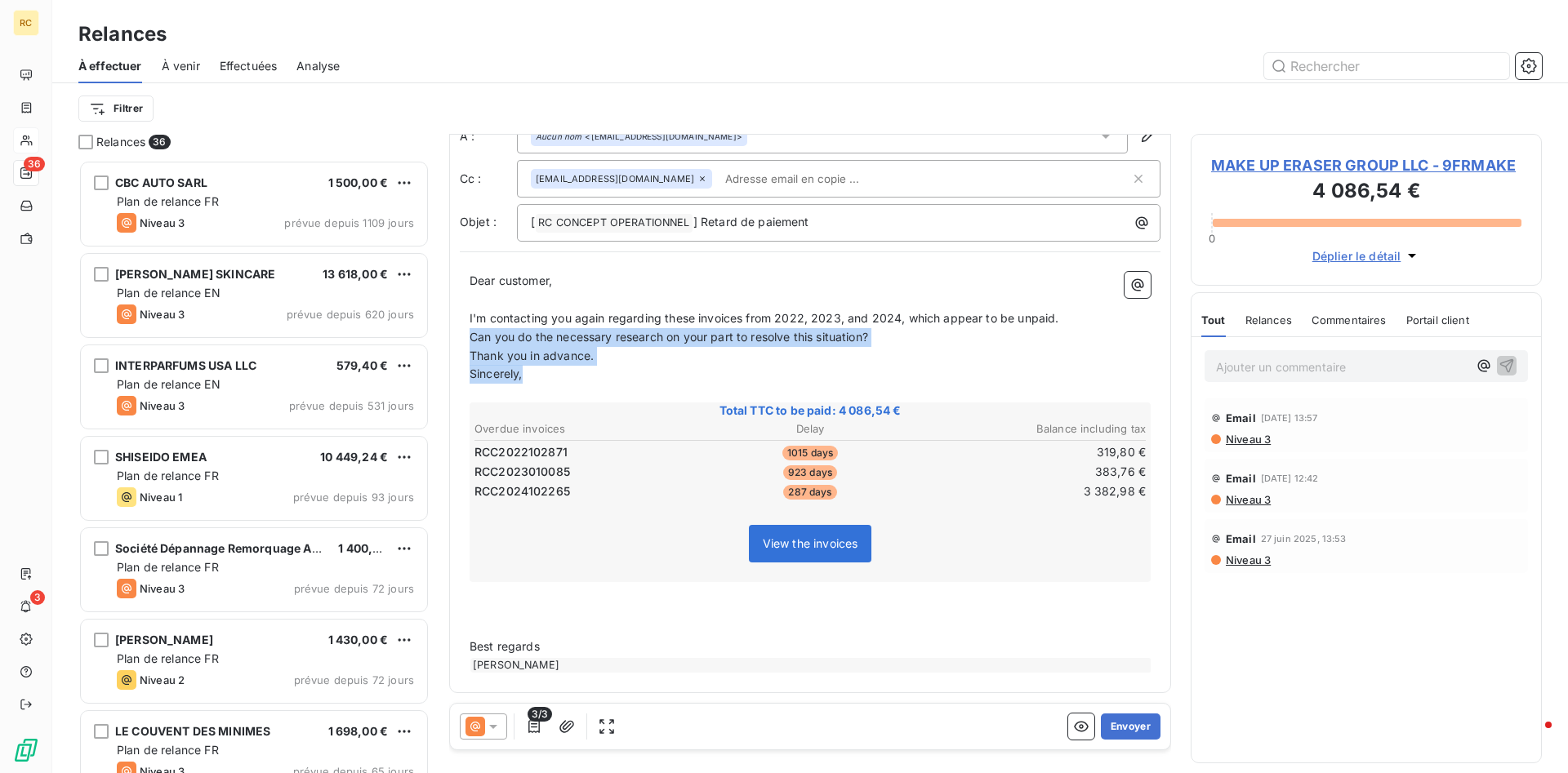
drag, startPoint x: 469, startPoint y: 335, endPoint x: 698, endPoint y: 380, distance: 233.4
click at [698, 380] on div "Dear customer, ﻿ I'm contacting you again regarding these invoices from 2022, 2…" at bounding box center [810, 472] width 701 height 420
copy div "Can you do the necessary research on your part to resolve this situation? Thank…"
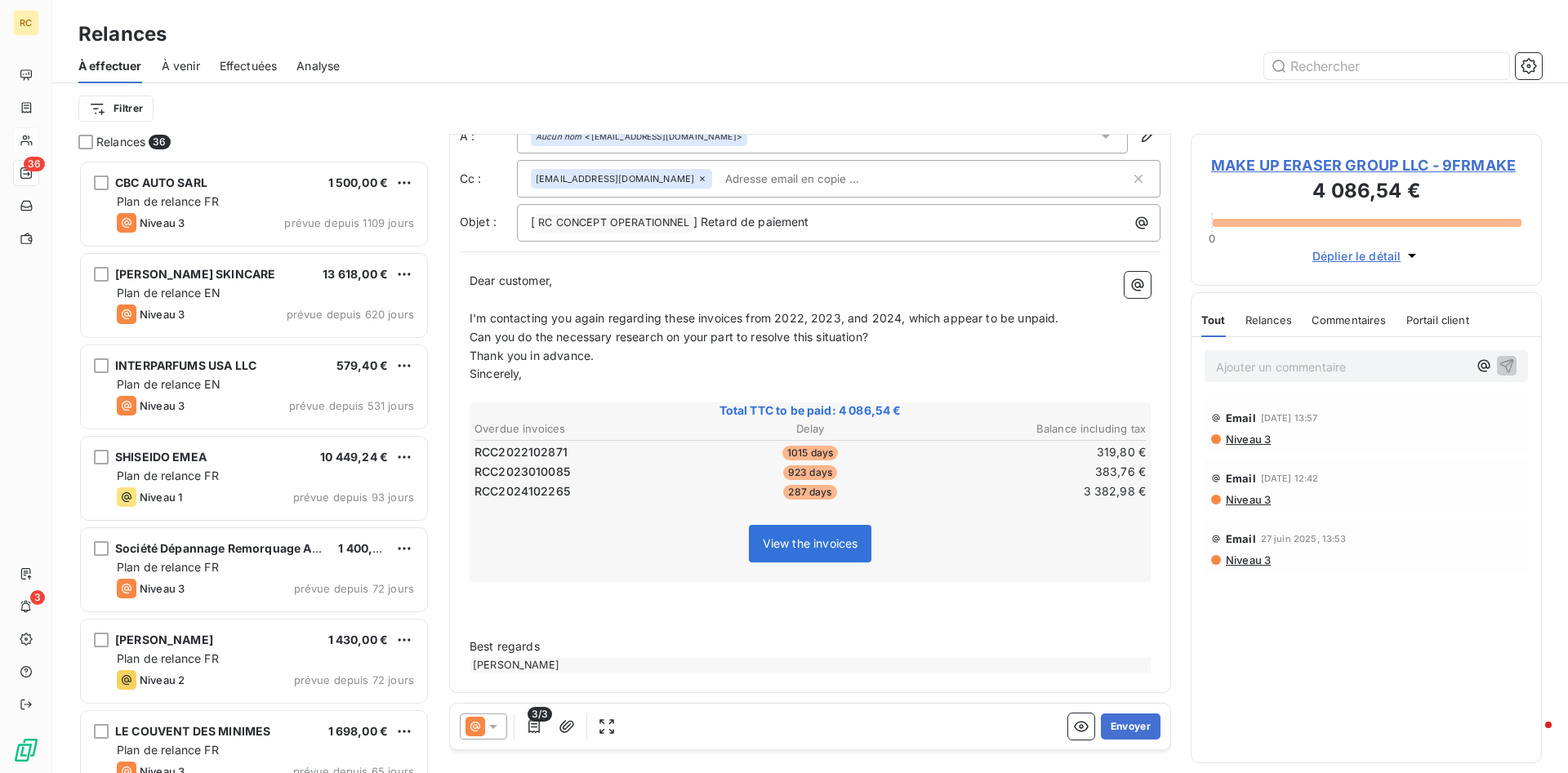
click at [480, 613] on p "﻿" at bounding box center [810, 610] width 681 height 19
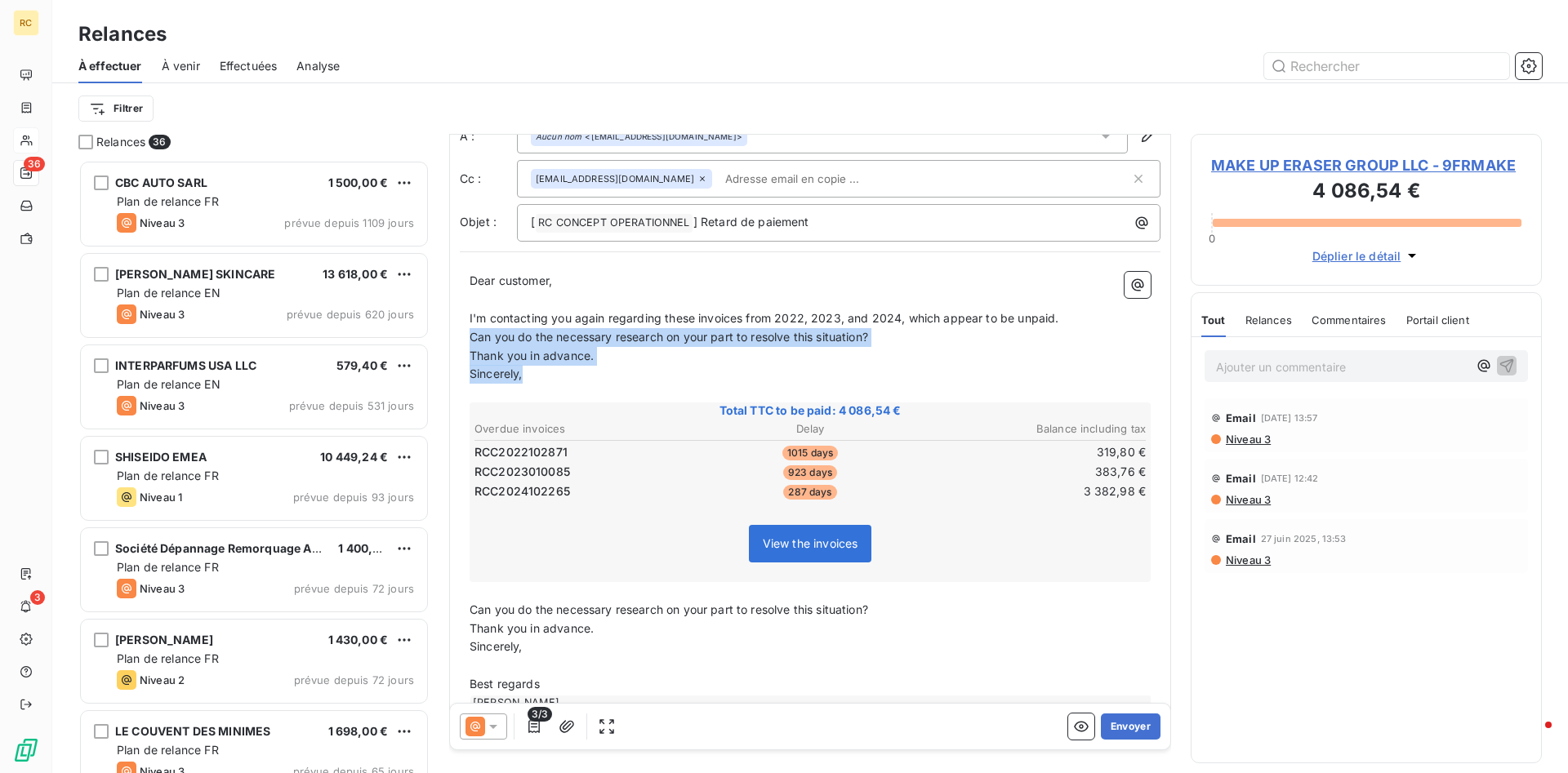
drag, startPoint x: 471, startPoint y: 337, endPoint x: 538, endPoint y: 373, distance: 76.1
click at [538, 373] on div "Dear customer, ﻿ I'm contacting you again regarding these invoices from 2022, 2…" at bounding box center [810, 491] width 681 height 439
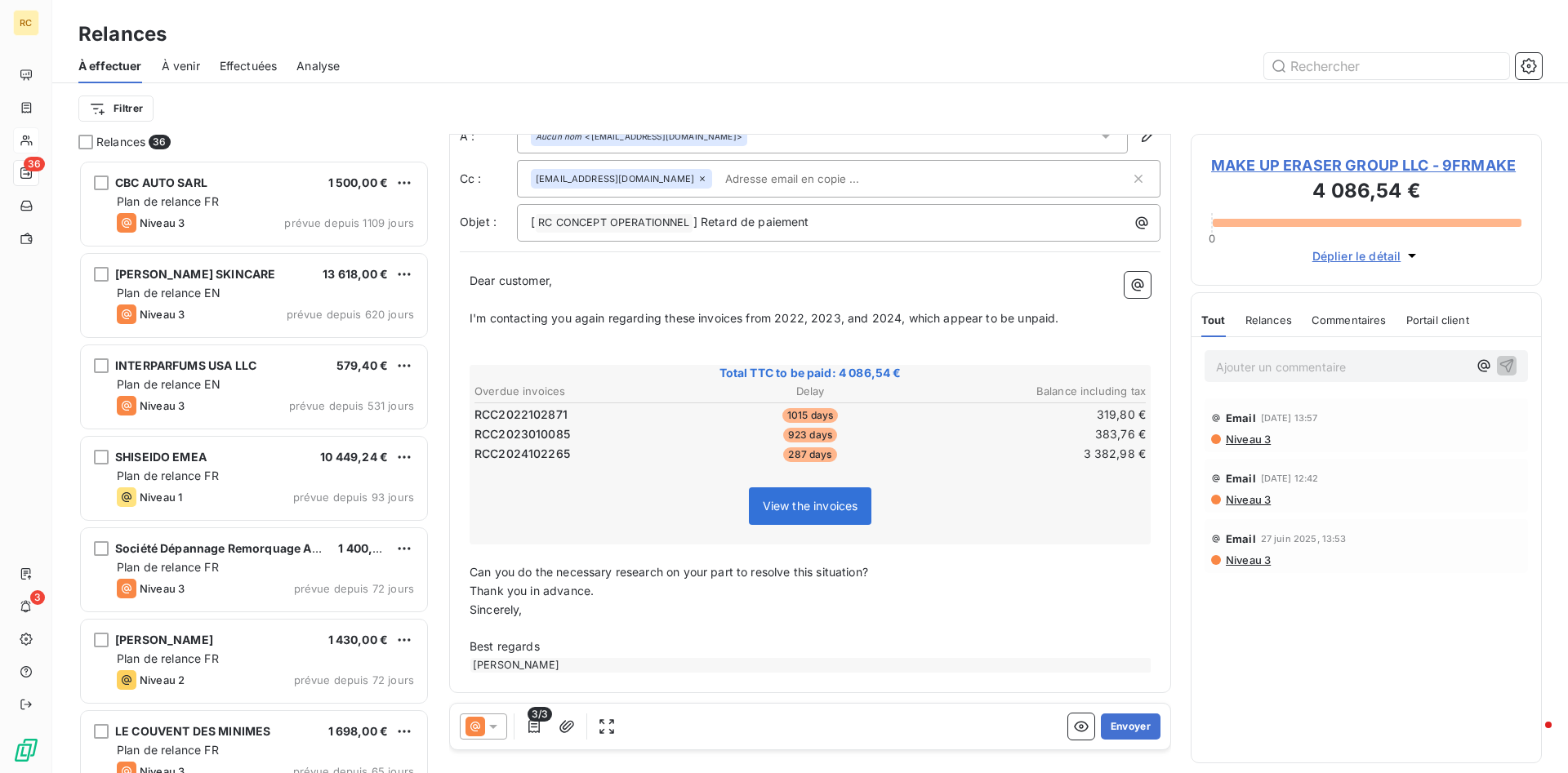
drag, startPoint x: 1081, startPoint y: 324, endPoint x: 1074, endPoint y: 317, distance: 9.9
click at [1074, 319] on p "I'm contacting you again regarding these invoices from 2022, 2023, and 2024, wh…" at bounding box center [810, 319] width 681 height 19
click at [1074, 317] on p "I'm contacting you again regarding these invoices from 2022, 2023, and 2024, wh…" at bounding box center [810, 319] width 681 height 19
click at [920, 583] on p "Thank you in advance." at bounding box center [810, 592] width 681 height 19
click at [900, 574] on p "Can you do the necessary research on your part to resolve this situation?" at bounding box center [810, 572] width 681 height 19
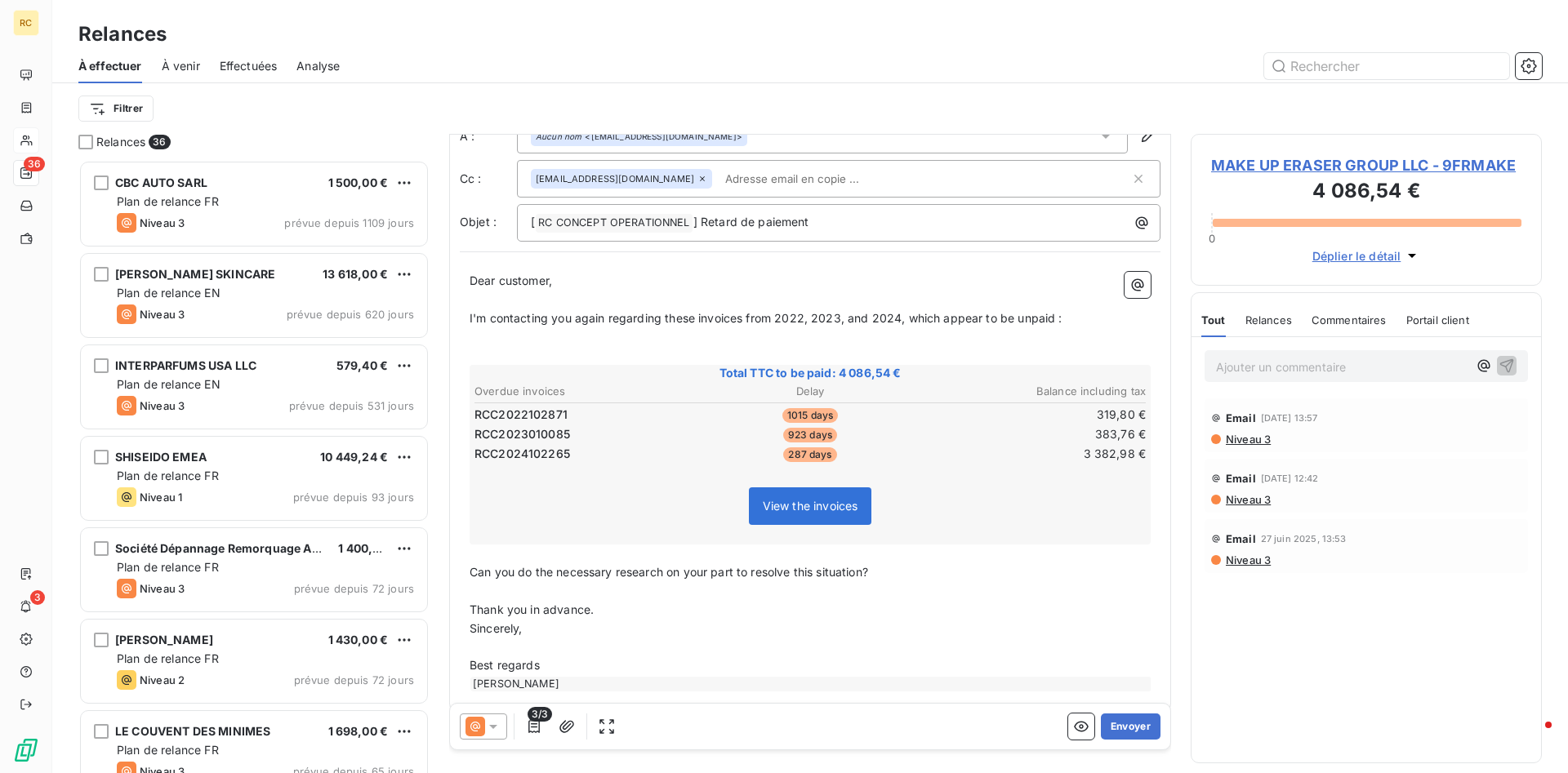
click at [598, 613] on p "Thank you in advance." at bounding box center [810, 610] width 681 height 19
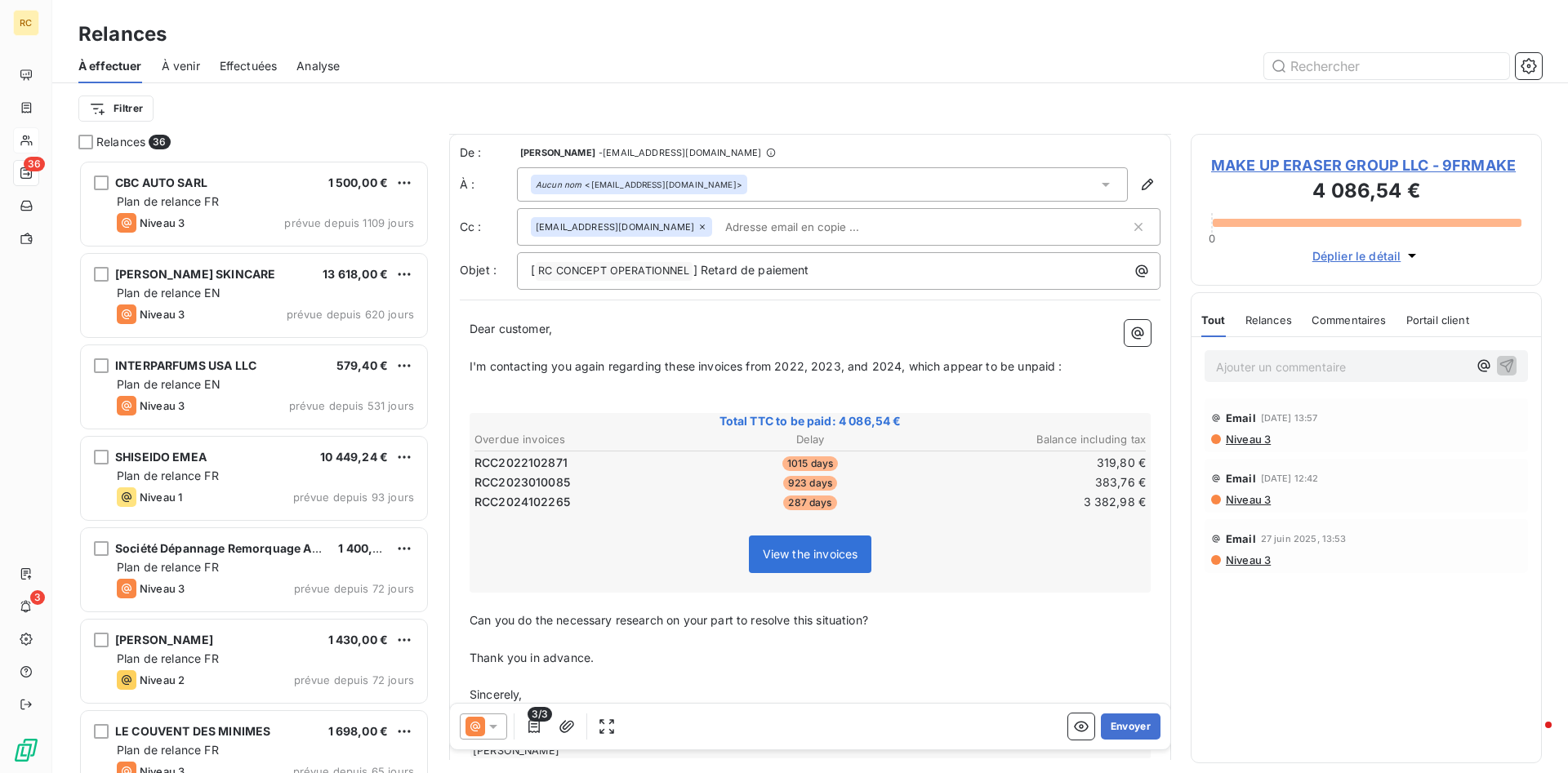
scroll to position [0, 0]
click at [1134, 729] on button "Envoyer" at bounding box center [1131, 726] width 60 height 26
